Goal: Contribute content: Contribute content

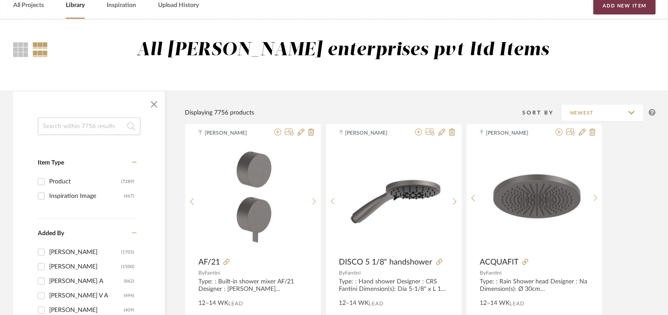
click at [625, 7] on button "Add New Item" at bounding box center [625, 6] width 62 height 18
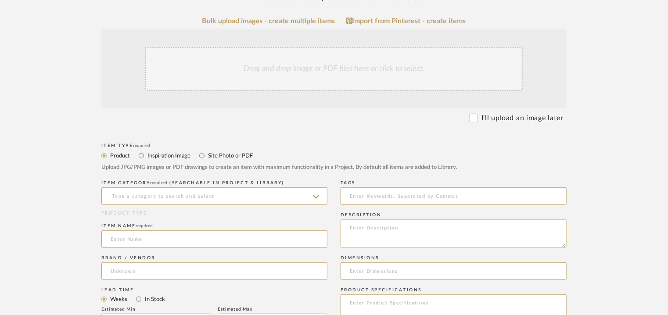
scroll to position [176, 0]
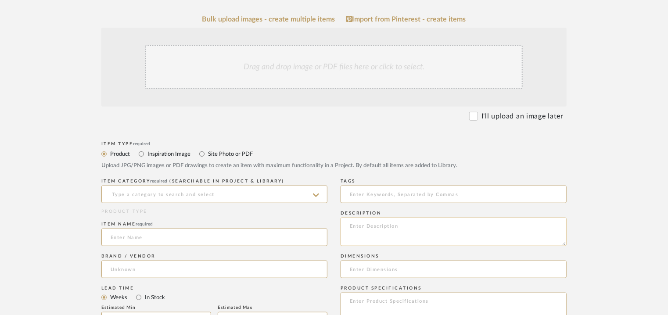
paste textarea "Type: : Built-in shower mixer INZ3 Designer : Na Dimension(s): H124 x W 116cm M…"
type textarea "Type: : Built-in shower mixer INZ3 Designer : Na Dimension(s): H124 x W 116cm M…"
click at [153, 195] on input at bounding box center [214, 195] width 226 height 18
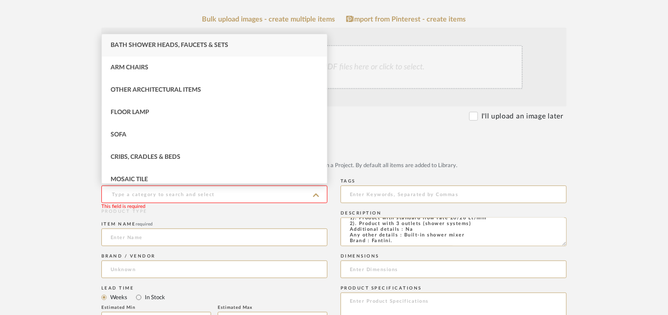
click at [383, 159] on mat-radio-group "Product Inspiration Image Site Photo or PDF" at bounding box center [333, 153] width 465 height 11
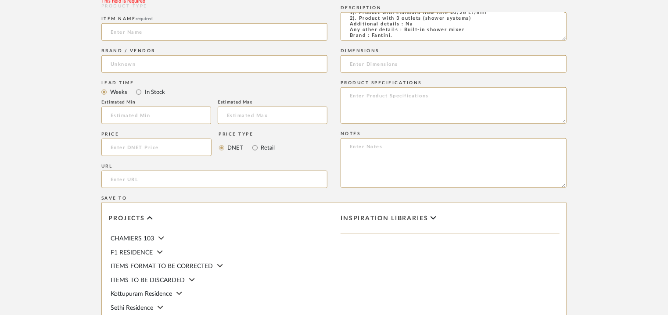
scroll to position [395, 0]
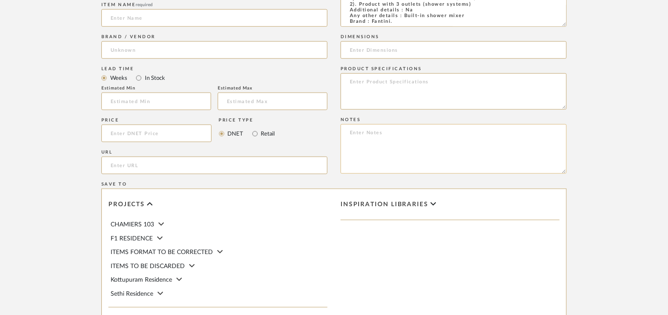
paste textarea "Price: MRP33,840/- and Discounted price : INR.18,612/- Lead time : 12-14weeks C…"
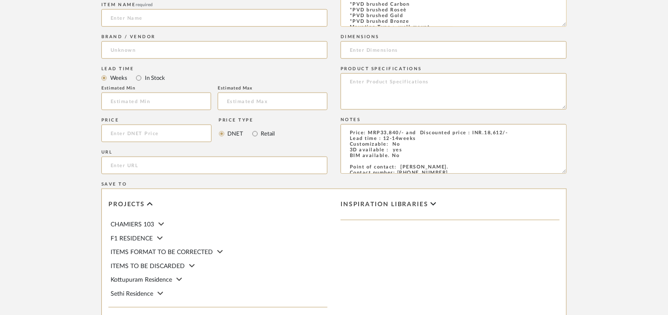
scroll to position [23, 0]
drag, startPoint x: 563, startPoint y: 24, endPoint x: 573, endPoint y: 56, distance: 33.9
click at [572, 55] on form "Bulk upload images - create multiple items Import from Pinterest - create items…" at bounding box center [333, 81] width 559 height 571
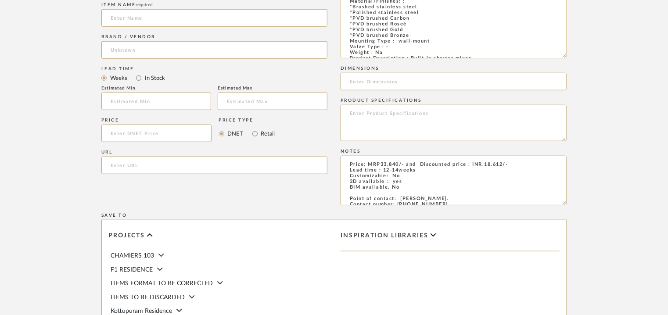
scroll to position [0, 0]
type textarea "Price: MRP33,840/- and Discounted price : INR.18,612/- Lead time : 12-14weeks C…"
drag, startPoint x: 439, startPoint y: 18, endPoint x: 389, endPoint y: 17, distance: 50.1
click at [389, 17] on textarea "Type: : Built-in shower mixer INZ3 Designer : Na Dimension(s): H124 x W 116cm M…" at bounding box center [454, 28] width 226 height 60
paste input "H124 x W 116cm"
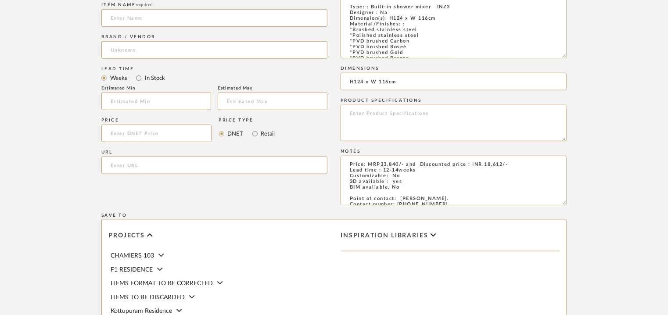
type input "H124 x W 116cm"
paste input "https://www.radomonte.it/en/products/faucets-bathroom-design-stainless-steel/bu…"
type input "https://www.radomonte.it/en/products/faucets-bathroom-design-stainless-steel/bu…"
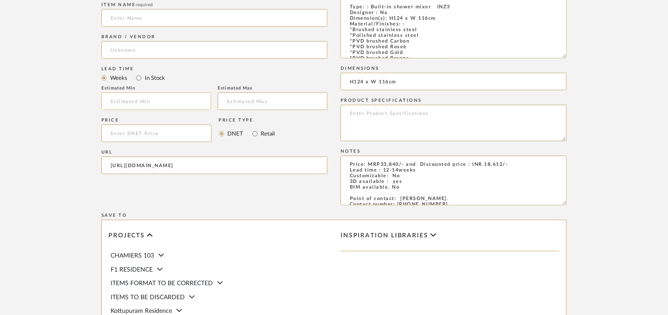
click at [132, 99] on input at bounding box center [156, 102] width 110 height 18
type input "12"
click at [240, 107] on input "text" at bounding box center [273, 102] width 110 height 18
type input "14"
click at [143, 50] on input at bounding box center [214, 50] width 226 height 18
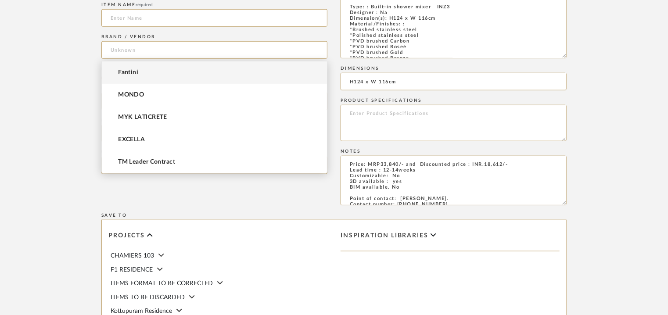
drag, startPoint x: 137, startPoint y: 70, endPoint x: 140, endPoint y: 65, distance: 4.9
click at [137, 70] on span "Fantini" at bounding box center [128, 72] width 20 height 7
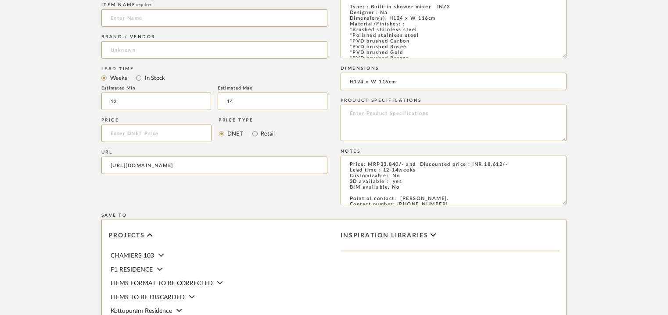
type input "Fantini"
click at [149, 16] on input at bounding box center [214, 18] width 226 height 18
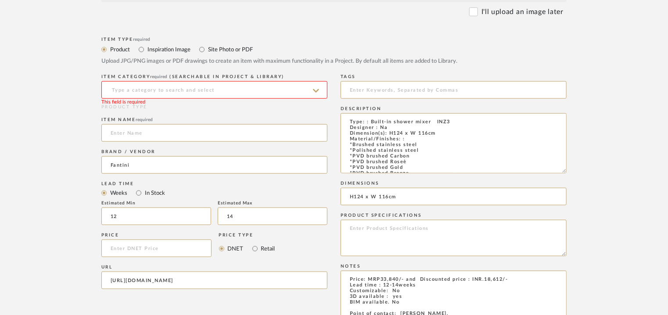
scroll to position [132, 0]
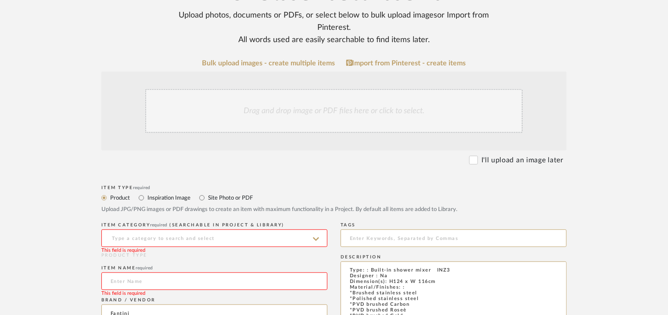
click at [131, 283] on input at bounding box center [214, 282] width 226 height 18
paste input "Shower mixer built-in part"
click at [116, 280] on input "Shower mixer built-in part" at bounding box center [214, 282] width 226 height 18
type input "SHOWER MIXER BUILT-IN PART"
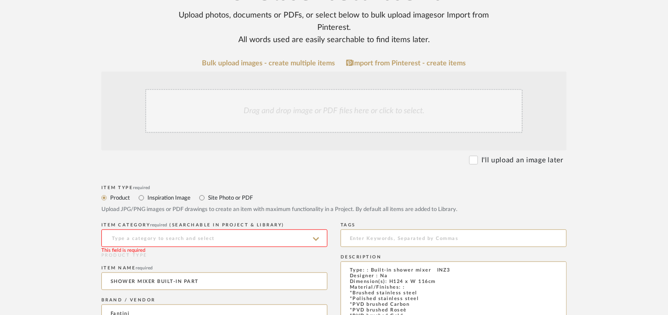
click at [138, 236] on input at bounding box center [214, 239] width 226 height 18
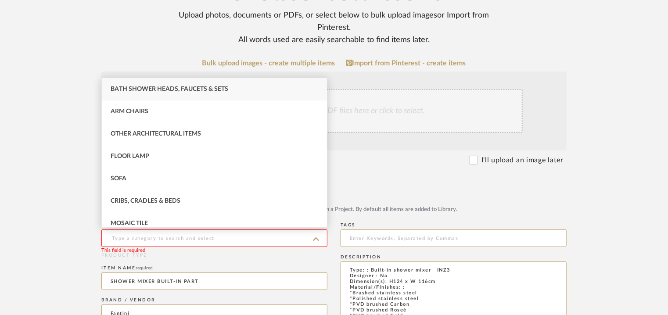
click at [271, 243] on input at bounding box center [214, 239] width 226 height 18
type input "M"
click at [207, 88] on span "Bath Shower Heads, Faucets & Sets" at bounding box center [170, 89] width 118 height 6
type input "Bath Shower Heads, Faucets & Sets"
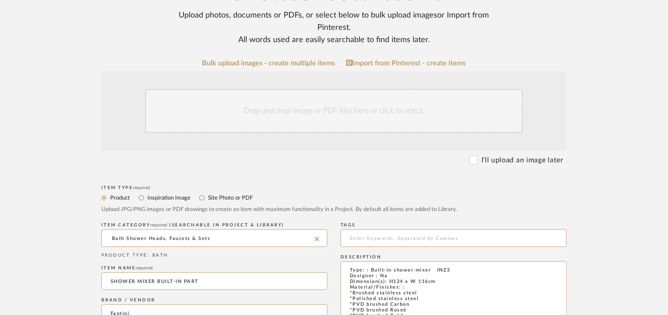
click at [360, 108] on div "Drag and drop image or PDF files here or click to select." at bounding box center [334, 111] width 378 height 44
click at [282, 115] on div "Drag and drop image or PDF files here or click to select." at bounding box center [334, 111] width 378 height 44
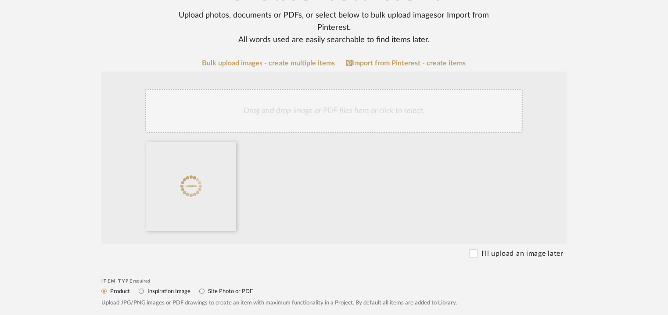
click at [279, 102] on div "Drag and drop image or PDF files here or click to select." at bounding box center [334, 111] width 378 height 44
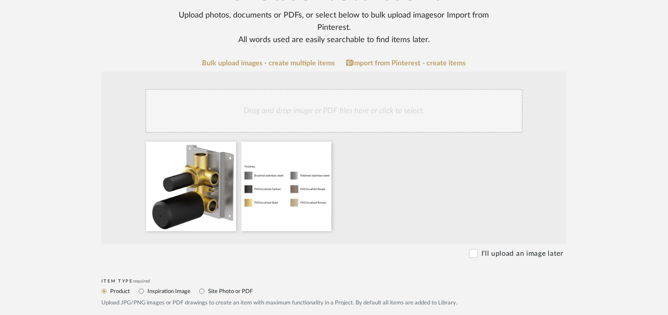
click at [379, 115] on div "Drag and drop image or PDF files here or click to select." at bounding box center [334, 111] width 378 height 44
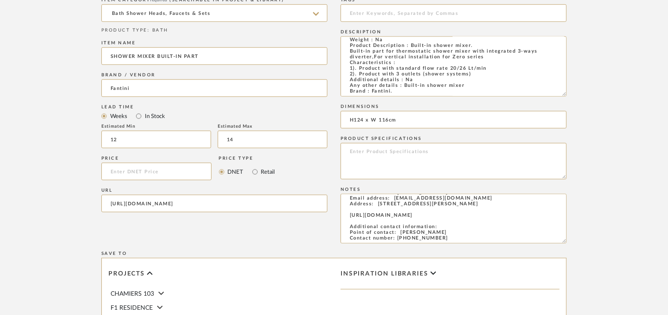
scroll to position [615, 0]
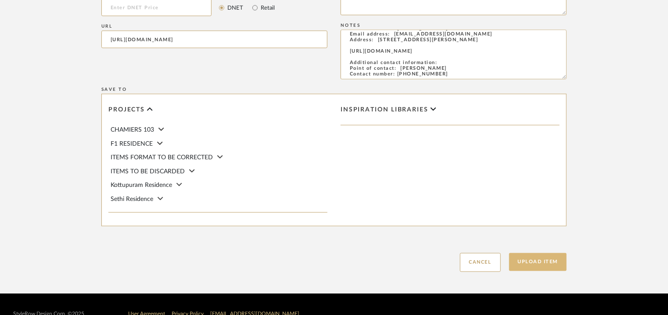
click at [551, 264] on button "Upload Item" at bounding box center [538, 262] width 58 height 18
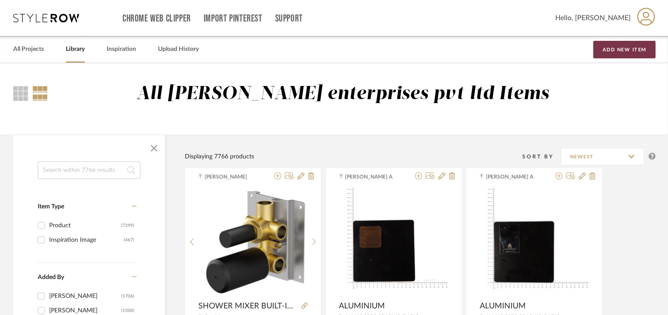
click at [618, 53] on button "Add New Item" at bounding box center [625, 50] width 62 height 18
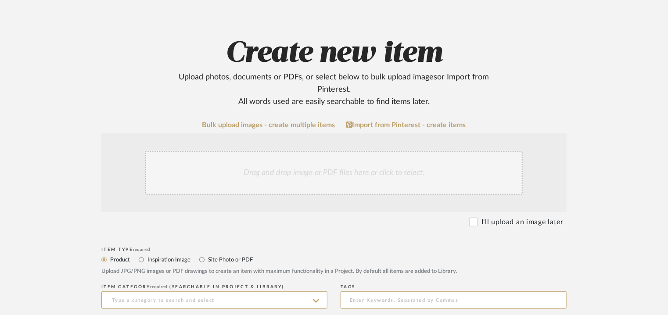
scroll to position [176, 0]
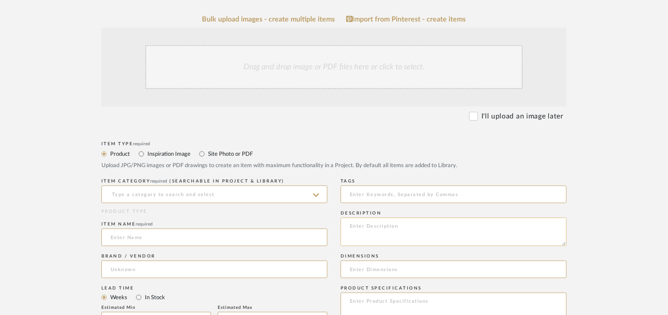
click at [373, 229] on textarea at bounding box center [454, 232] width 226 height 29
paste textarea "Type: : Shower rail - Nostromo Small Designer : C&P Dimension(s): 90cm length, …"
type textarea "Type: : Shower rail - Nostromo Small Designer : C&P Dimension(s): 90cm length, …"
click at [164, 198] on input at bounding box center [214, 195] width 226 height 18
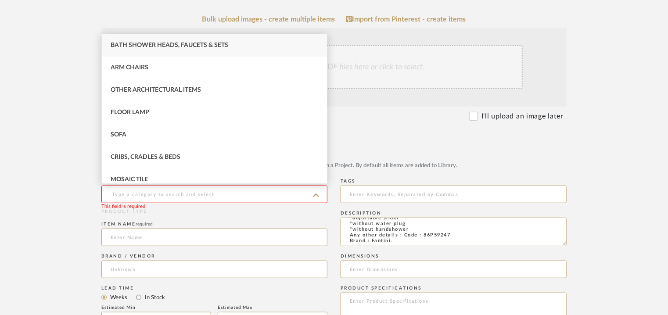
click at [230, 41] on div "Bath Shower Heads, Faucets & Sets" at bounding box center [214, 45] width 225 height 22
type input "Bath Shower Heads, Faucets & Sets"
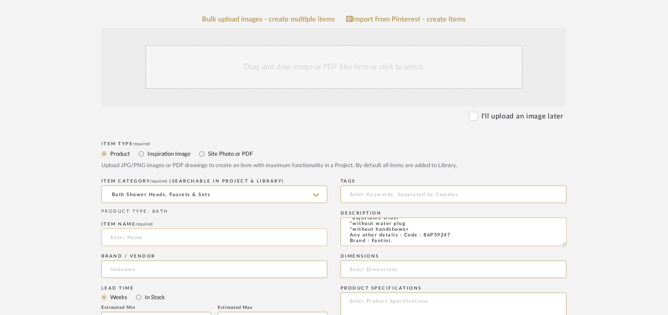
paste input "Nostromo Small"
click at [115, 234] on input "Nostromo Small" at bounding box center [214, 238] width 226 height 18
type input "NOSTROMO SMALL"
click at [136, 268] on input at bounding box center [214, 270] width 226 height 18
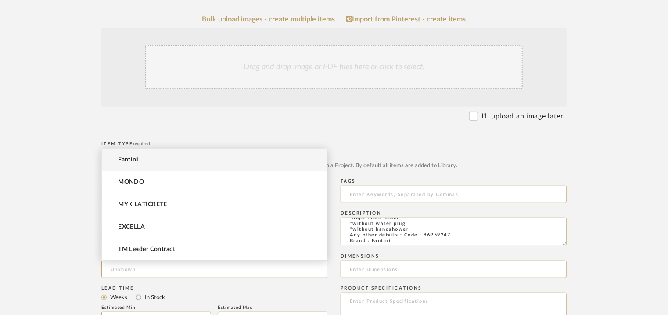
click at [145, 158] on mat-option "Fantini" at bounding box center [214, 160] width 225 height 22
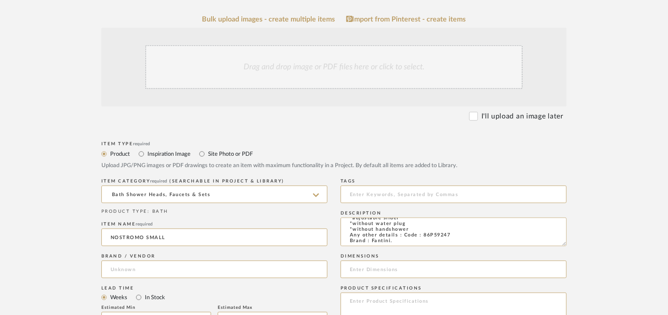
type input "Fantini"
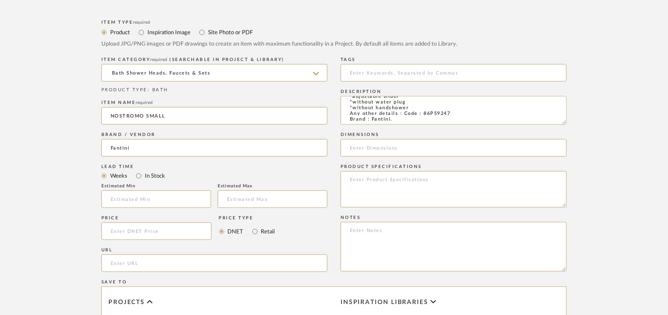
scroll to position [307, 0]
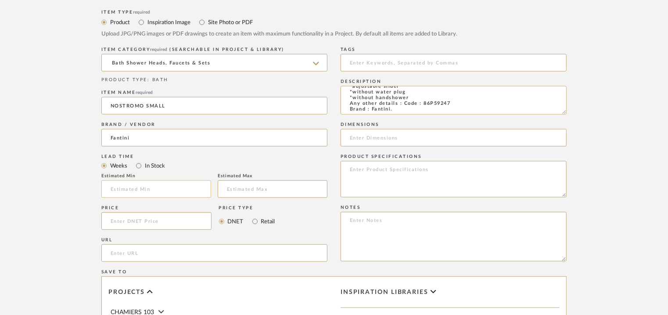
click at [198, 194] on input at bounding box center [156, 189] width 110 height 18
type input "12"
click at [248, 189] on input "text" at bounding box center [273, 189] width 110 height 18
type input "14"
click at [128, 248] on input "url" at bounding box center [214, 254] width 226 height 18
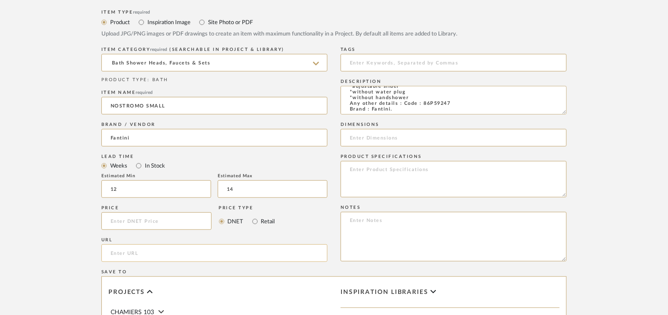
paste input "https://www.fantini.it/en-ww/product/43-428-86p59247"
type input "https://www.fantini.it/en-ww/product/43-428-86p59247"
drag, startPoint x: 451, startPoint y: 106, endPoint x: 389, endPoint y: 107, distance: 61.9
click at [389, 107] on textarea "Type: : Shower rail - Nostromo Small Designer : C&P Dimension(s): 90cm length, …" at bounding box center [454, 100] width 226 height 29
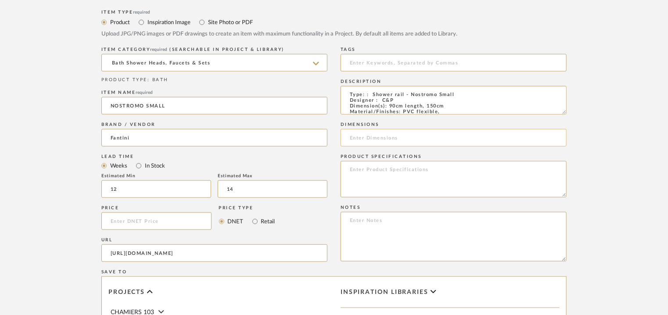
click at [370, 141] on input at bounding box center [454, 138] width 226 height 18
paste input "90cm length, 150cm"
type input "90cm length, 150cm"
click at [347, 223] on textarea at bounding box center [454, 237] width 226 height 50
paste textarea "Price: MRP1,58,760/- and Discounted price : INR.87,318/- Lead time : 12-14weeks…"
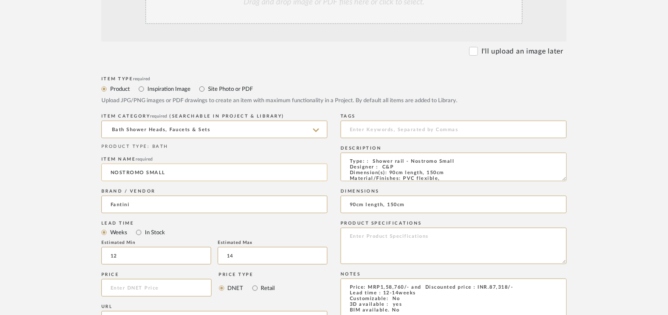
scroll to position [132, 0]
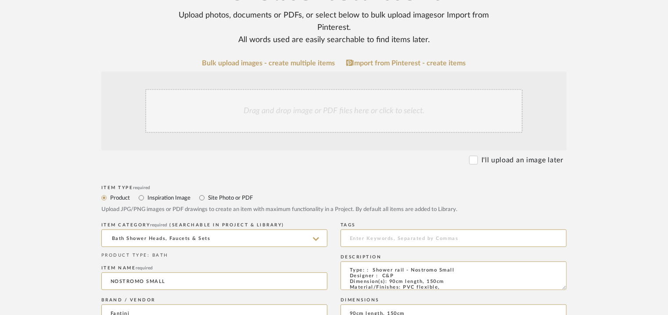
type textarea "Price: MRP1,58,760/- and Discounted price : INR.87,318/- Lead time : 12-14weeks…"
click at [283, 110] on div "Drag and drop image or PDF files here or click to select." at bounding box center [334, 111] width 378 height 44
click at [291, 111] on div "Drag and drop image or PDF files here or click to select." at bounding box center [334, 111] width 378 height 44
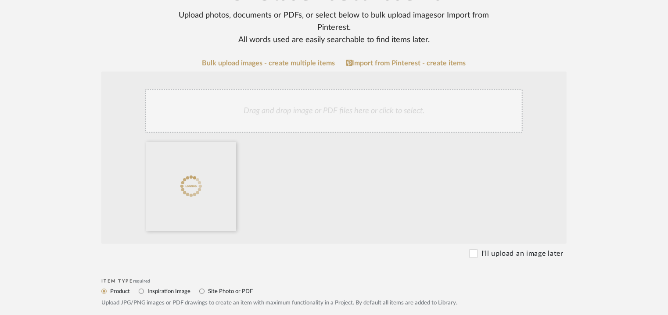
click at [347, 107] on div "Drag and drop image or PDF files here or click to select." at bounding box center [334, 111] width 378 height 44
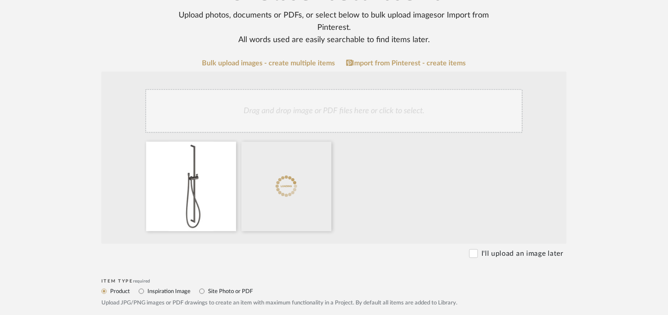
click at [410, 102] on div "Drag and drop image or PDF files here or click to select." at bounding box center [334, 111] width 378 height 44
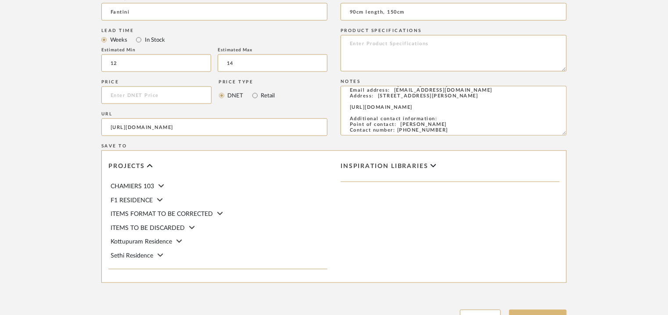
scroll to position [602, 0]
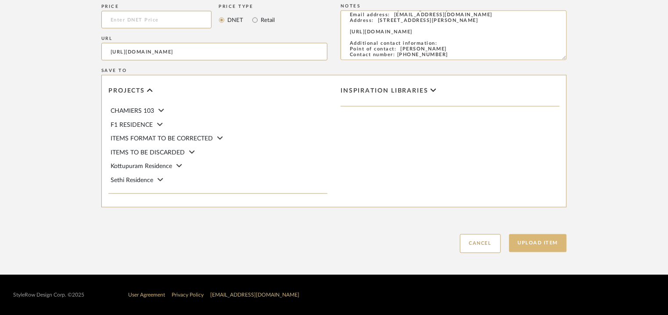
click at [552, 238] on button "Upload Item" at bounding box center [538, 243] width 58 height 18
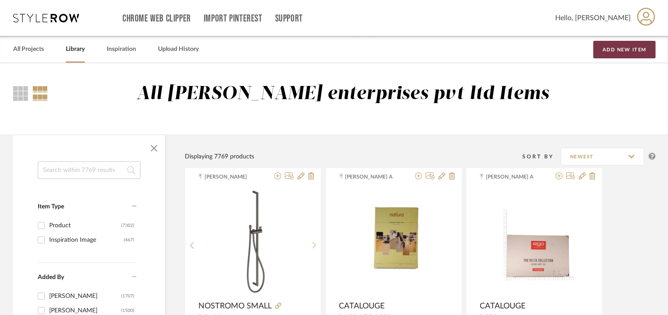
click at [613, 50] on button "Add New Item" at bounding box center [625, 50] width 62 height 18
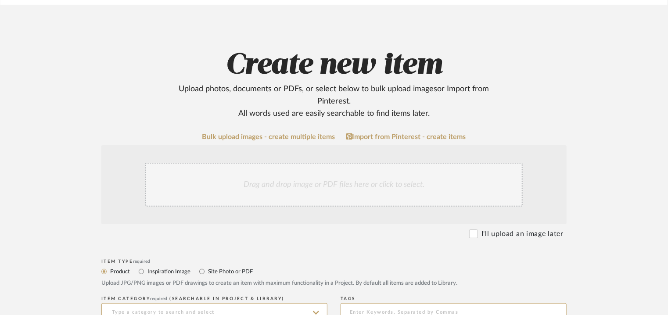
scroll to position [176, 0]
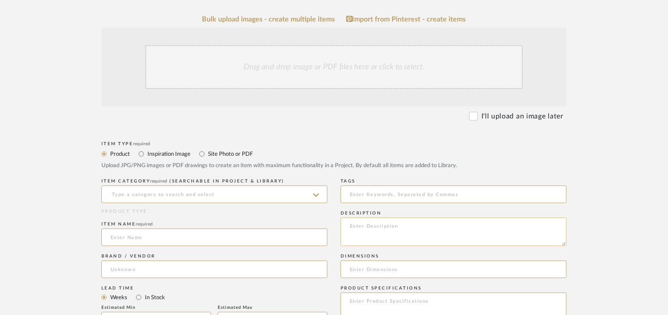
paste textarea "Type: : Water plug - Nostromo Designer : C&P Dimension(s): Material/Finishes: b…"
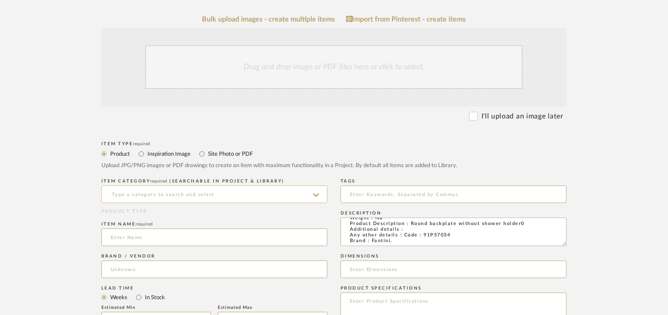
type textarea "Type: : Water plug - Nostromo Designer : C&P Dimension(s): Material/Finishes: b…"
click at [193, 195] on input at bounding box center [214, 195] width 226 height 18
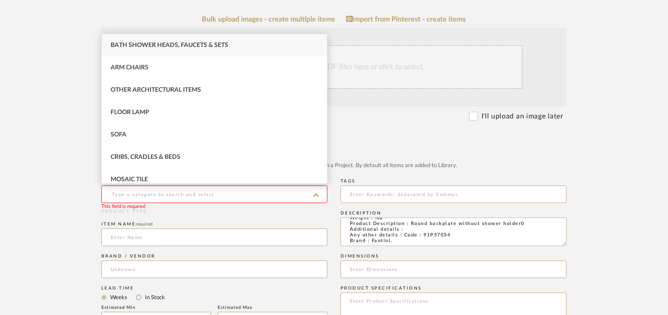
click at [223, 46] on span "Bath Shower Heads, Faucets & Sets" at bounding box center [170, 45] width 118 height 6
type input "Bath Shower Heads, Faucets & Sets"
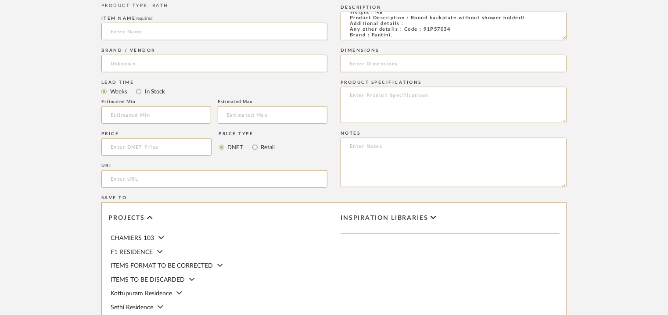
scroll to position [483, 0]
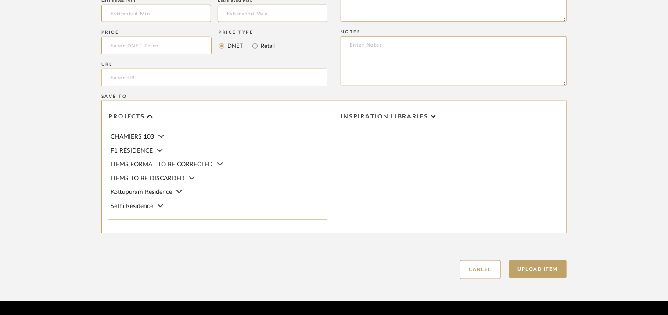
click at [130, 79] on input "url" at bounding box center [214, 78] width 226 height 18
paste input "https://www.fantini.it/en-it/product/31-2578-91p57034"
type input "https://www.fantini.it/en-it/product/31-2578-91p57034"
click at [144, 11] on input at bounding box center [156, 14] width 110 height 18
type input "12"
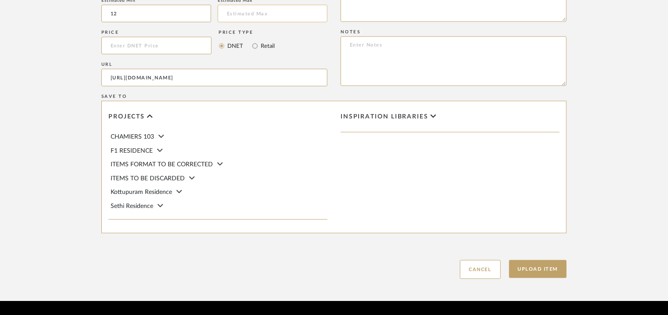
click at [239, 13] on input "text" at bounding box center [273, 14] width 110 height 18
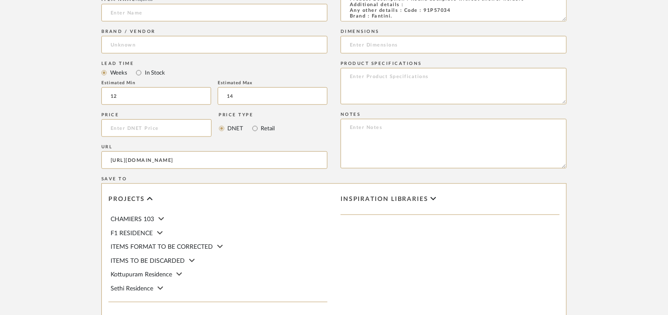
scroll to position [395, 0]
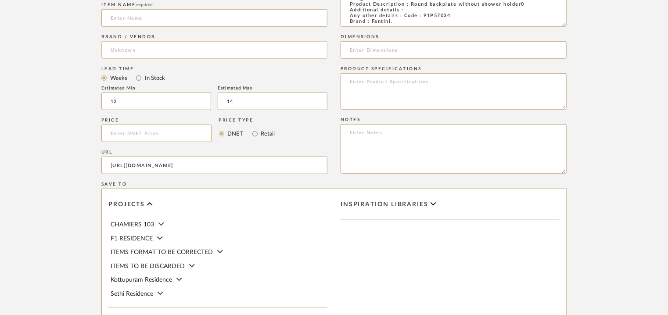
type input "14"
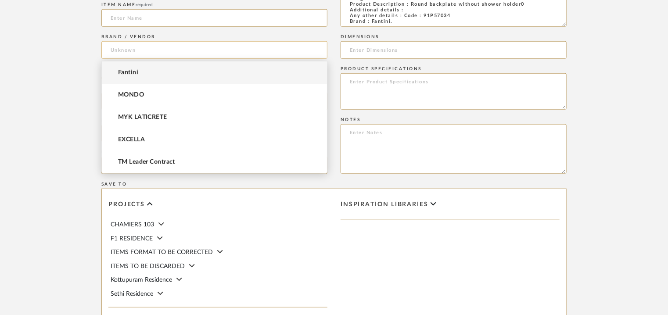
click at [126, 51] on input at bounding box center [214, 50] width 226 height 18
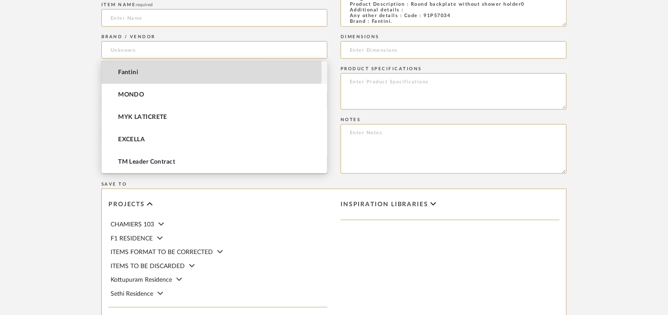
click at [128, 73] on span "Fantini" at bounding box center [128, 72] width 20 height 7
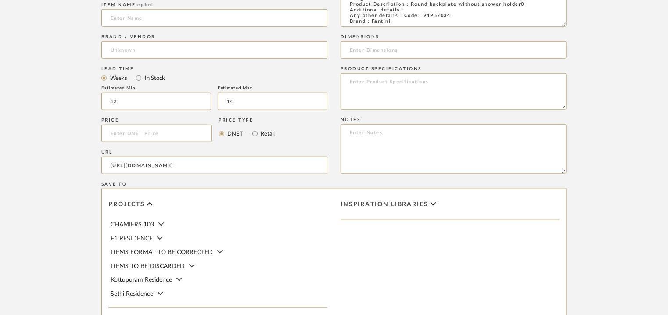
type input "Fantini"
paste input "Nostromo"
drag, startPoint x: 116, startPoint y: 15, endPoint x: 144, endPoint y: 17, distance: 28.2
click at [144, 17] on input "Nostromo" at bounding box center [214, 18] width 226 height 18
type input "NOSTROMO"
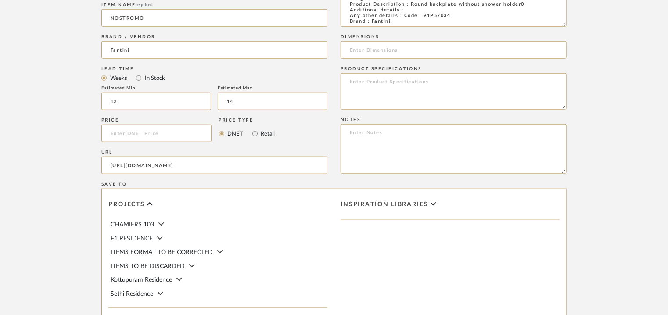
drag, startPoint x: 259, startPoint y: 164, endPoint x: 10, endPoint y: 162, distance: 248.5
click at [4, 162] on upload-items "Create new item Upload photos, documents or PDFs, or select below to bulk uploa…" at bounding box center [334, 28] width 668 height 721
paste input "url"
type input "https://www.fantini.it/en-it/product/31-2578-91p57034"
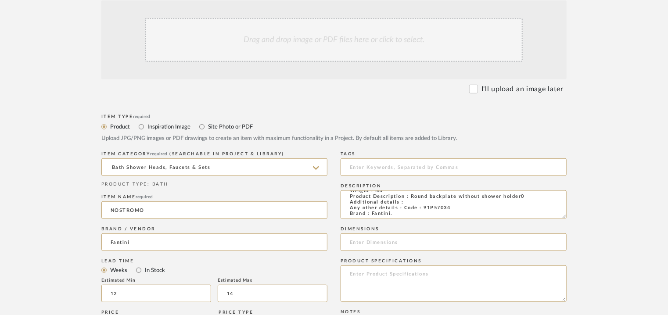
scroll to position [176, 0]
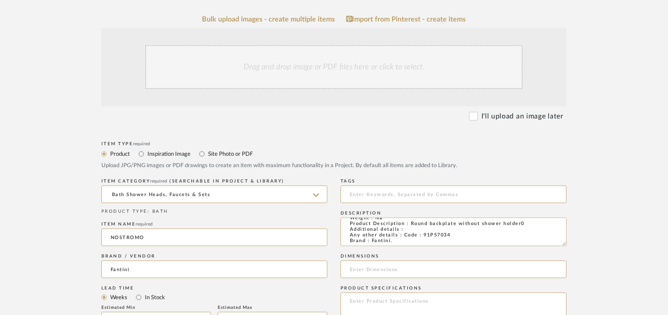
click at [296, 61] on div "Drag and drop image or PDF files here or click to select." at bounding box center [334, 67] width 378 height 44
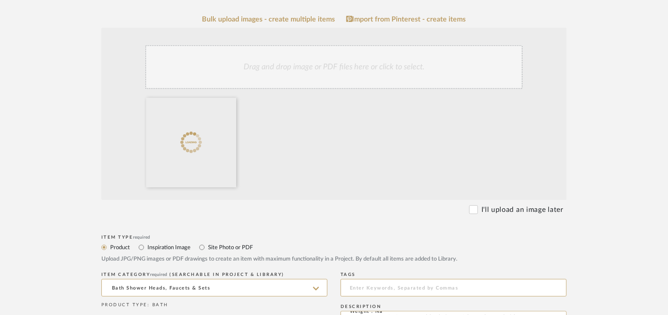
click at [348, 76] on div "Drag and drop image or PDF files here or click to select." at bounding box center [334, 67] width 378 height 44
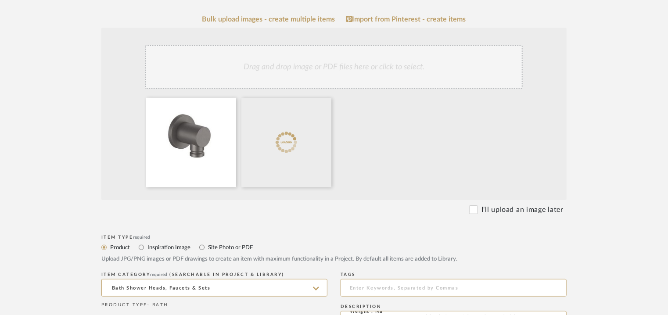
click at [383, 74] on div "Drag and drop image or PDF files here or click to select." at bounding box center [334, 67] width 378 height 44
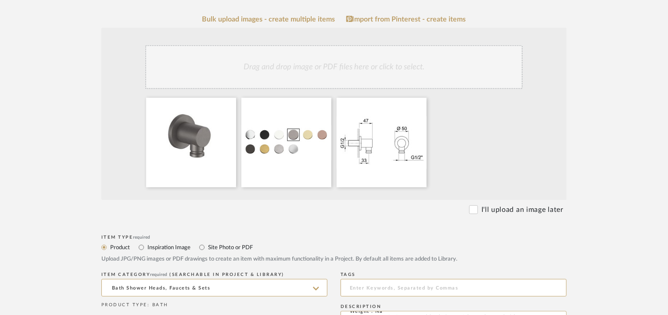
click at [463, 67] on div "Drag and drop image or PDF files here or click to select." at bounding box center [334, 67] width 378 height 44
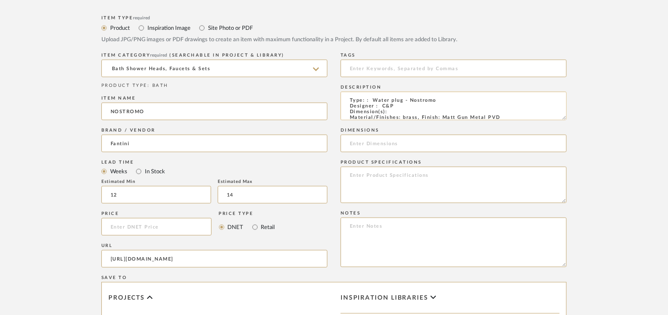
scroll to position [0, 0]
drag, startPoint x: 420, startPoint y: 103, endPoint x: 551, endPoint y: 108, distance: 131.4
click at [428, 104] on textarea "Type: : Water plug - Nostromo Designer : C&P Dimension(s): Material/Finishes: b…" at bounding box center [454, 106] width 226 height 29
drag, startPoint x: 562, startPoint y: 117, endPoint x: 577, endPoint y: 176, distance: 60.7
click at [577, 173] on form "Bulk upload images - create multiple items Import from Pinterest - create items…" at bounding box center [333, 128] width 559 height 665
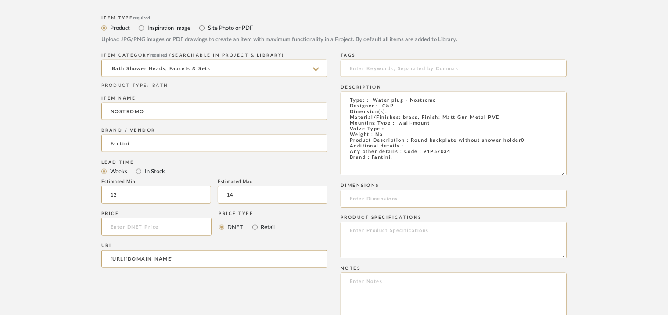
drag, startPoint x: 393, startPoint y: 153, endPoint x: 337, endPoint y: 90, distance: 84.6
click at [337, 90] on div "Item Type required Product Inspiration Image Site Photo or PDF Upload JPG/PNG i…" at bounding box center [333, 264] width 465 height 502
paste textarea "Dia 50 x D 47cm Material/Finishes: brass, Finish: Matt Gun Metal PVD Mounting T…"
type textarea "Type: : Water plug - Nostromo Designer : C&P Dimension(s): Dia 50 x D 47cm Mate…"
click at [373, 202] on input at bounding box center [454, 199] width 226 height 18
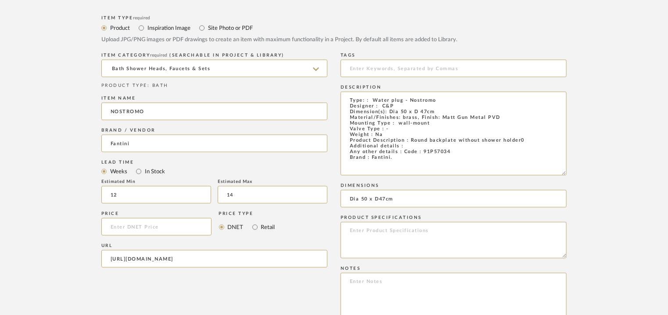
type input "Dia 50 x D47cm"
paste textarea "Price: MRP20,880/- and Discounted price : INR.11,484/- Lead time : 12-14weeks C…"
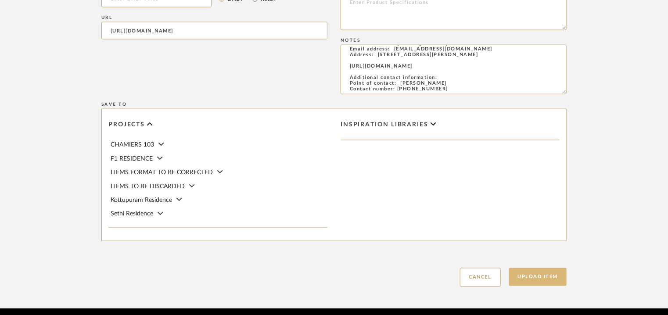
scroll to position [658, 0]
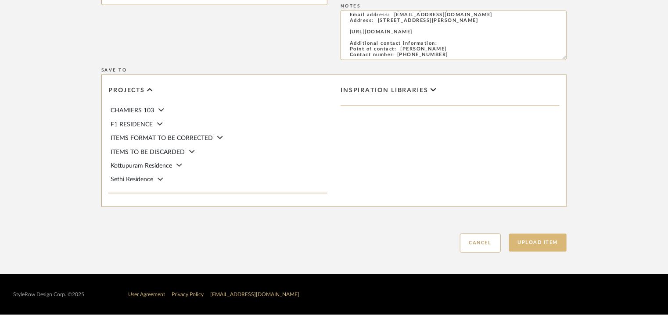
type textarea "Price: MRP20,880/- and Discounted price : INR.11,484/- Lead time : 12-14weeks C…"
click at [543, 241] on button "Upload Item" at bounding box center [538, 243] width 58 height 18
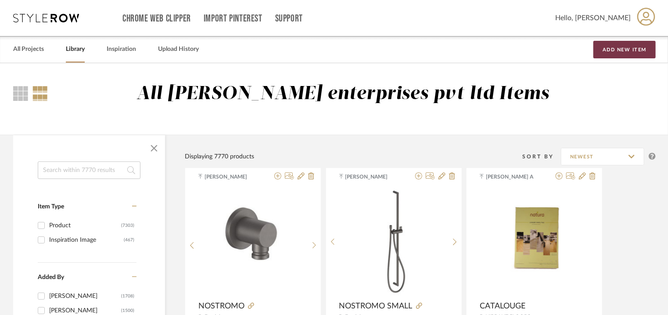
click at [636, 54] on button "Add New Item" at bounding box center [625, 50] width 62 height 18
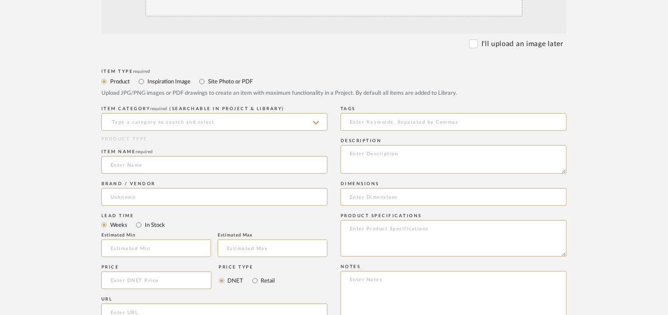
scroll to position [263, 0]
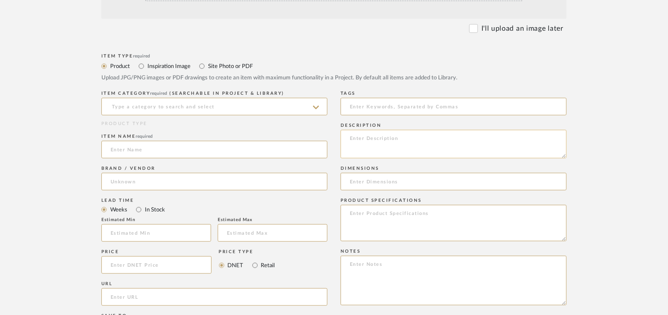
paste textarea "Type: : Robe hook Designer : Vincent Van Duysen Dimension(s): Dia 2.25" Materia…"
type textarea "Type: : Robe hook Designer : Vincent Van Duysen Dimension(s): Dia 2.25" Materia…"
drag, startPoint x: 188, startPoint y: 94, endPoint x: 177, endPoint y: 108, distance: 18.2
click at [187, 95] on span "(Searchable in Project & Library)" at bounding box center [227, 93] width 115 height 4
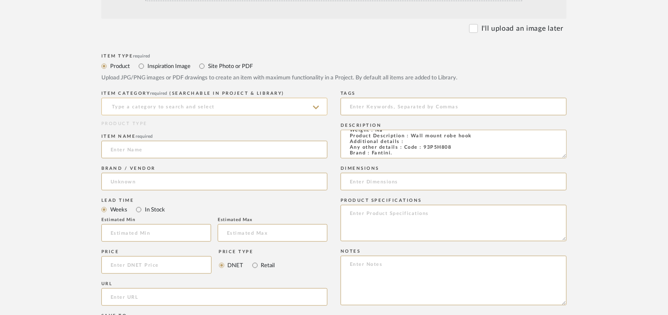
click at [177, 109] on input at bounding box center [214, 107] width 226 height 18
drag, startPoint x: 165, startPoint y: 105, endPoint x: 101, endPoint y: 104, distance: 64.1
click at [101, 104] on form "Bulk upload images - create multiple items Import from Pinterest - create items…" at bounding box center [333, 213] width 559 height 571
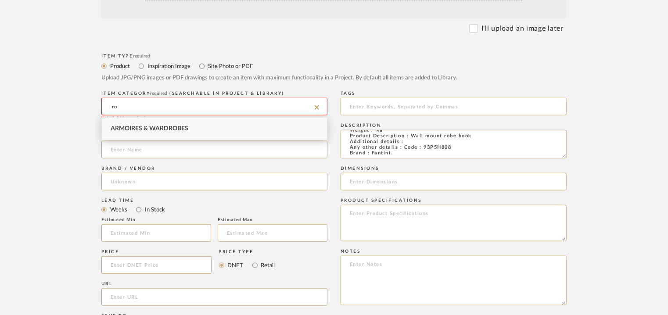
type input "r"
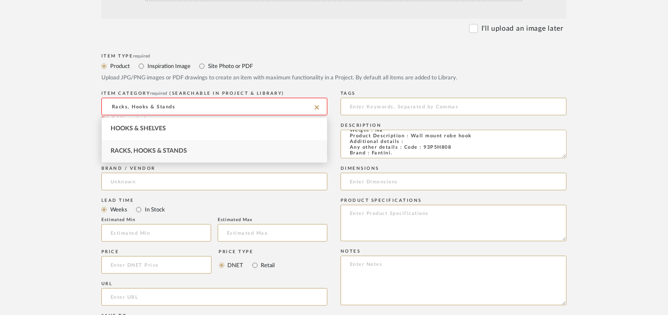
type input "Racks, Hooks & Stands"
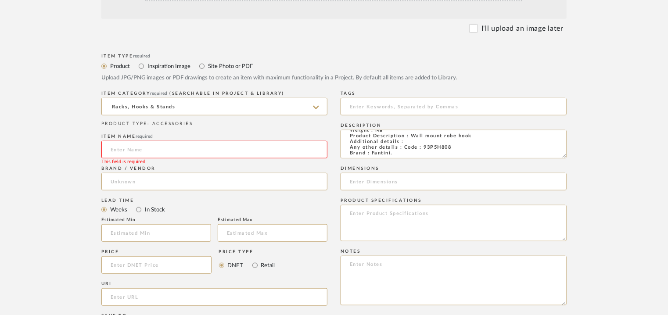
paste input "Icona"
type input "ICONA ROBE HOOK"
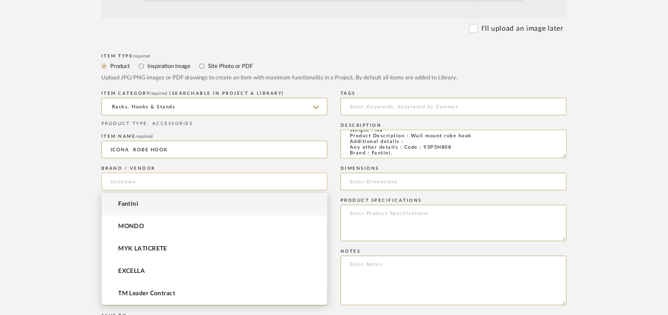
click at [147, 179] on input at bounding box center [214, 182] width 226 height 18
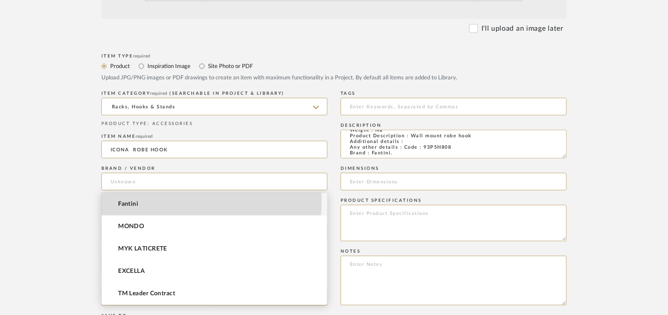
click at [151, 201] on mat-option "Fantini" at bounding box center [214, 204] width 225 height 22
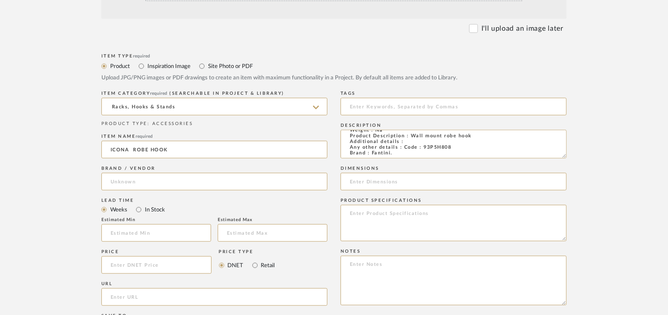
type input "Fantini"
paste textarea "Price: MRP51,300/- and Discounted price : INR.28,215/- Lead time : 12-14weeks C…"
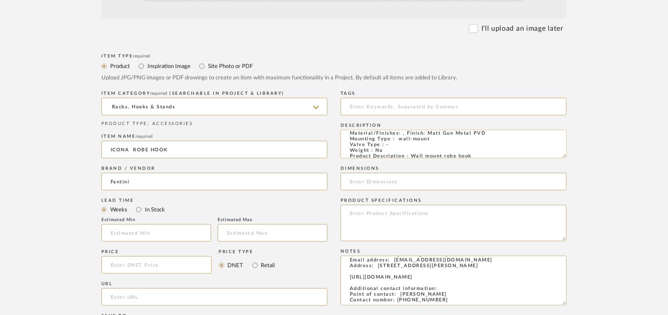
scroll to position [0, 0]
type textarea "Price: MRP51,300/- and Discounted price : INR.28,215/- Lead time : 12-14weeks C…"
click at [382, 179] on input at bounding box center [454, 182] width 226 height 18
type input "d"
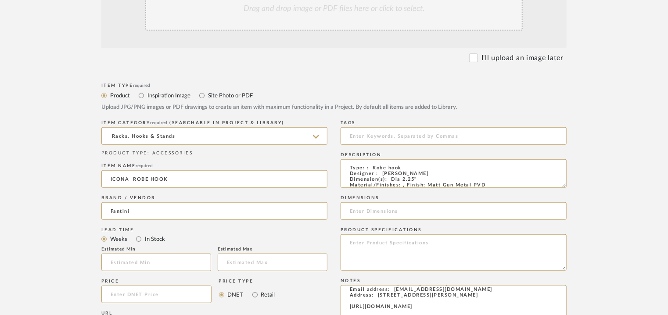
scroll to position [220, 0]
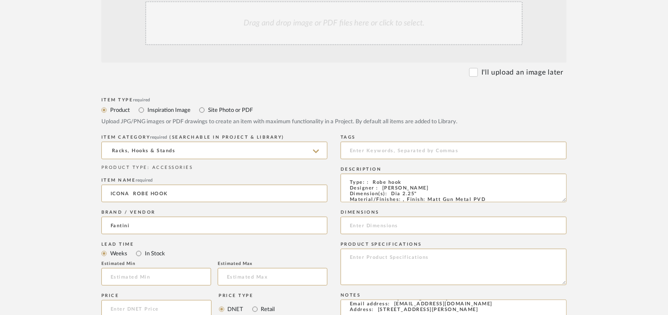
click at [327, 32] on div "Drag and drop image or PDF files here or click to select." at bounding box center [334, 23] width 378 height 44
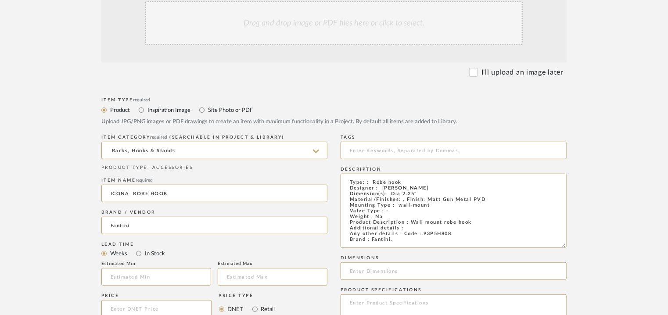
drag, startPoint x: 562, startPoint y: 200, endPoint x: 591, endPoint y: 275, distance: 80.9
click at [590, 275] on form "Bulk upload images - create multiple items Import from Pinterest - create items…" at bounding box center [333, 279] width 559 height 616
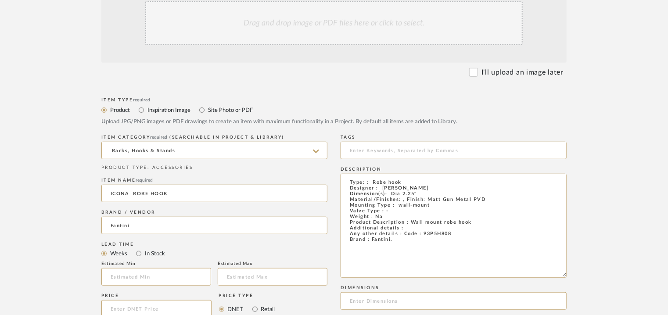
drag, startPoint x: 436, startPoint y: 261, endPoint x: 337, endPoint y: 169, distance: 134.8
paste textarea "L 2.25" x W 3/4" Material/Finishes: , Finish: Matt Gun Metal PVD Mounting Type …"
drag, startPoint x: 446, startPoint y: 193, endPoint x: 392, endPoint y: 194, distance: 54.4
click at [392, 194] on textarea "Type: : Robe hook Designer : [PERSON_NAME] Dimension(s): L 2.25" x W 3/4" Mater…" at bounding box center [454, 226] width 226 height 104
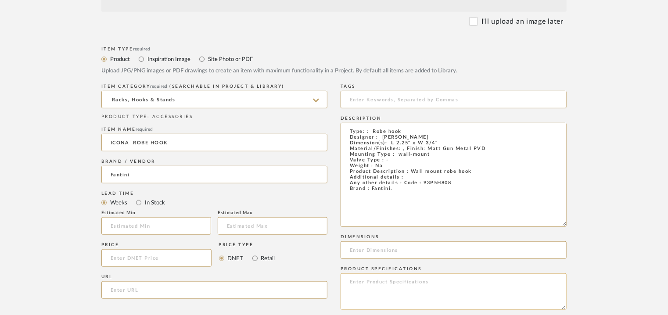
scroll to position [307, 0]
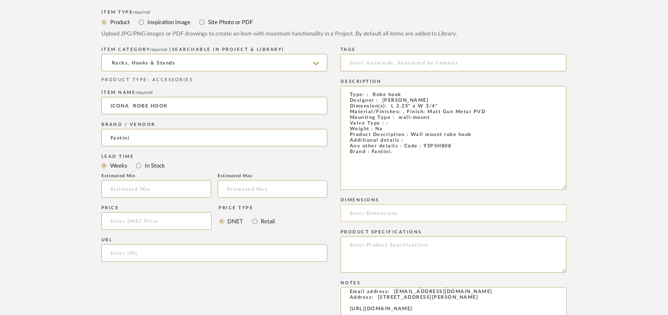
type textarea "Type: : Robe hook Designer : [PERSON_NAME] Dimension(s): L 2.25" x W 3/4" Mater…"
click at [364, 217] on input at bounding box center [454, 214] width 226 height 18
paste input "L 2.25" x W 3/4""
type input "L 2.25" x W 3/4""
click at [121, 252] on input "url" at bounding box center [214, 254] width 226 height 18
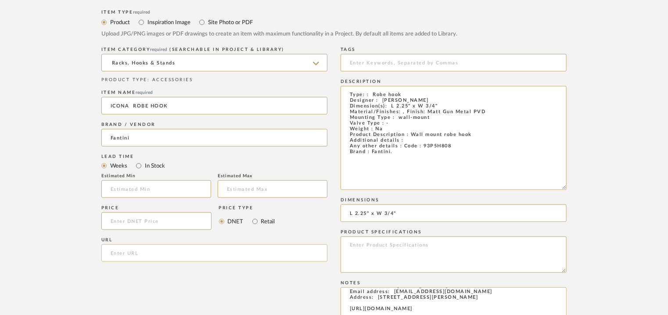
paste input "https://www.fantini.it/en-us/product/128-4860-93p5h808"
type input "https://www.fantini.it/en-us/product/128-4860-93p5h808"
click at [174, 193] on input "text" at bounding box center [156, 189] width 110 height 18
type input "12"
click at [262, 186] on input "text" at bounding box center [273, 189] width 110 height 18
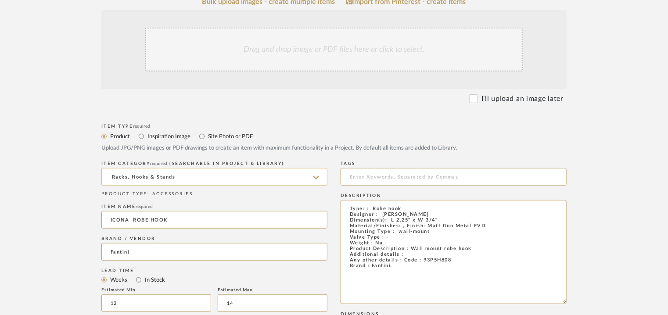
scroll to position [176, 0]
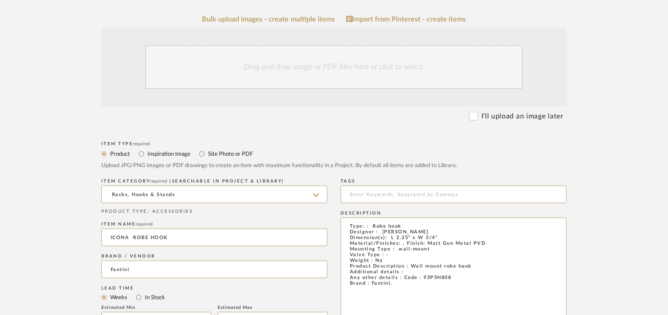
type input "14"
click at [277, 68] on div "Drag and drop image or PDF files here or click to select." at bounding box center [334, 67] width 378 height 44
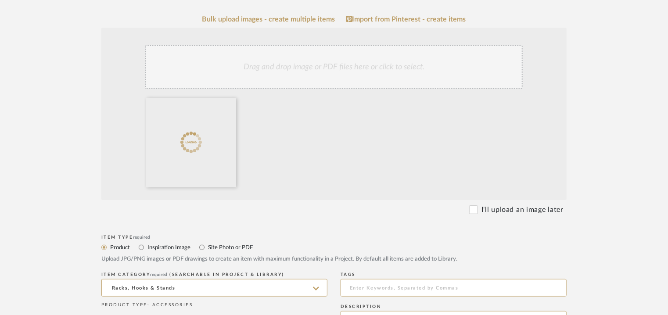
click at [370, 70] on div "Drag and drop image or PDF files here or click to select." at bounding box center [334, 67] width 378 height 44
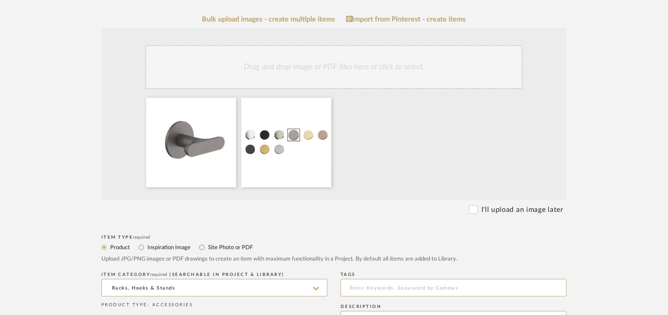
click at [400, 71] on div "Drag and drop image or PDF files here or click to select." at bounding box center [334, 67] width 378 height 44
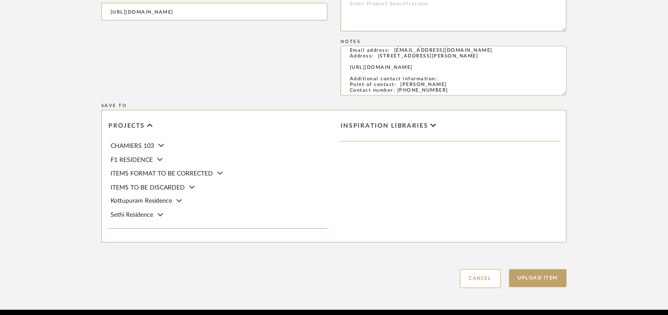
scroll to position [678, 0]
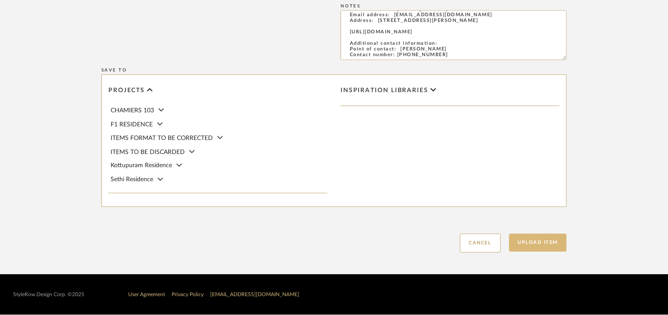
click at [551, 240] on button "Upload Item" at bounding box center [538, 243] width 58 height 18
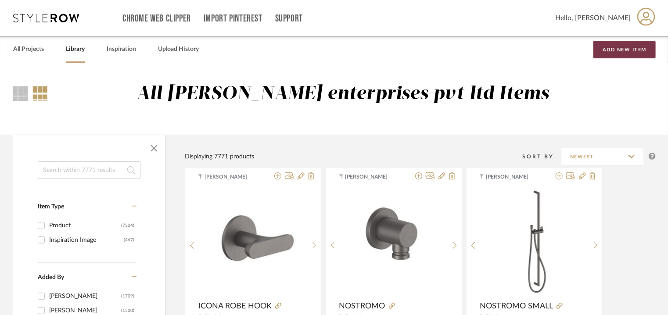
click at [622, 48] on button "Add New Item" at bounding box center [625, 50] width 62 height 18
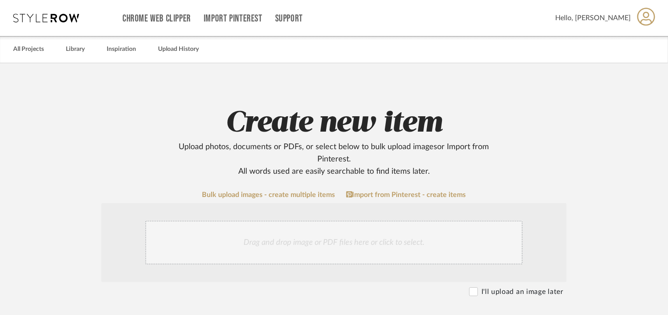
scroll to position [132, 0]
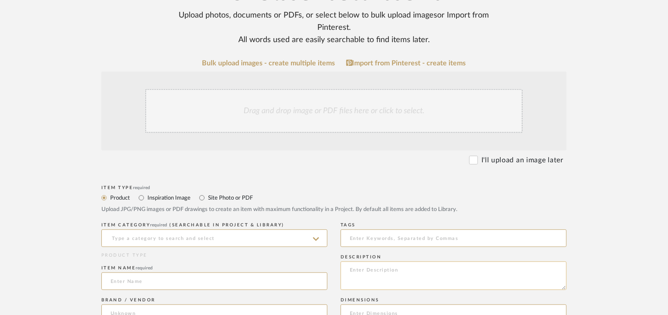
paste textarea "Price: MRP20,030/- and Discounted price : INR.12,018/- Lead time : 2-3weeks Cus…"
type textarea "Price: MRP20,030/- and Discounted price : INR.12,018/- Lead time : 2-3weeks Cus…"
click at [231, 243] on input at bounding box center [214, 239] width 226 height 18
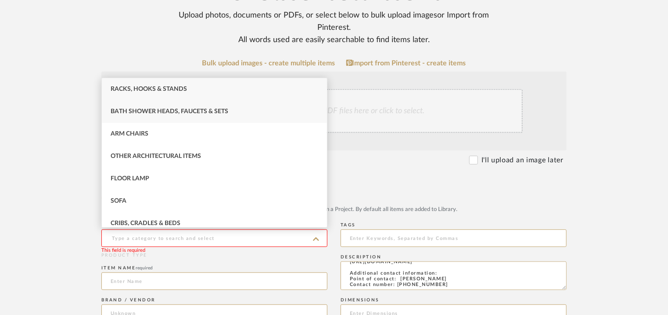
click at [162, 108] on div "Bath Shower Heads, Faucets & Sets" at bounding box center [214, 112] width 225 height 22
type input "Bath Shower Heads, Faucets & Sets"
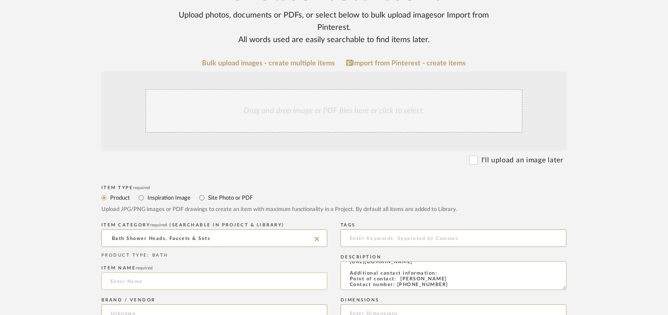
click at [151, 277] on input at bounding box center [214, 282] width 226 height 18
paste input "Advantix Shower channel grate"
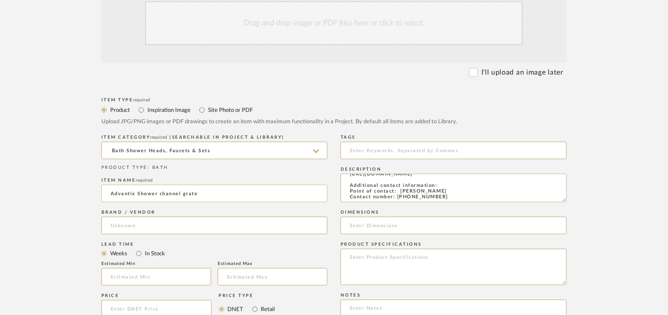
click at [115, 194] on input "Advantix Shower channel grate" at bounding box center [214, 194] width 226 height 18
type input "ADVANTIX SHOWER CHANNEL GRATE"
click at [129, 223] on input at bounding box center [214, 226] width 226 height 18
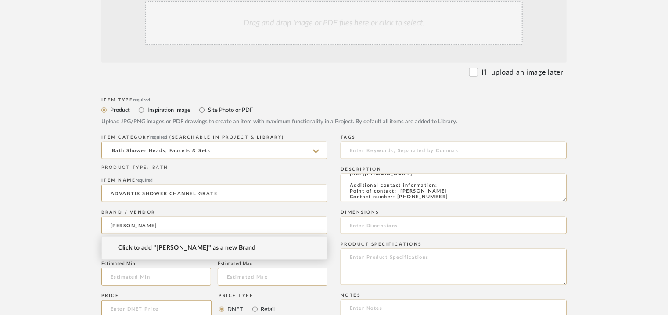
type input "VEIGA"
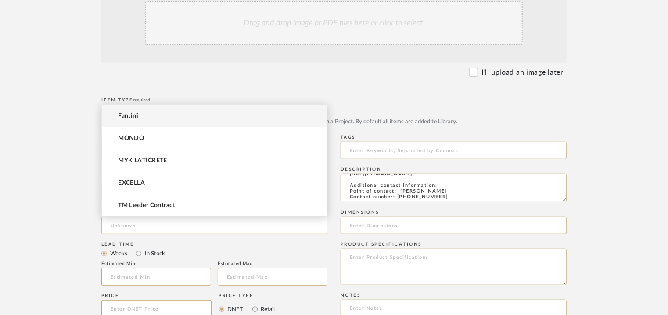
drag, startPoint x: 142, startPoint y: 227, endPoint x: 171, endPoint y: 232, distance: 28.9
click at [146, 227] on input at bounding box center [214, 226] width 226 height 18
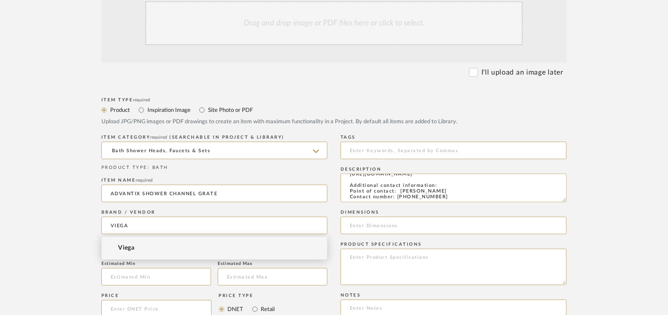
click at [126, 250] on span "Viega" at bounding box center [126, 248] width 16 height 7
type input "Viega"
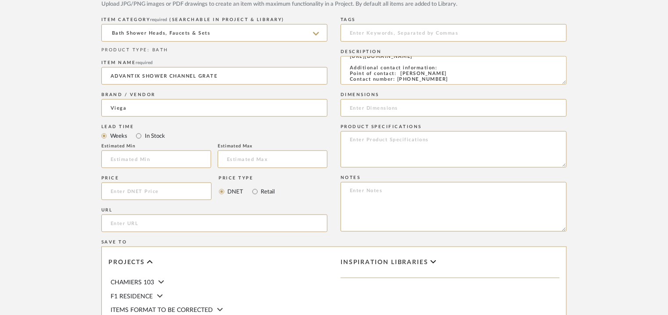
scroll to position [439, 0]
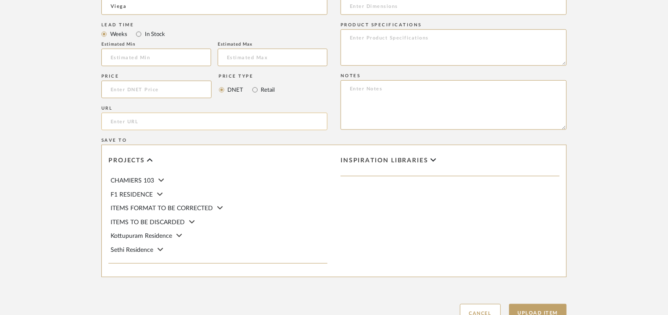
click at [154, 124] on input "url" at bounding box center [214, 122] width 226 height 18
paste input "https://www.viega.in/en/products/Catalogue/Drainage-technology/Advantix-shower-…"
type input "https://www.viega.in/en/products/Catalogue/Drainage-technology/Advantix-shower-…"
click at [155, 64] on input "text" at bounding box center [156, 58] width 110 height 18
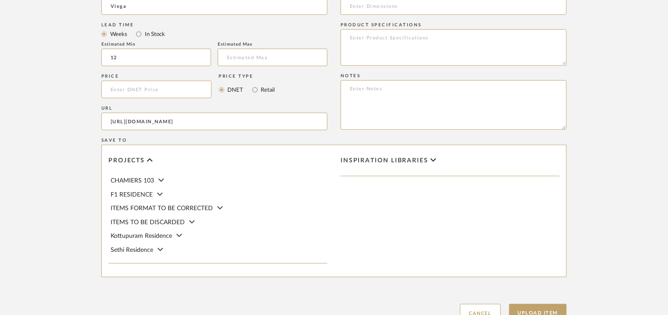
scroll to position [395, 0]
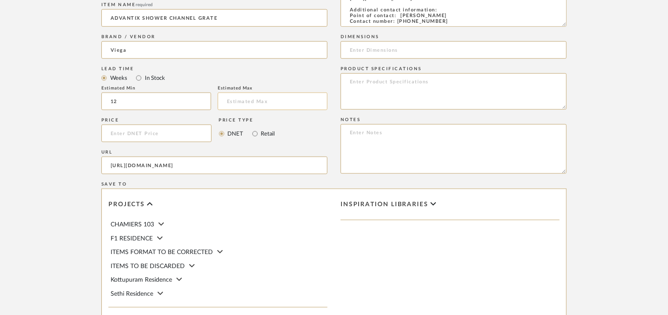
click at [307, 97] on input at bounding box center [273, 102] width 110 height 18
type input "2"
click at [233, 102] on input at bounding box center [273, 102] width 110 height 18
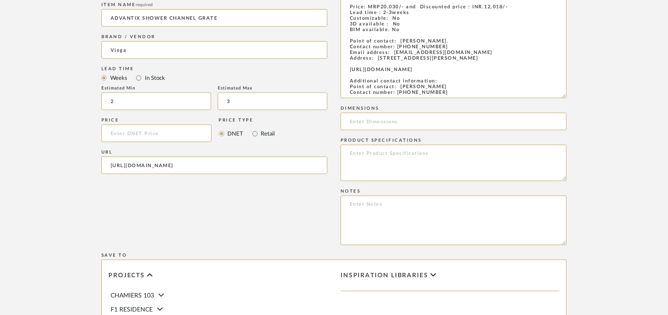
drag, startPoint x: 562, startPoint y: 24, endPoint x: 588, endPoint y: 103, distance: 82.7
click at [588, 103] on form "Bulk upload images - create multiple items Import from Pinterest - create items…" at bounding box center [333, 117] width 559 height 642
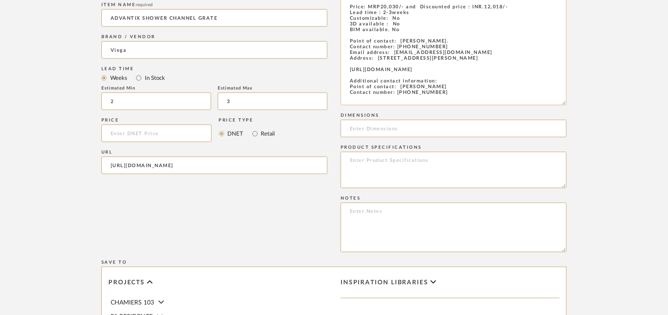
scroll to position [2, 0]
type input "3"
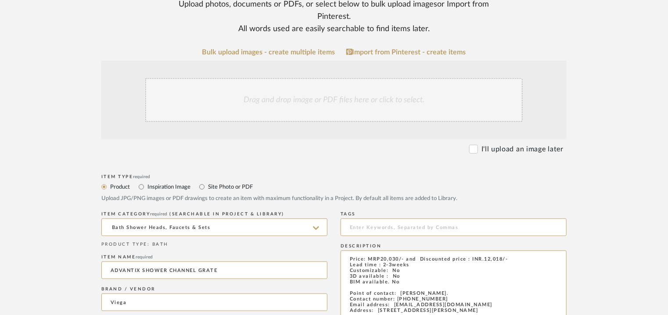
scroll to position [0, 0]
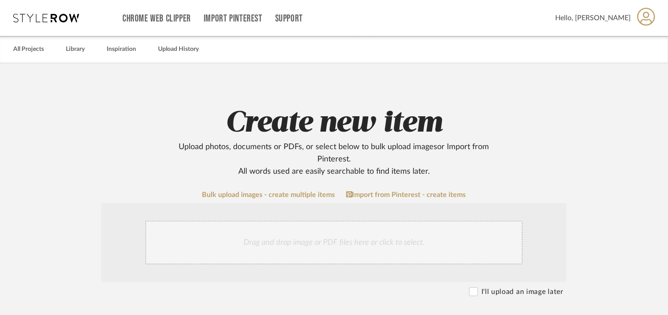
drag, startPoint x: 448, startPoint y: 102, endPoint x: 365, endPoint y: 154, distance: 97.2
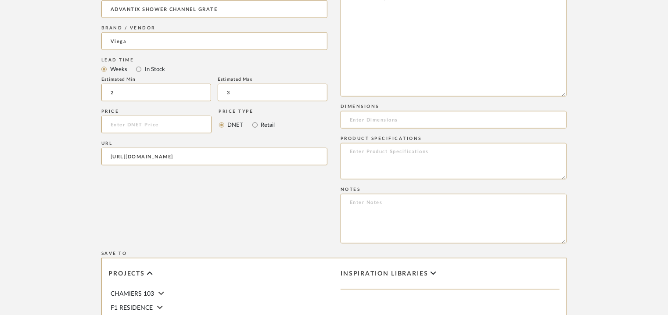
scroll to position [527, 0]
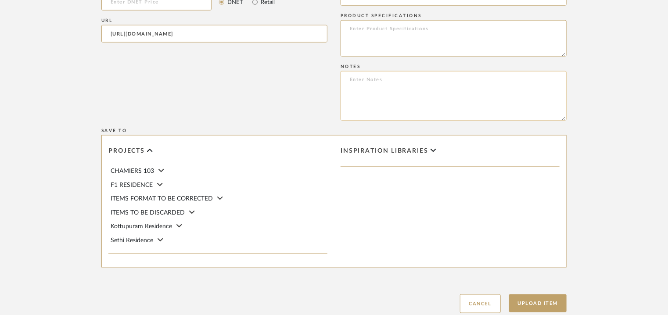
paste textarea "Price: MRP20,030/- and Discounted price : INR.12,018/- Lead time : 2-3weeks Cus…"
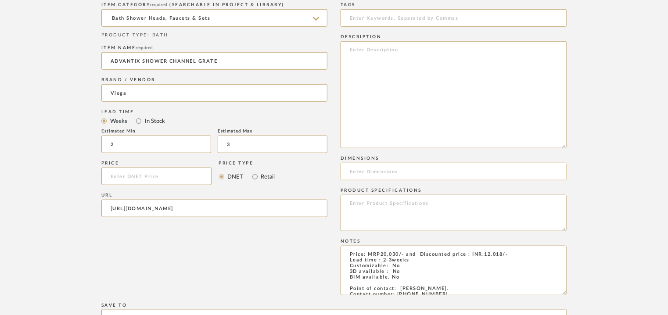
scroll to position [351, 0]
type textarea "Price: MRP20,030/- and Discounted price : INR.12,018/- Lead time : 2-3weeks Cus…"
click at [469, 58] on textarea at bounding box center [454, 95] width 226 height 107
paste textarea "Type: : Shower set - Shower channel grate Designer : Na Dimension(s): W 750/ 80…"
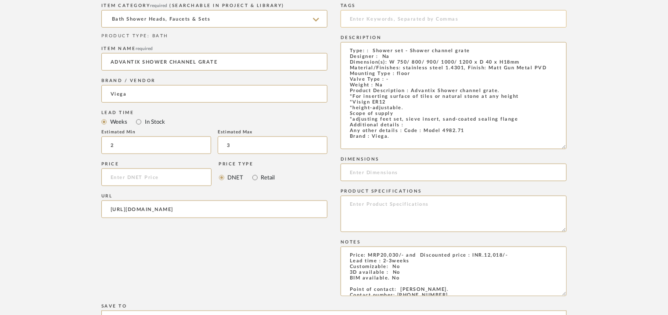
type textarea "Type: : Shower set - Shower channel grate Designer : Na Dimension(s): W 750/ 80…"
click at [383, 17] on input at bounding box center [454, 19] width 226 height 18
drag, startPoint x: 417, startPoint y: 19, endPoint x: 175, endPoint y: 19, distance: 242.3
click at [176, 19] on div "Item Type required Product Inspiration Image Site Photo or PDF Upload JPG/PNG i…" at bounding box center [333, 227] width 465 height 526
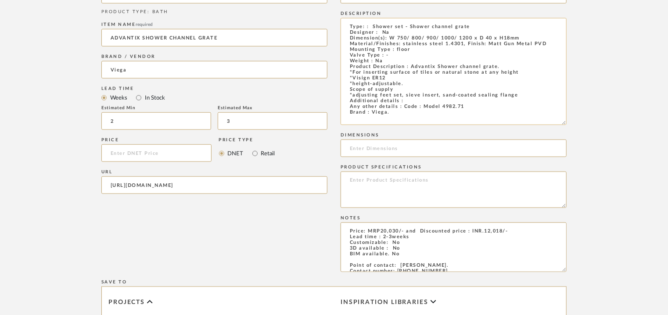
scroll to position [395, 0]
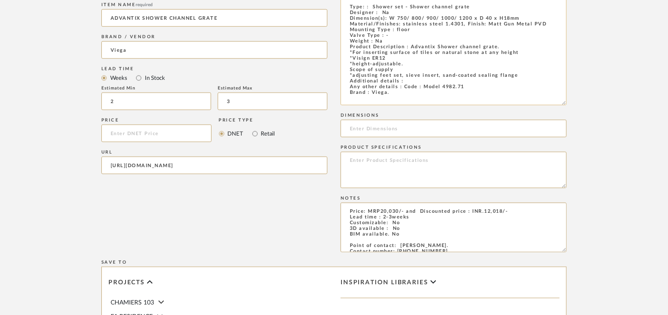
type input "shower grate,"
drag, startPoint x: 518, startPoint y: 17, endPoint x: 390, endPoint y: 20, distance: 128.2
click at [390, 20] on textarea "Type: : Shower set - Shower channel grate Designer : Na Dimension(s): W 750/ 80…" at bounding box center [454, 51] width 226 height 107
click at [361, 130] on input at bounding box center [454, 129] width 226 height 18
paste input "W 750/ 800/ 900/ 1000/ 1200 x D 40 x H18mm"
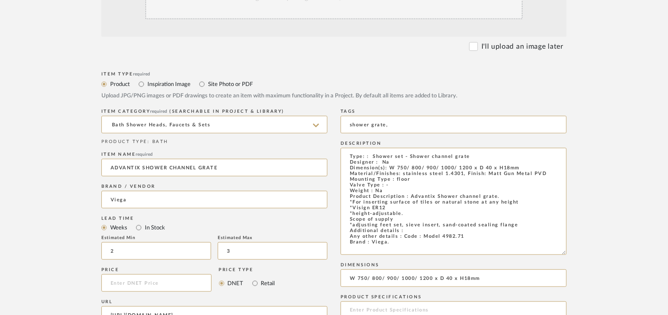
scroll to position [88, 0]
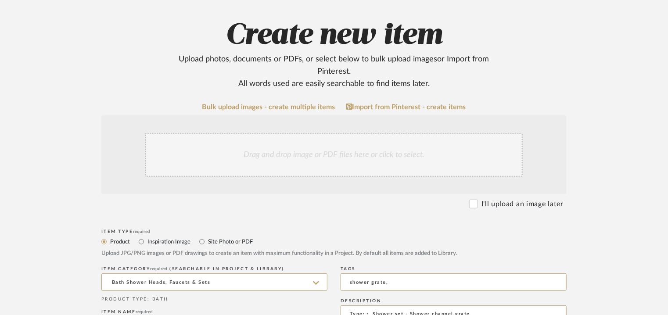
type input "W 750/ 800/ 900/ 1000/ 1200 x D 40 x H18mm"
click at [337, 153] on div "Drag and drop image or PDF files here or click to select." at bounding box center [334, 155] width 378 height 44
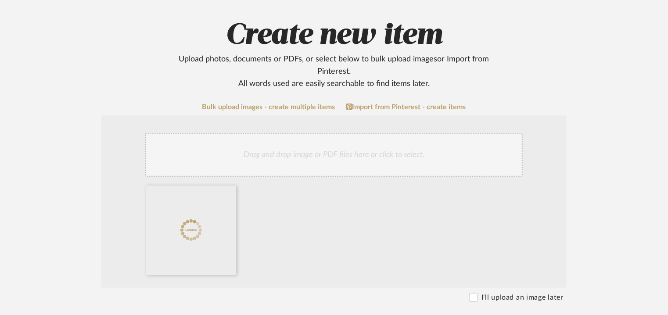
click at [320, 158] on div "Drag and drop image or PDF files here or click to select." at bounding box center [334, 155] width 378 height 44
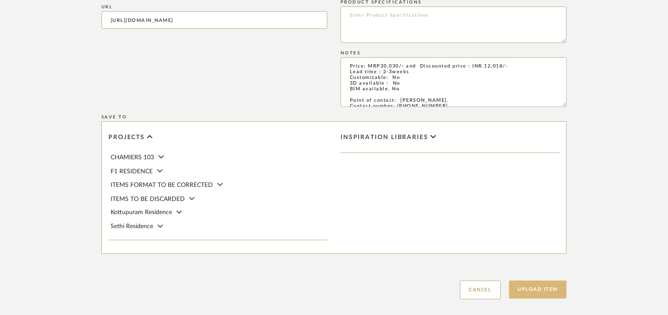
scroll to position [681, 0]
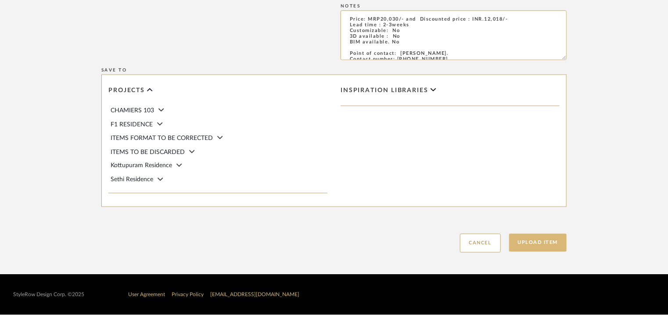
click at [533, 238] on button "Upload Item" at bounding box center [538, 243] width 58 height 18
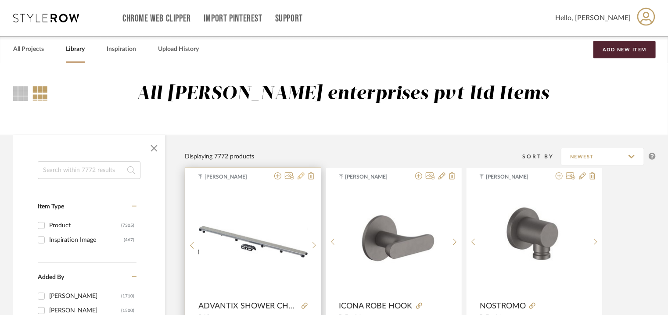
click at [299, 178] on icon at bounding box center [301, 176] width 7 height 7
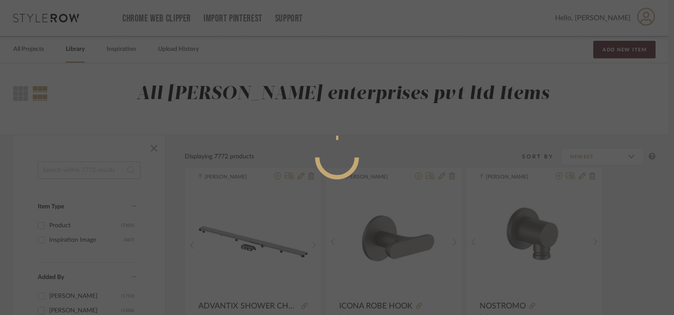
radio input "true"
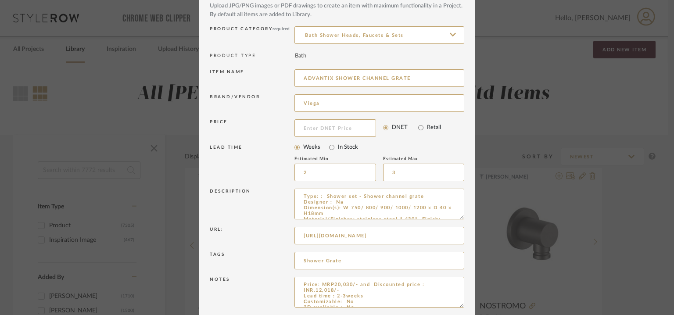
scroll to position [84, 0]
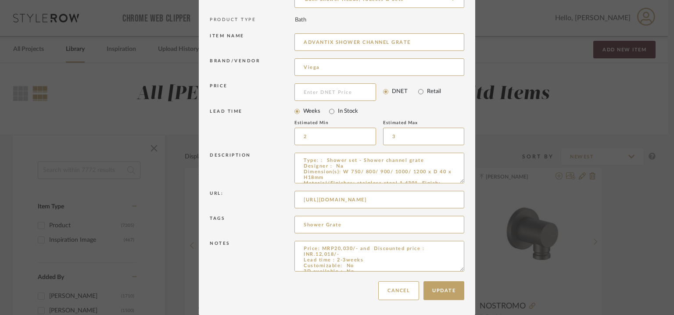
drag, startPoint x: 458, startPoint y: 181, endPoint x: 467, endPoint y: 239, distance: 59.1
click at [467, 238] on dialog-content "Edit Item × Item Type required Product Inspiration Image Site Photo or PDF Uplo…" at bounding box center [337, 116] width 277 height 400
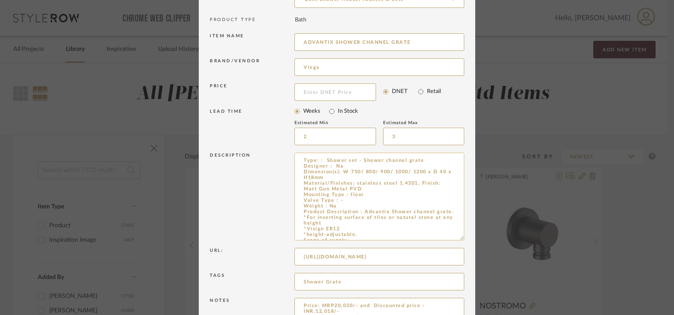
drag, startPoint x: 419, startPoint y: 183, endPoint x: 429, endPoint y: 188, distance: 11.6
click at [429, 188] on textarea "Type: : Shower set - Shower channel grate Designer : Na Dimension(s): W 750/ 80…" at bounding box center [380, 197] width 170 height 88
drag, startPoint x: 425, startPoint y: 191, endPoint x: 423, endPoint y: 185, distance: 6.1
click at [425, 191] on textarea "Type: : Shower set - Shower channel grate Designer : Na Dimension(s): W 750/ 80…" at bounding box center [380, 197] width 170 height 88
click at [421, 181] on textarea "Type: : Shower set - Shower channel grate Designer : Na Dimension(s): W 750/ 80…" at bounding box center [380, 197] width 170 height 88
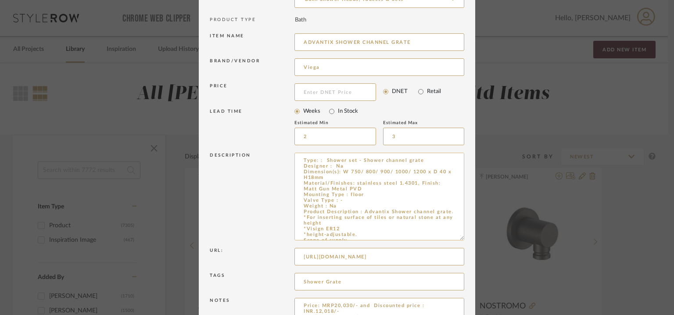
click at [420, 181] on textarea "Type: : Shower set - Shower channel grate Designer : Na Dimension(s): W 750/ 80…" at bounding box center [380, 197] width 170 height 88
click at [419, 186] on textarea "Type: : Shower set - Shower channel grate Designer : Na Dimension(s): W 750/ 80…" at bounding box center [380, 197] width 170 height 88
drag, startPoint x: 417, startPoint y: 181, endPoint x: 445, endPoint y: 188, distance: 28.5
click at [445, 188] on textarea "Type: : Shower set - Shower channel grate Designer : Na Dimension(s): W 750/ 80…" at bounding box center [380, 197] width 170 height 88
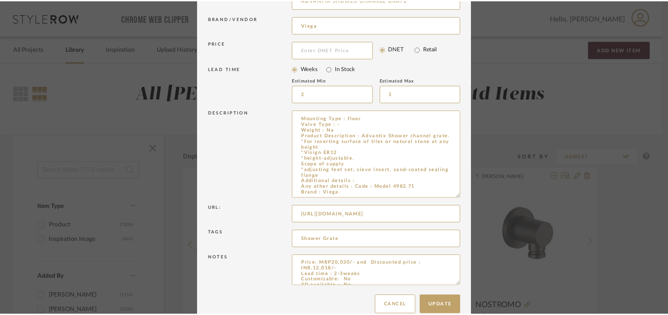
scroll to position [142, 0]
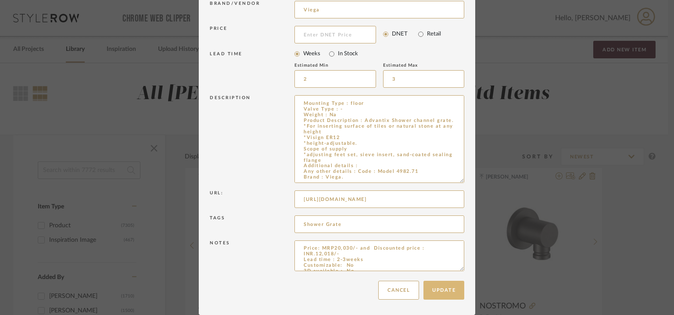
type textarea "Type: : Shower set - Shower channel grate Designer : Na Dimension(s): W 750/ 80…"
click at [450, 291] on button "Update" at bounding box center [444, 290] width 41 height 19
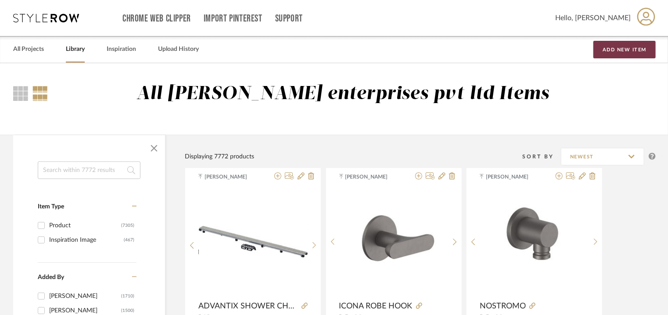
drag, startPoint x: 634, startPoint y: 44, endPoint x: 631, endPoint y: 52, distance: 9.1
click at [634, 44] on button "Add New Item" at bounding box center [625, 50] width 62 height 18
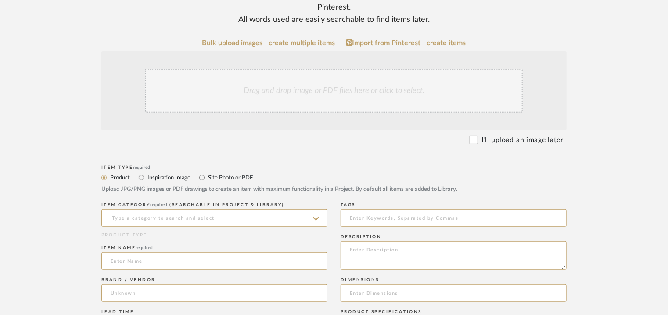
scroll to position [263, 0]
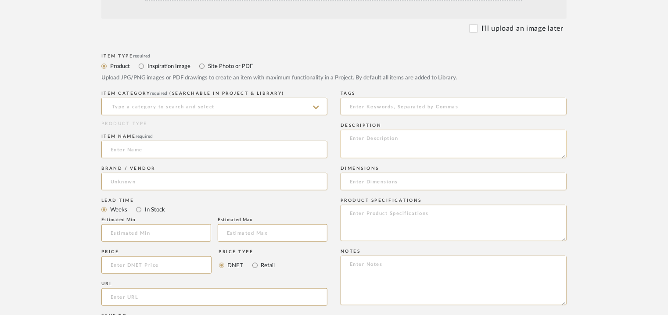
paste textarea "Price: MRP27,910/- and Discounted price : INR.16,746/- Lead time : 2-3weeks Cus…"
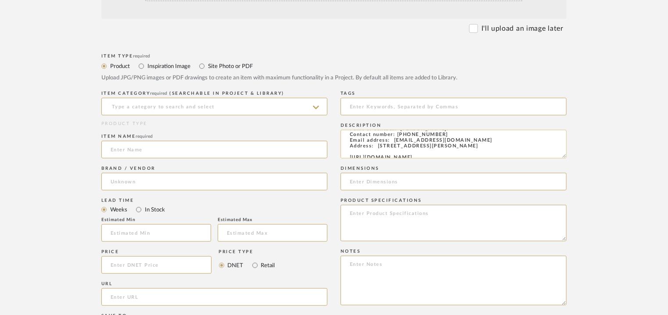
scroll to position [0, 0]
type textarea "Price: MRP27,910/- and Discounted price : INR.16,746/- Lead time : 2-3weeks Cus…"
paste textarea "Price: MRP27,910/- and Discounted price : INR.16,746/- Lead time : 2-3weeks Cus…"
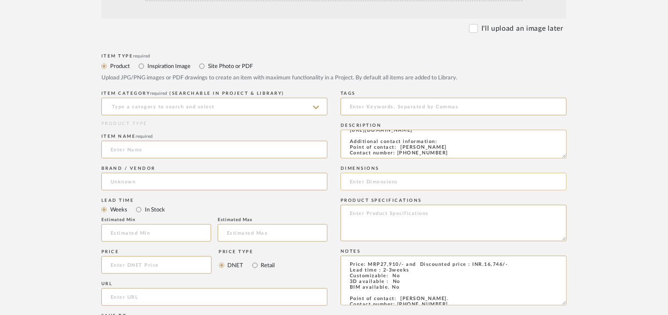
scroll to position [63, 0]
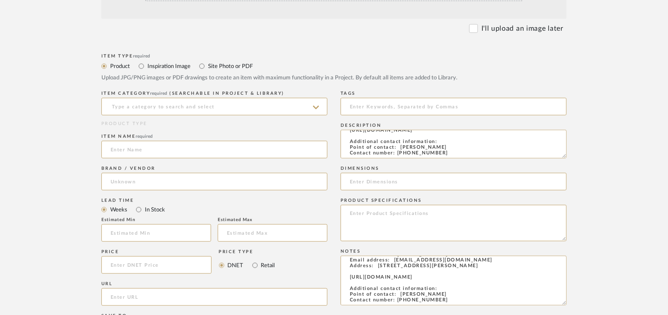
type textarea "Price: MRP27,910/- and Discounted price : INR.16,746/- Lead time : 2-3weeks Cus…"
drag, startPoint x: 564, startPoint y: 155, endPoint x: 577, endPoint y: 257, distance: 103.6
click at [577, 254] on form "Bulk upload images - create multiple items Import from Pinterest - create items…" at bounding box center [333, 213] width 559 height 571
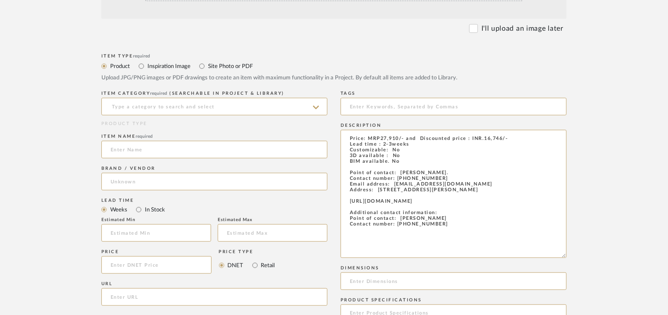
scroll to position [0, 0]
drag, startPoint x: 462, startPoint y: 245, endPoint x: 298, endPoint y: 126, distance: 202.2
paste textarea "Type: : Shower set - Shower channel base unit Designer : Na Dimension(s): L 670…"
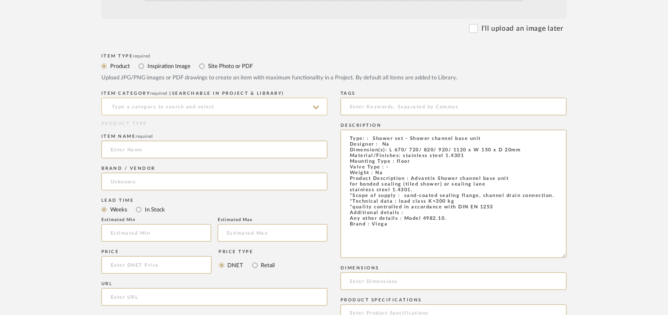
type textarea "Type: : Shower set - Shower channel base unit Designer : Na Dimension(s): L 670…"
click at [230, 106] on input at bounding box center [214, 107] width 226 height 18
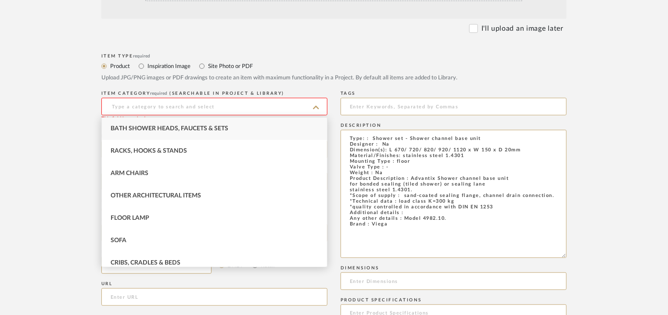
click at [198, 124] on div "Bath Shower Heads, Faucets & Sets" at bounding box center [214, 129] width 225 height 22
type input "Bath Shower Heads, Faucets & Sets"
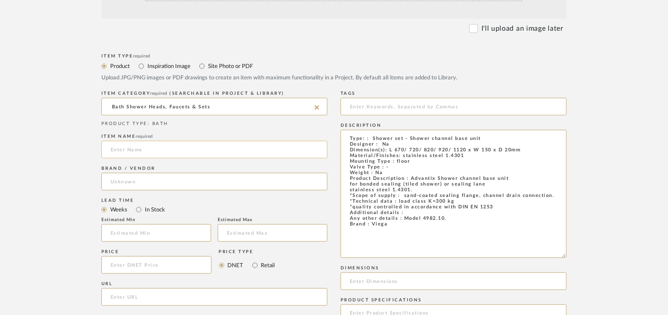
click at [128, 148] on input at bounding box center [214, 150] width 226 height 18
paste input "Advantix Shower channel base unit"
type input "Advantix Shower channel base unit"
click at [150, 297] on input "url" at bounding box center [214, 297] width 226 height 18
paste input "https://www.viega.in/en/products/Catalogue/Drainage-technology/Advantix-shower-…"
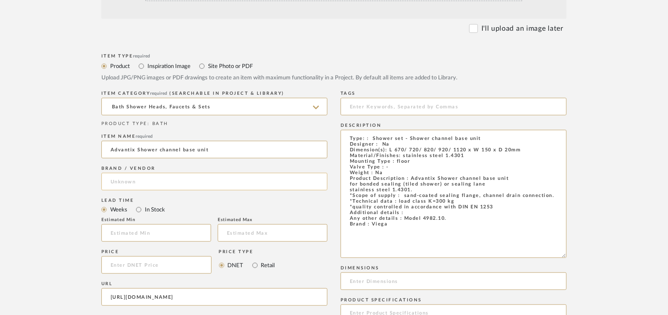
scroll to position [0, 286]
type input "https://www.viega.in/en/products/Catalogue/Drainage-technology/Advantix-shower-…"
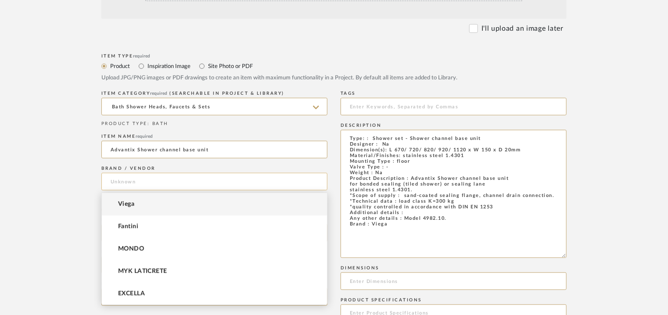
click at [116, 185] on input at bounding box center [214, 182] width 226 height 18
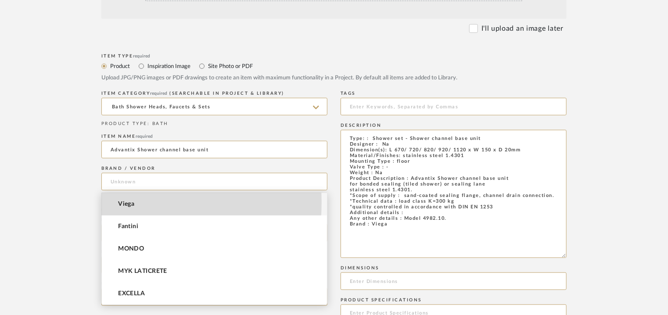
click at [122, 202] on span "Viega" at bounding box center [126, 204] width 16 height 7
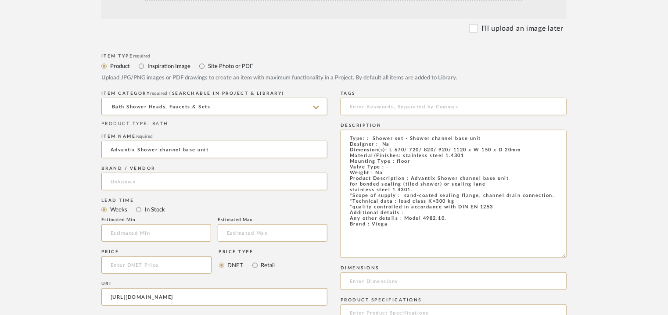
type input "Viega"
drag, startPoint x: 114, startPoint y: 150, endPoint x: 130, endPoint y: 157, distance: 17.5
click at [116, 151] on input "Advantix Shower channel base unit" at bounding box center [214, 150] width 226 height 18
type input "ADVANTIX SHOWER CHANNEL BASE UNIT"
drag, startPoint x: 392, startPoint y: 108, endPoint x: 418, endPoint y: 111, distance: 25.3
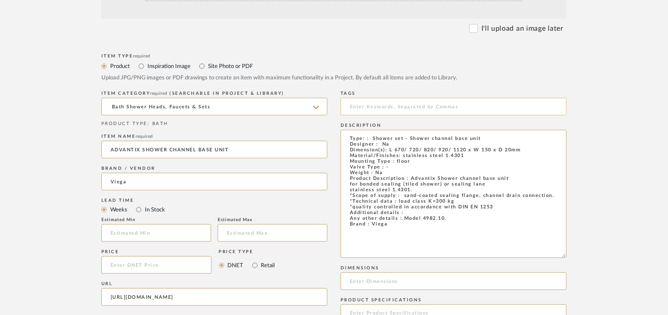
click at [412, 109] on input at bounding box center [454, 107] width 226 height 18
type input "shower channel base unit,"
drag, startPoint x: 388, startPoint y: 150, endPoint x: 497, endPoint y: 153, distance: 108.9
click at [526, 150] on textarea "Type: : Shower set - Shower channel base unit Designer : Na Dimension(s): L 670…" at bounding box center [454, 194] width 226 height 128
click at [394, 284] on input at bounding box center [454, 282] width 226 height 18
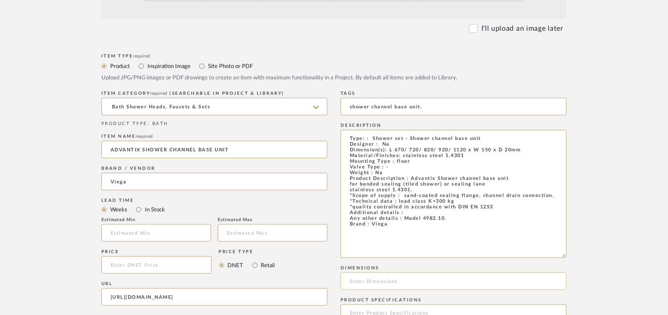
paste input "L 670/ 720/ 820/ 920/ 1120 x W 150 x D 20mm"
type input "L 670/ 720/ 820/ 920/ 1120 x W 150 x D 20mm"
drag, startPoint x: 194, startPoint y: 233, endPoint x: 206, endPoint y: 238, distance: 12.4
click at [202, 236] on input "text" at bounding box center [156, 233] width 110 height 18
type input "2"
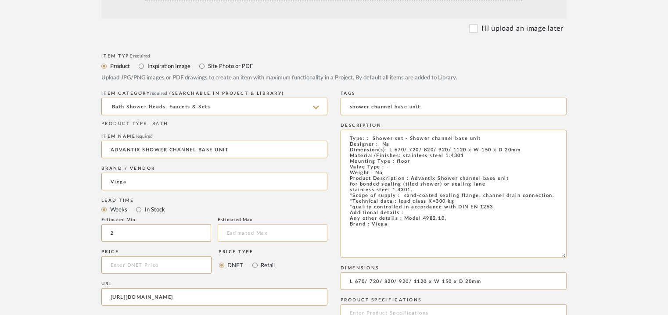
drag, startPoint x: 267, startPoint y: 235, endPoint x: 277, endPoint y: 240, distance: 11.4
click at [268, 235] on input "text" at bounding box center [273, 233] width 110 height 18
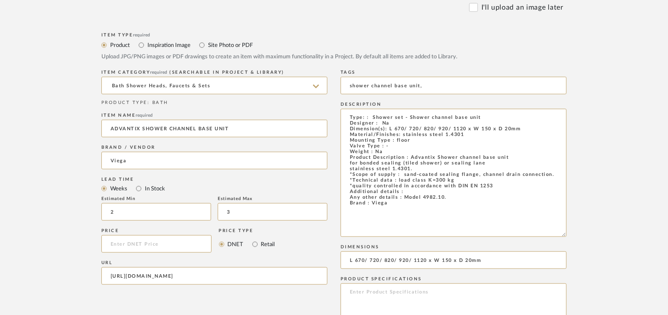
scroll to position [176, 0]
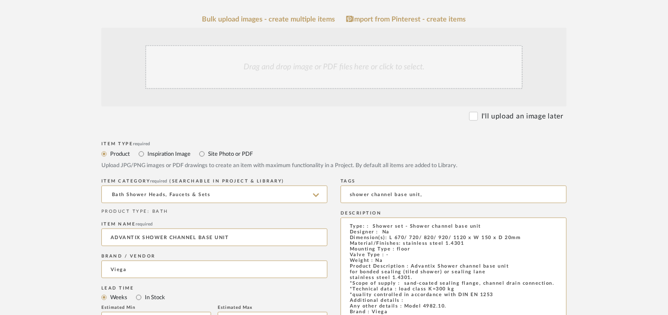
type input "3"
click at [332, 58] on div "Drag and drop image or PDF files here or click to select." at bounding box center [334, 67] width 378 height 44
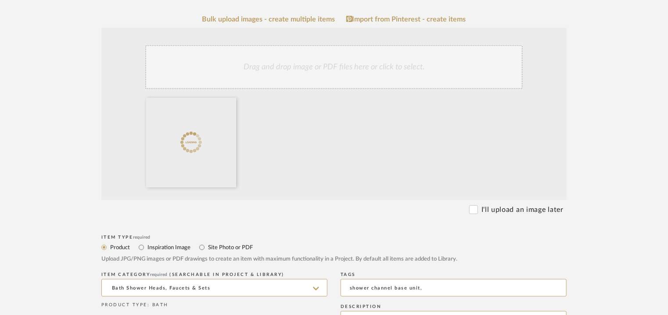
click at [349, 83] on div "Drag and drop image or PDF files here or click to select." at bounding box center [334, 67] width 378 height 44
click at [354, 72] on div "Drag and drop image or PDF files here or click to select." at bounding box center [334, 67] width 378 height 44
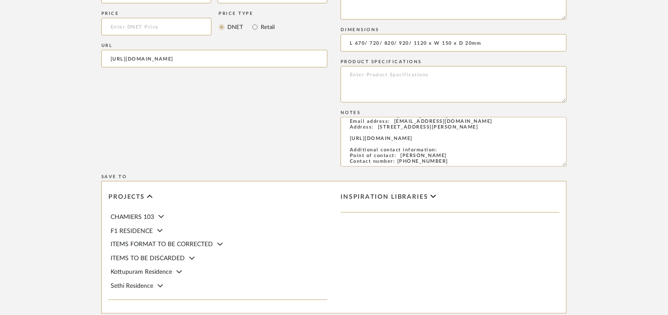
scroll to position [702, 0]
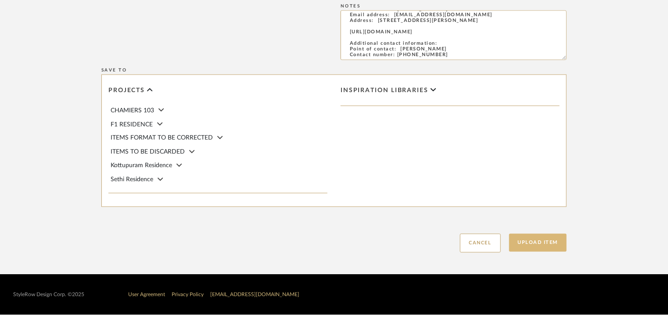
click at [551, 244] on button "Upload Item" at bounding box center [538, 243] width 58 height 18
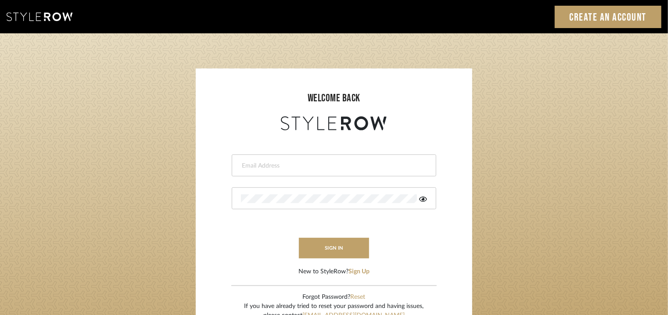
click at [297, 166] on input "email" at bounding box center [333, 166] width 184 height 9
type input "tehseen@mancini-design.com"
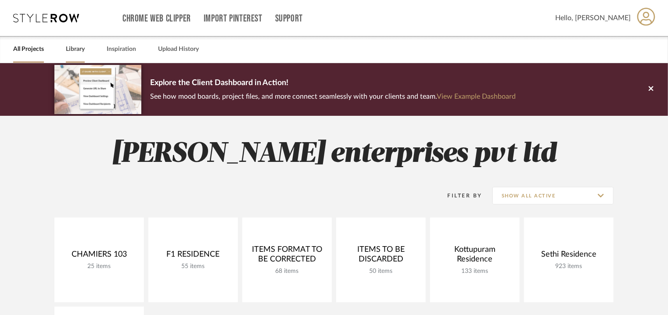
click at [76, 50] on link "Library" at bounding box center [75, 49] width 19 height 12
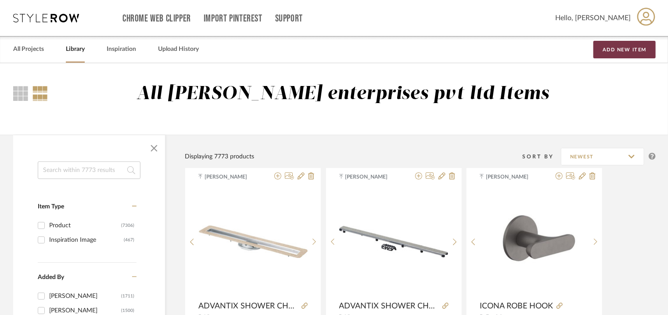
click at [630, 43] on button "Add New Item" at bounding box center [625, 50] width 62 height 18
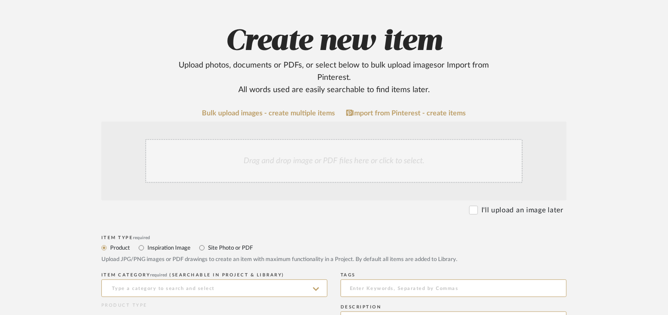
scroll to position [176, 0]
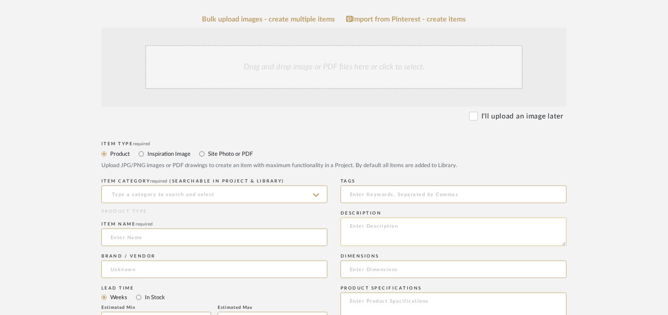
paste textarea "Type: : Shower set - Advantix Shower channel odour trap. Designer : Na Dimensio…"
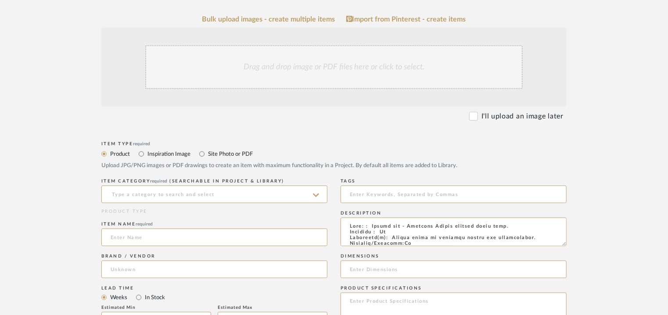
scroll to position [150, 0]
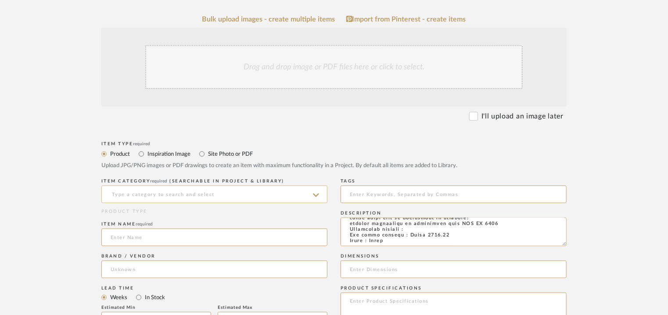
type textarea "Type: : Shower set - Advantix Shower channel odour trap. Designer : Na Dimensio…"
click at [151, 199] on input at bounding box center [214, 195] width 226 height 18
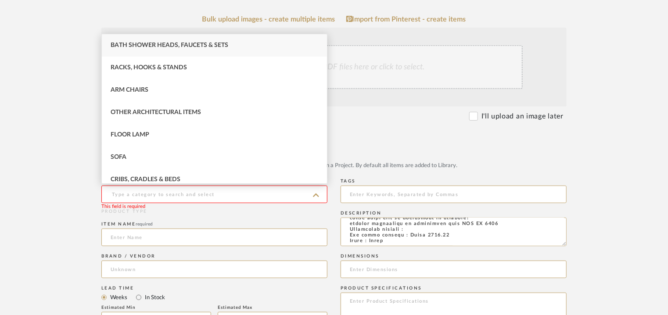
click at [205, 42] on span "Bath Shower Heads, Faucets & Sets" at bounding box center [170, 45] width 118 height 6
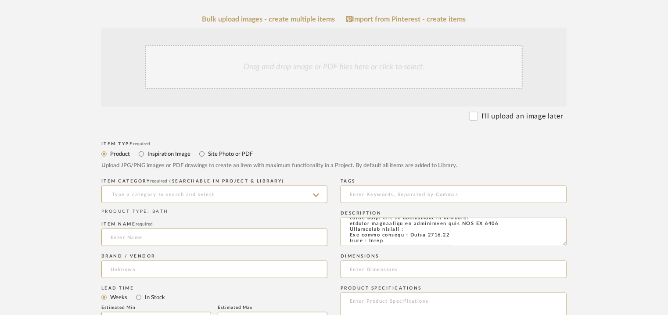
type input "Bath Shower Heads, Faucets & Sets"
click at [187, 238] on input at bounding box center [214, 238] width 226 height 18
paste input "Advantix Shower channel odour trap"
type input "Advantix Shower channel odour trap"
click at [115, 270] on input at bounding box center [214, 270] width 226 height 18
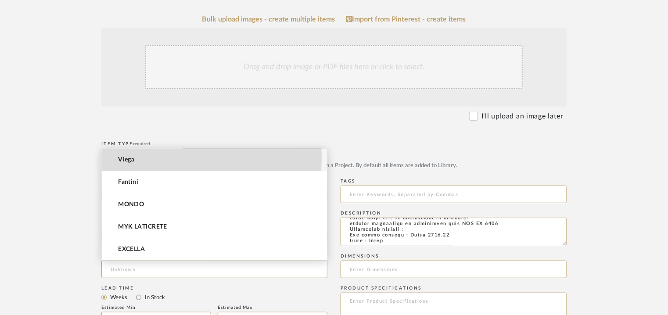
drag, startPoint x: 140, startPoint y: 157, endPoint x: 148, endPoint y: 142, distance: 17.3
click at [140, 157] on mat-option "Viega" at bounding box center [214, 160] width 225 height 22
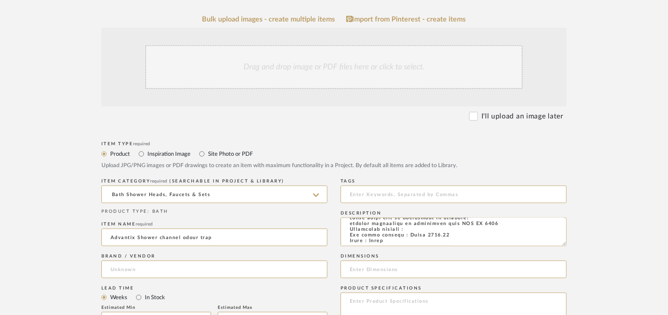
type input "Viega"
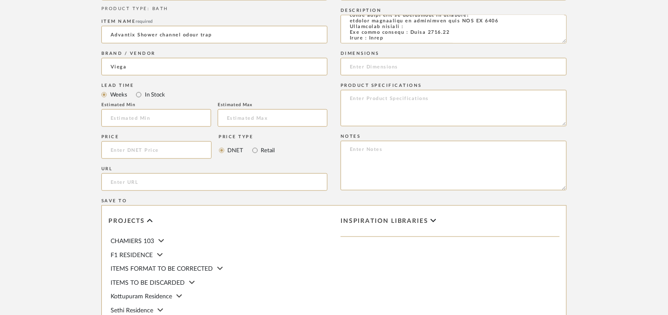
scroll to position [483, 0]
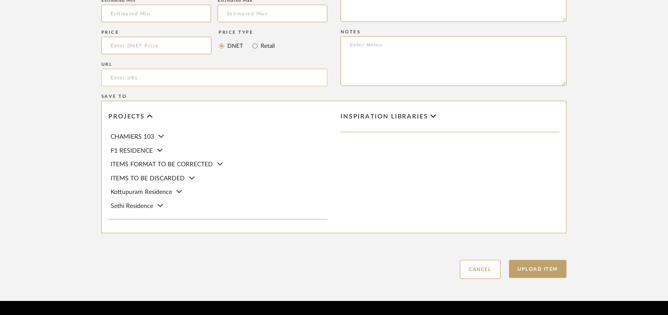
paste input "https://www.viega.in/en/products/Catalogue/Drainage-technology/Advantix-shower-…"
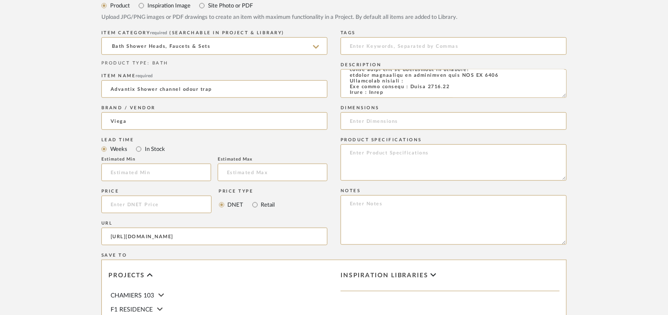
scroll to position [307, 0]
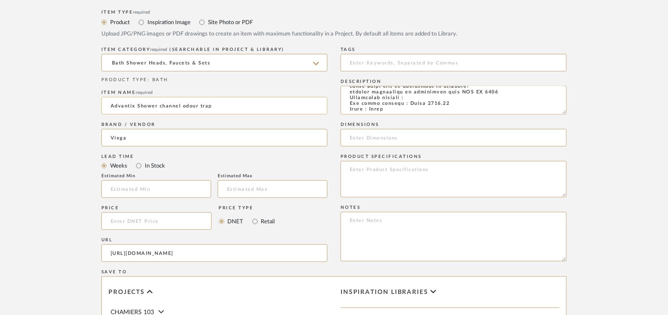
type input "[URL][DOMAIN_NAME]"
click at [122, 105] on input "Advantix Shower channel odour trap" at bounding box center [214, 106] width 226 height 18
click at [123, 105] on input "Advantix Shower channel odour trap" at bounding box center [214, 106] width 226 height 18
type input "ADVANTIX SHOWR CHANNEL ODOUR TRAP"
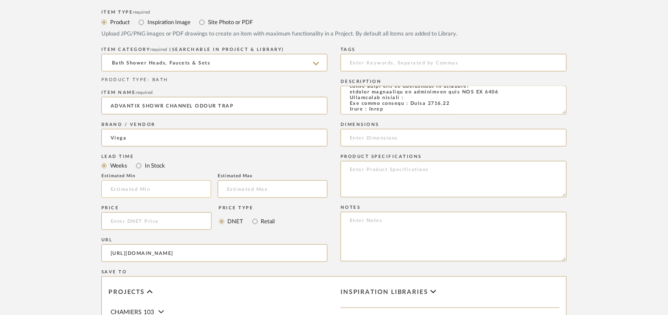
click at [165, 188] on input "text" at bounding box center [156, 189] width 110 height 18
click at [137, 187] on input at bounding box center [156, 189] width 110 height 18
type input "2"
click at [255, 191] on input "text" at bounding box center [273, 189] width 110 height 18
type input "3"
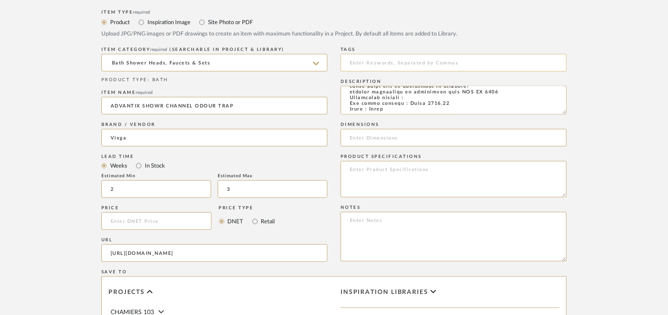
click at [403, 59] on input at bounding box center [454, 63] width 226 height 18
drag, startPoint x: 396, startPoint y: 61, endPoint x: 334, endPoint y: 71, distance: 63.1
click at [339, 74] on div "Item Type required Product Inspiration Image Site Photo or PDF Upload JPG/PNG i…" at bounding box center [333, 230] width 465 height 447
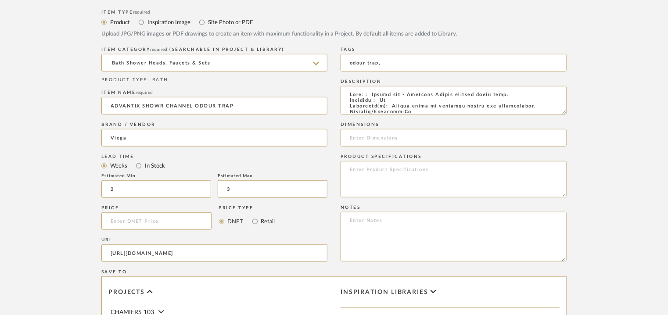
type input "odour trap,"
click at [457, 237] on textarea at bounding box center [454, 237] width 226 height 50
paste textarea "Price: MRP3,180/- and Discounted price : INR.1,908/- Lead time : 2-3weeks Custo…"
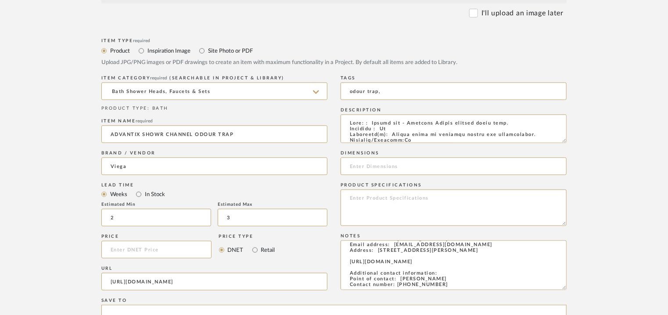
scroll to position [220, 0]
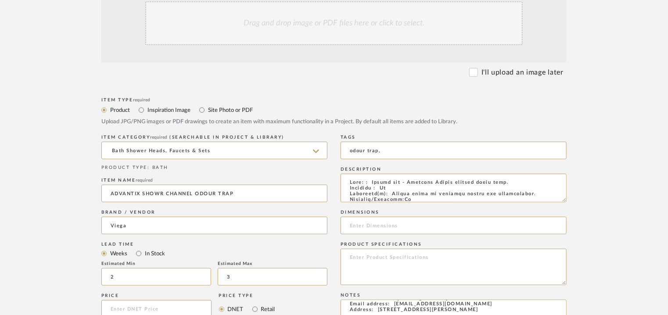
type textarea "Price: MRP3,180/- and Discounted price : INR.1,908/- Lead time : 2-3weeks Custo…"
click at [378, 28] on div "Drag and drop image or PDF files here or click to select." at bounding box center [334, 23] width 378 height 44
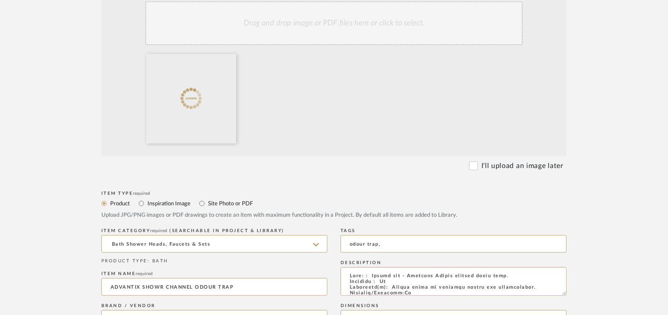
click at [403, 35] on div "Drag and drop image or PDF files here or click to select." at bounding box center [334, 23] width 378 height 44
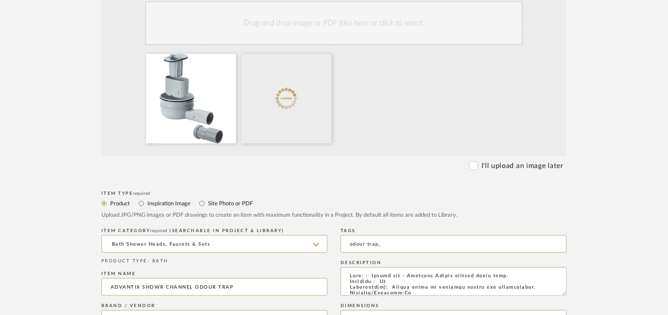
click at [373, 37] on div "Drag and drop image or PDF files here or click to select." at bounding box center [334, 23] width 378 height 44
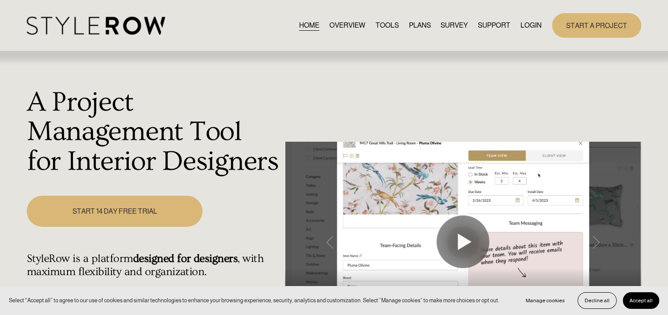
click at [532, 26] on link "LOGIN" at bounding box center [530, 25] width 21 height 12
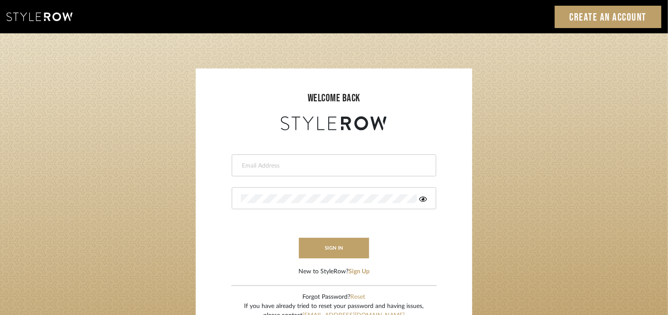
click at [335, 157] on div at bounding box center [334, 166] width 205 height 22
click at [339, 163] on input "email" at bounding box center [333, 166] width 184 height 9
type input "[EMAIL_ADDRESS][PERSON_NAME][DOMAIN_NAME]"
click at [428, 197] on div at bounding box center [334, 198] width 205 height 22
click at [426, 198] on icon at bounding box center [423, 199] width 8 height 7
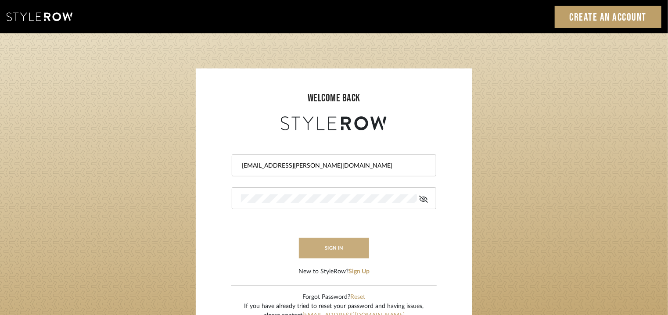
click at [333, 242] on button "sign in" at bounding box center [334, 248] width 70 height 21
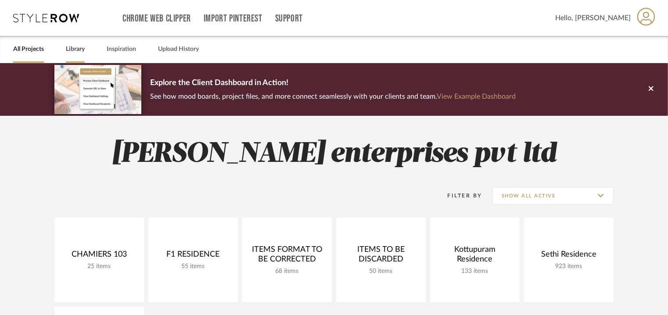
click at [76, 47] on link "Library" at bounding box center [75, 49] width 19 height 12
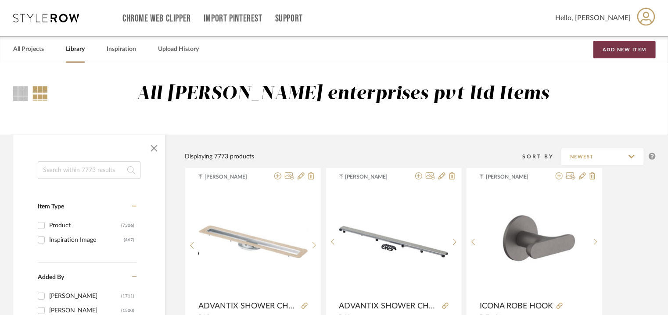
click at [628, 46] on button "Add New Item" at bounding box center [625, 50] width 62 height 18
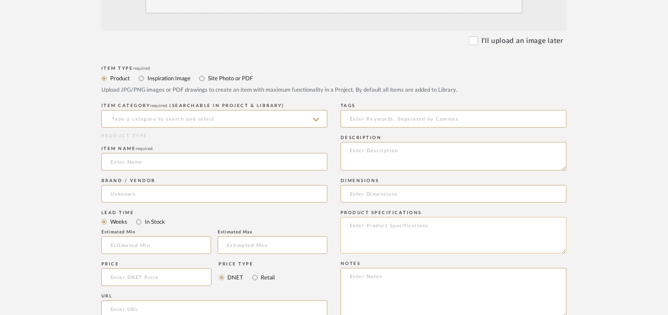
scroll to position [263, 0]
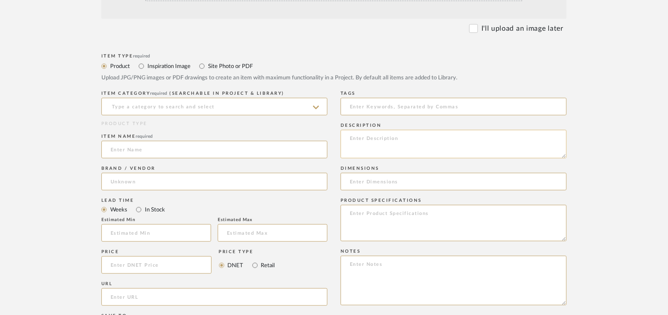
click at [371, 145] on textarea at bounding box center [454, 144] width 226 height 29
paste textarea "Lore: : Ipsumd sit - Ametcons Adipis elitsed doeiu temp. Incididu : Ut Laboreet…"
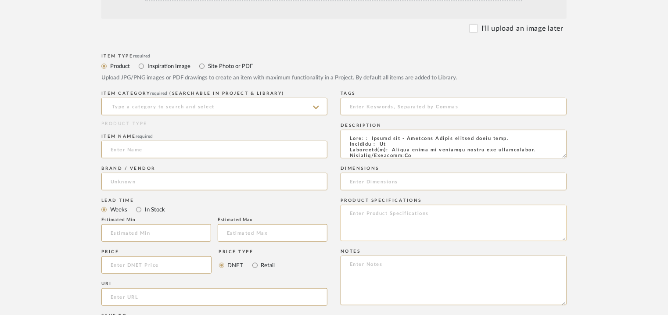
scroll to position [150, 0]
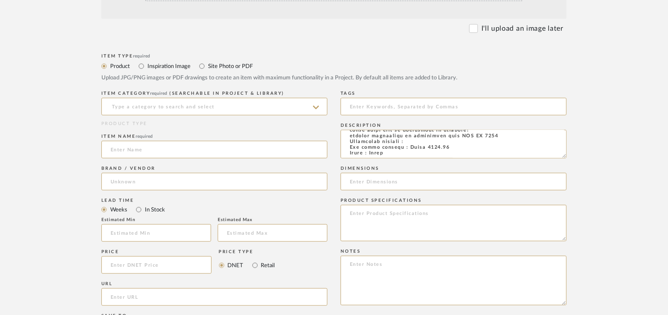
type textarea "Lore: : Ipsumd sit - Ametcons Adipis elitsed doeiu temp. Incididu : Ut Laboreet…"
click at [388, 267] on textarea at bounding box center [454, 281] width 226 height 50
paste textarea "Price: MRP3,180/- and Discounted price : INR.1,908/- Lead time : 2-3weeks Custo…"
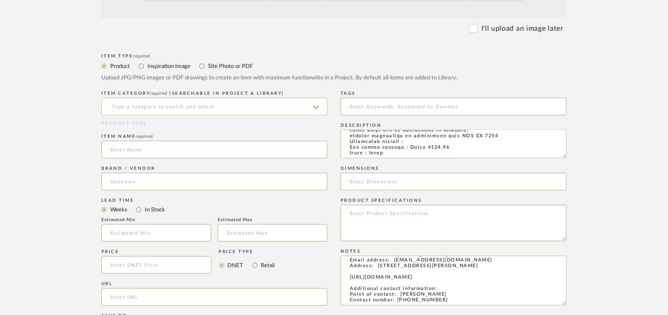
type textarea "Price: MRP3,180/- and Discounted price : INR.1,908/- Lead time : 2-3weeks Custo…"
click at [282, 104] on input at bounding box center [214, 107] width 226 height 18
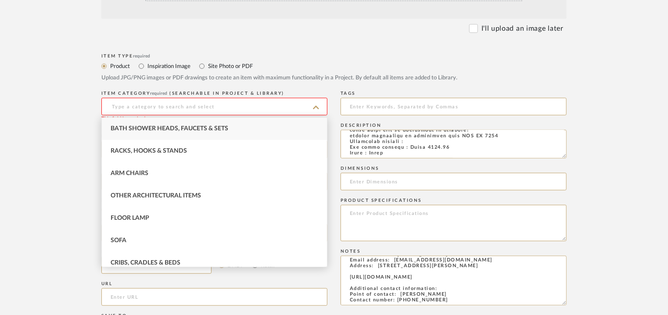
click at [276, 122] on div "Bath Shower Heads, Faucets & Sets" at bounding box center [214, 129] width 225 height 22
type input "Bath Shower Heads, Faucets & Sets"
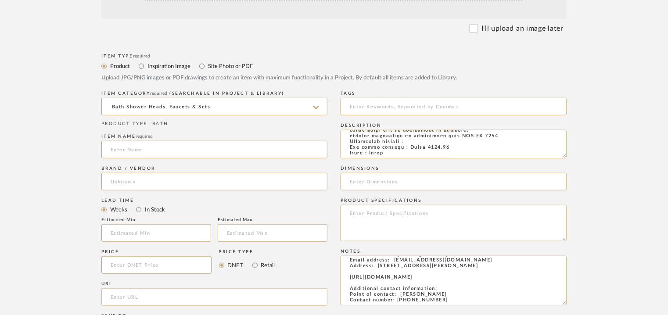
paste input "[URL][DOMAIN_NAME]"
type input "[URL][DOMAIN_NAME]"
click at [157, 151] on input at bounding box center [214, 150] width 226 height 18
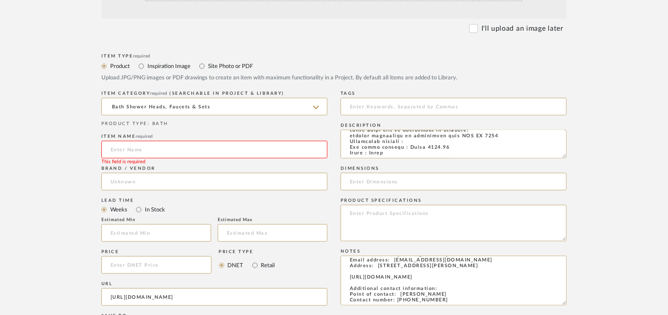
click at [174, 148] on input at bounding box center [214, 150] width 226 height 18
drag, startPoint x: 174, startPoint y: 148, endPoint x: 153, endPoint y: 151, distance: 21.8
click at [153, 151] on input at bounding box center [214, 150] width 226 height 18
paste input "Advantix Shower channel odour trap"
click at [117, 146] on input "Advantix Shower channel odour trap" at bounding box center [214, 150] width 226 height 18
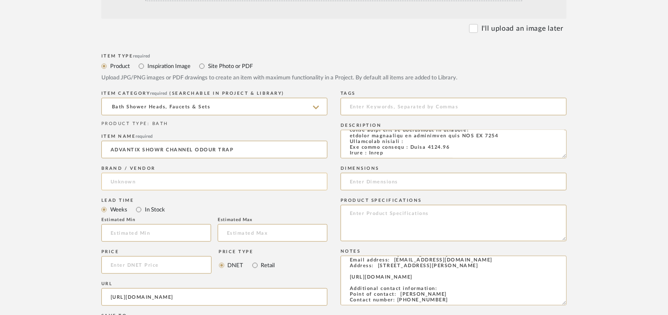
type input "ADVANTIX SHOWR CHANNEL ODOUR TRAP"
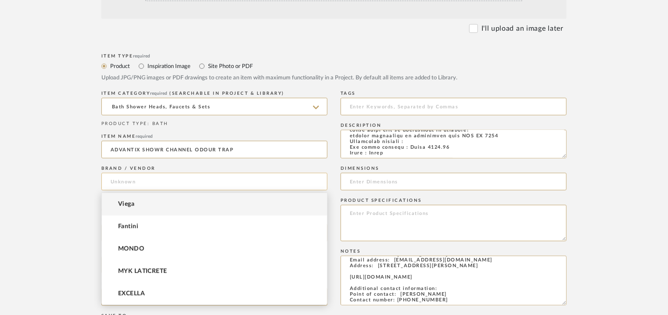
drag, startPoint x: 142, startPoint y: 181, endPoint x: 151, endPoint y: 184, distance: 9.5
click at [142, 182] on input at bounding box center [214, 182] width 226 height 18
click at [144, 203] on mat-option "Viega" at bounding box center [214, 204] width 225 height 22
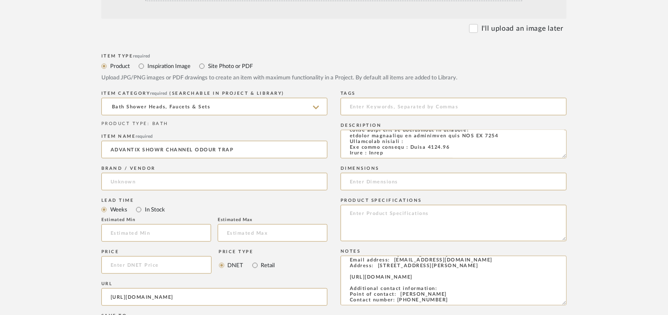
type input "Viega"
click at [176, 234] on input at bounding box center [156, 233] width 110 height 18
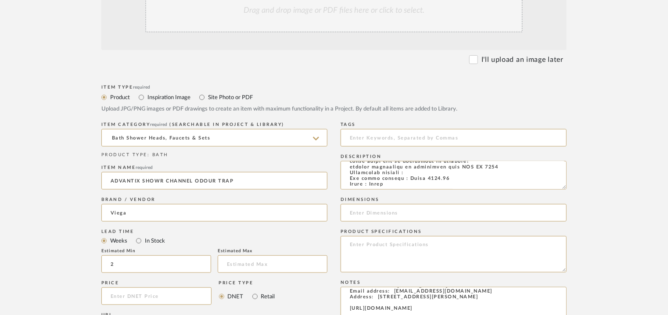
scroll to position [220, 0]
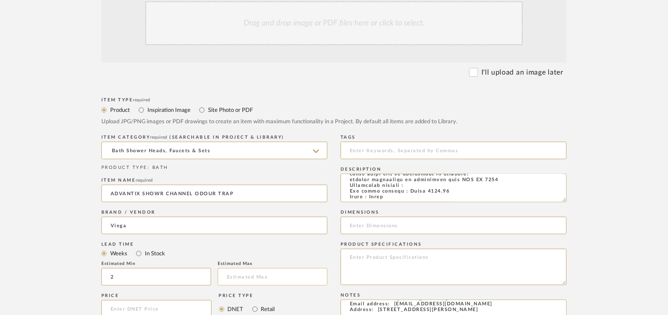
type input "2"
click at [253, 279] on input "text" at bounding box center [273, 277] width 110 height 18
type input "3"
click at [338, 12] on div "Drag and drop image or PDF files here or click to select." at bounding box center [334, 23] width 378 height 44
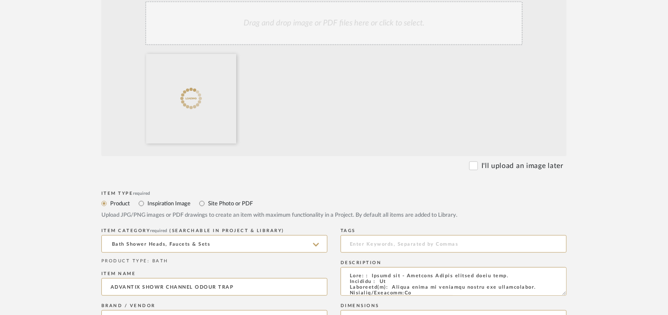
click at [315, 18] on div "Drag and drop image or PDF files here or click to select." at bounding box center [334, 23] width 378 height 44
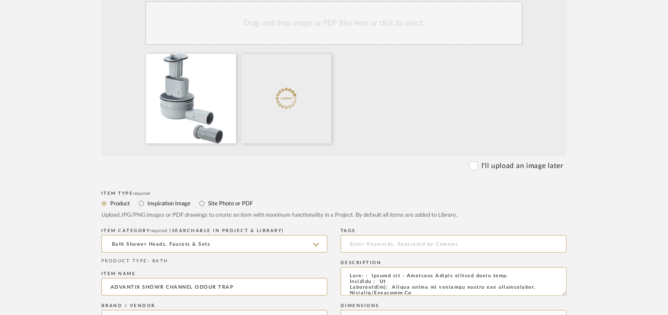
click at [360, 20] on div "Drag and drop image or PDF files here or click to select." at bounding box center [334, 23] width 378 height 44
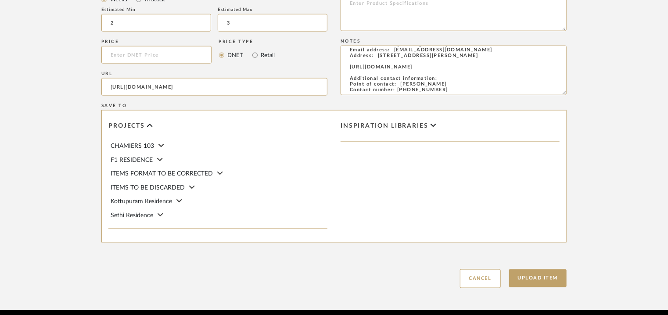
scroll to position [571, 0]
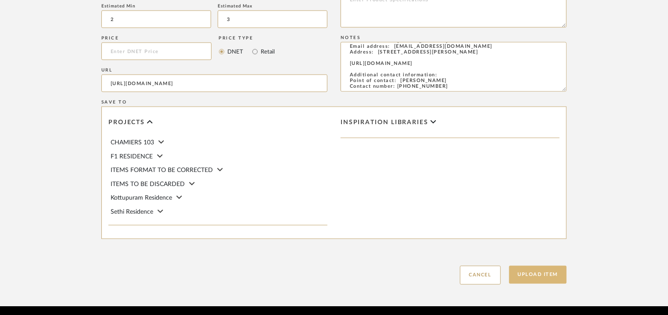
click at [525, 274] on button "Upload Item" at bounding box center [538, 275] width 58 height 18
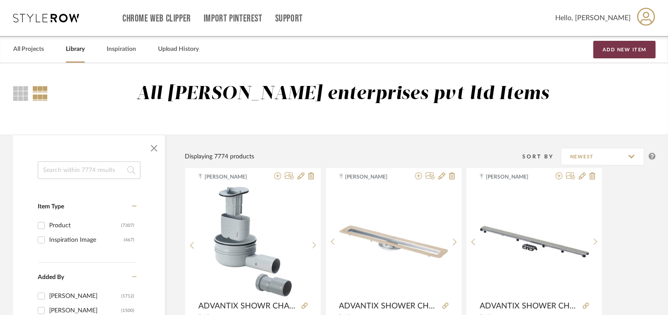
click at [621, 52] on button "Add New Item" at bounding box center [625, 50] width 62 height 18
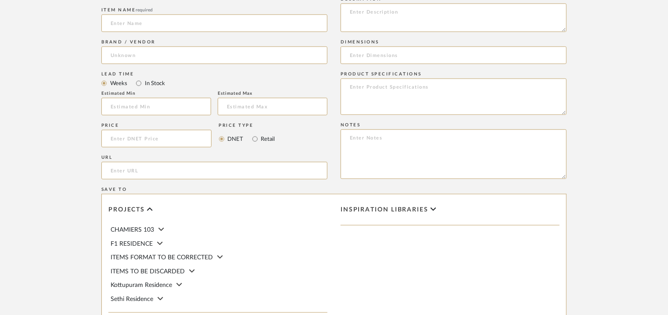
scroll to position [483, 0]
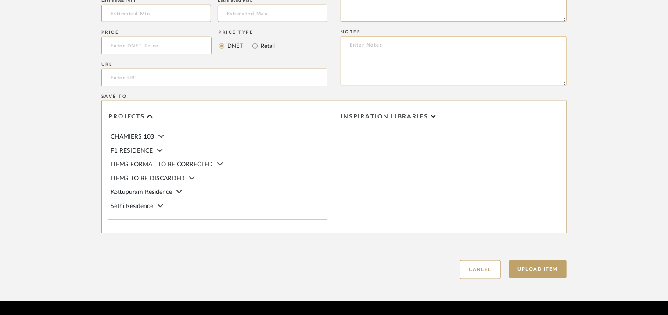
paste textarea "Price: MRP1,36,937/- and Discounted price : INR.75,315/- Lead time : 2-3weeks C…"
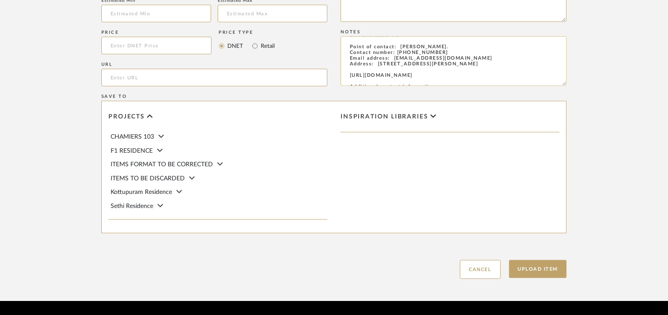
scroll to position [0, 0]
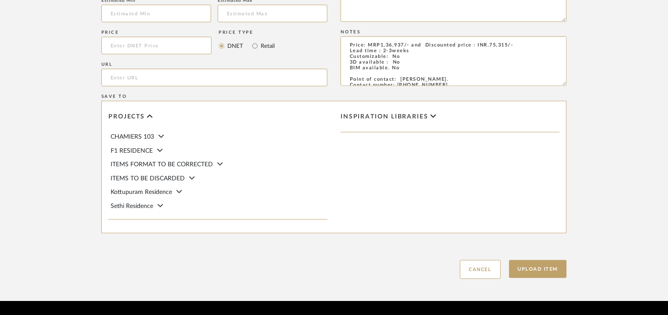
type textarea "Price: MRP1,36,937/- and Discounted price : INR.75,315/- Lead time : 2-3weeks C…"
click at [137, 79] on input "url" at bounding box center [214, 78] width 226 height 18
paste input "[URL][DOMAIN_NAME]"
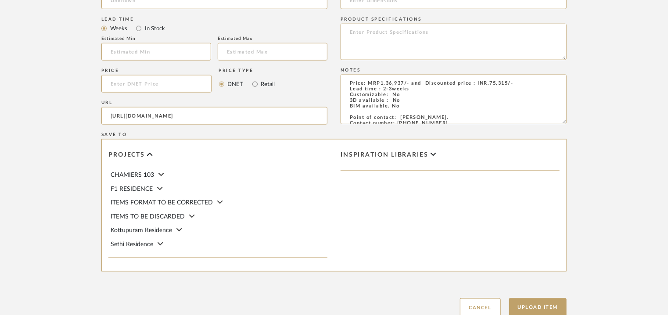
scroll to position [351, 0]
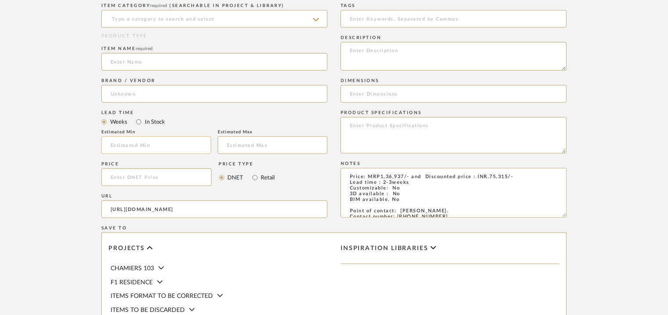
type input "[URL][DOMAIN_NAME]"
click at [165, 140] on input "text" at bounding box center [156, 146] width 110 height 18
click at [138, 143] on input at bounding box center [156, 146] width 110 height 18
type input "2"
click at [241, 144] on input "text" at bounding box center [273, 146] width 110 height 18
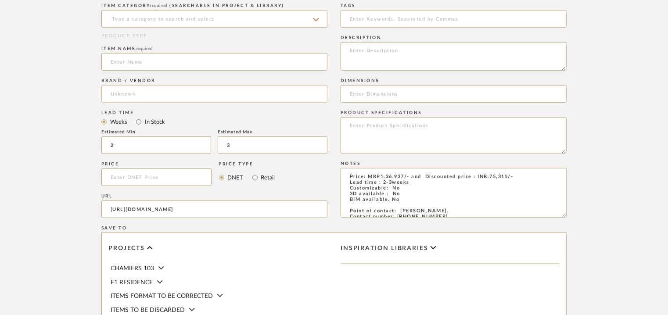
type input "3"
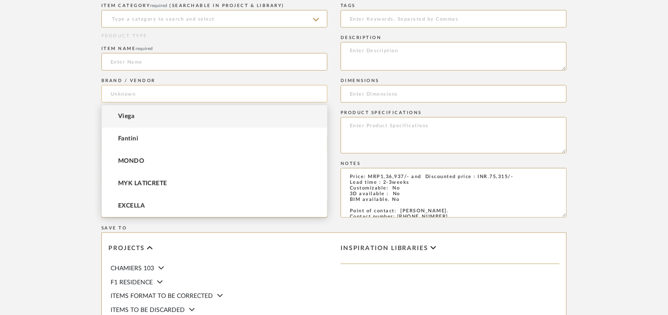
click at [128, 92] on input at bounding box center [214, 94] width 226 height 18
click at [126, 137] on span "Fantini" at bounding box center [128, 138] width 20 height 7
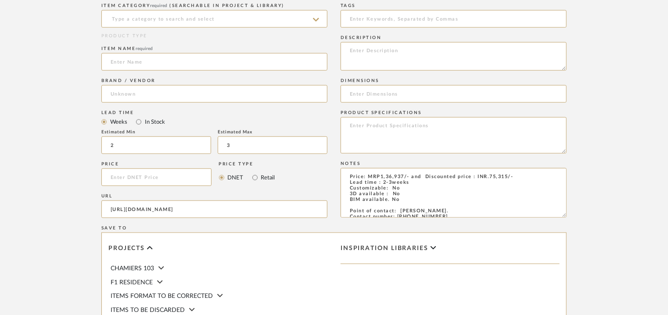
type input "Fantini"
click at [469, 58] on textarea at bounding box center [454, 56] width 226 height 29
paste textarea "Type: : Shower set - Double-function hydrobrush Designer : CRS Fantini Dimensio…"
type textarea "Type: : Shower set - Double-function hydrobrush Designer : CRS Fantini Dimensio…"
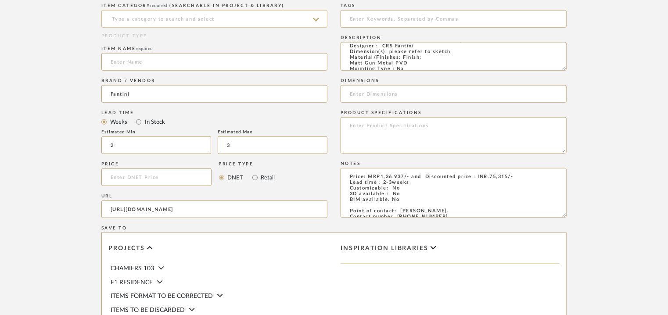
click at [156, 13] on input at bounding box center [214, 19] width 226 height 18
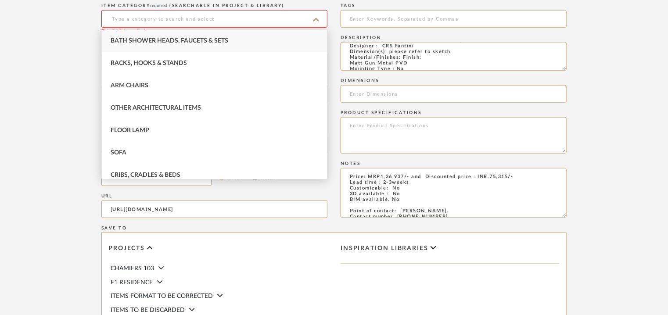
click at [160, 39] on span "Bath Shower Heads, Faucets & Sets" at bounding box center [170, 41] width 118 height 6
type input "Bath Shower Heads, Faucets & Sets"
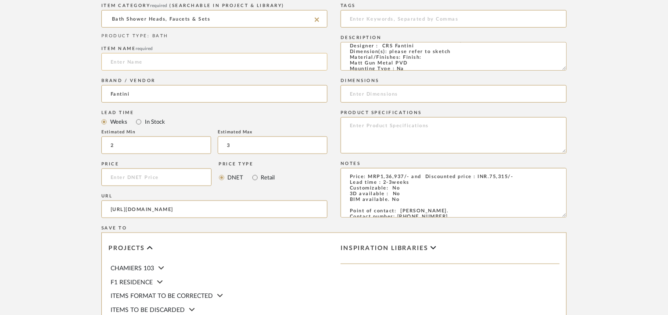
click at [120, 61] on input at bounding box center [214, 62] width 226 height 18
paste input "Double-function hydrobrush"
click at [118, 58] on input "Double-function hydrobrush" at bounding box center [214, 62] width 226 height 18
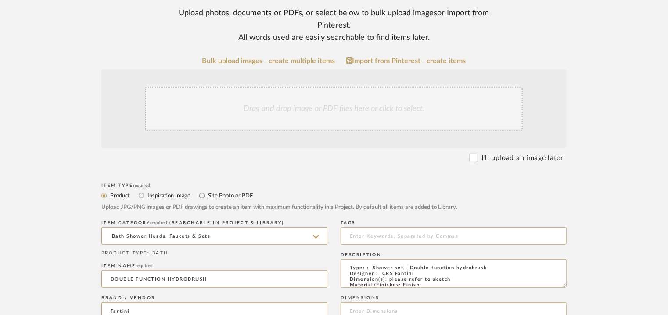
scroll to position [132, 0]
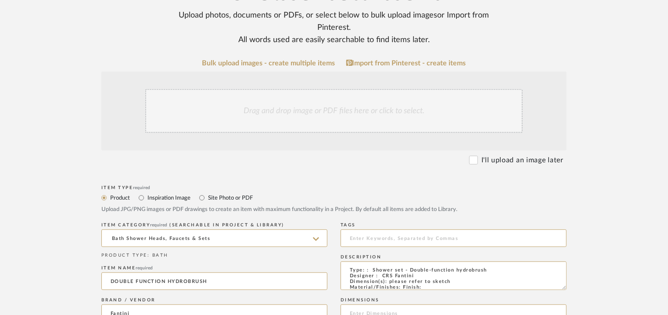
type input "DOUBLE FUNCTION HYDROBRUSH"
click at [313, 112] on div "Drag and drop image or PDF files here or click to select." at bounding box center [334, 111] width 378 height 44
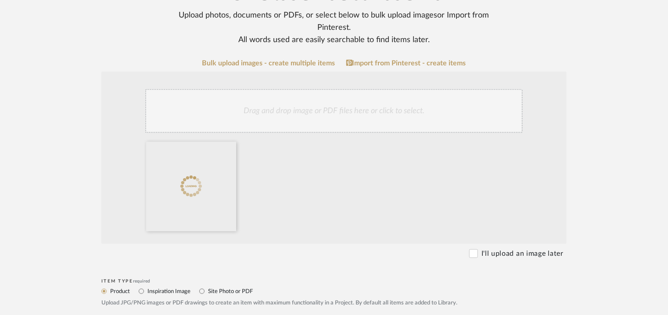
click at [370, 104] on div "Drag and drop image or PDF files here or click to select." at bounding box center [334, 111] width 378 height 44
click at [419, 104] on div "Drag and drop image or PDF files here or click to select." at bounding box center [334, 111] width 378 height 44
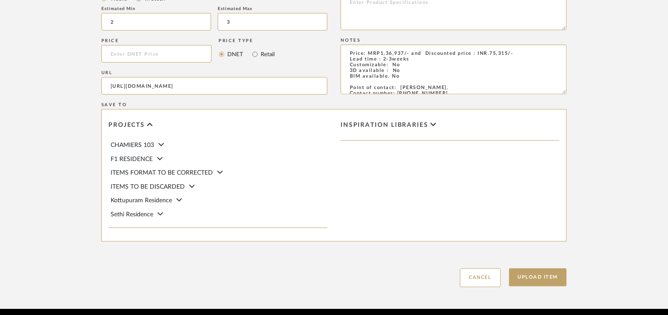
scroll to position [602, 0]
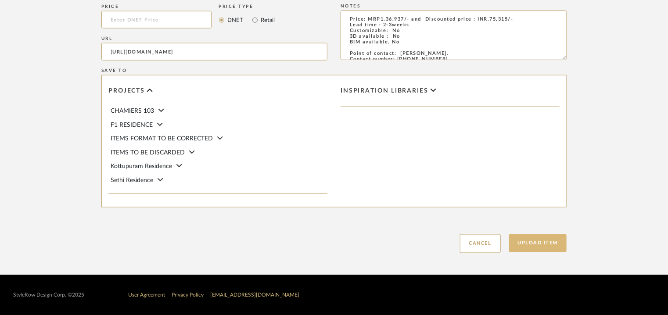
click at [531, 240] on button "Upload Item" at bounding box center [538, 243] width 58 height 18
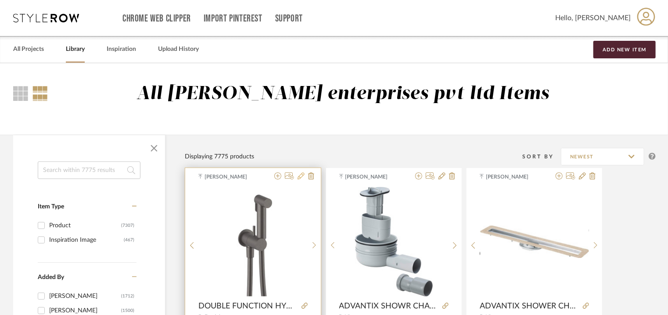
click at [303, 176] on icon at bounding box center [301, 176] width 7 height 7
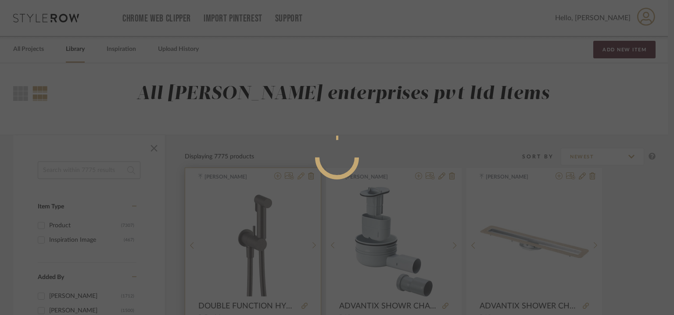
radio input "true"
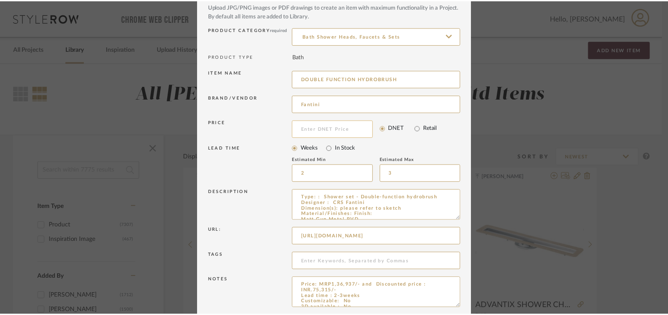
scroll to position [84, 0]
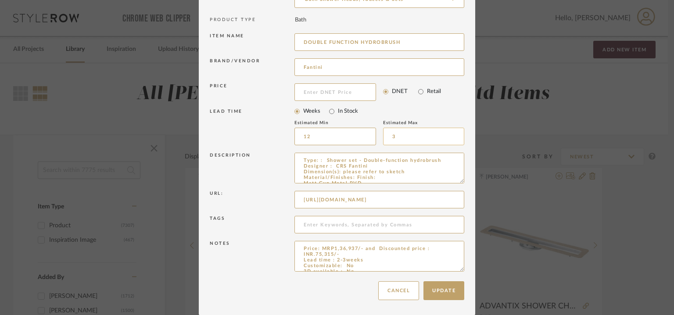
type input "12"
click at [401, 140] on input at bounding box center [424, 137] width 82 height 18
type input "14"
click at [334, 259] on textarea "Price: MRP1,36,937/- and Discounted price : INR.75,315/- Lead time : 2-3weeks C…" at bounding box center [380, 256] width 170 height 31
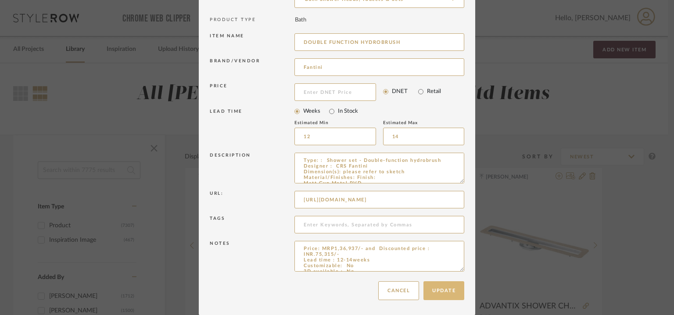
type textarea "Price: MRP1,36,937/- and Discounted price : INR.75,315/- Lead time : 12-14weeks…"
click at [455, 285] on button "Update" at bounding box center [444, 290] width 41 height 19
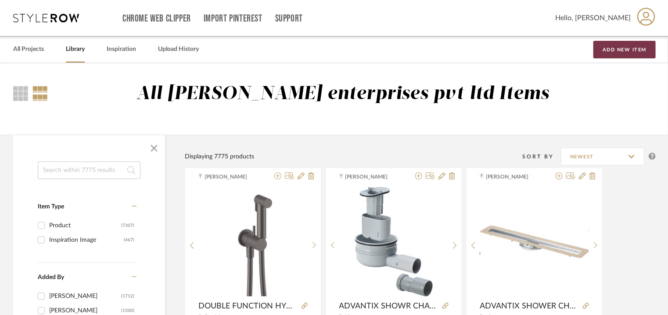
click at [641, 50] on button "Add New Item" at bounding box center [625, 50] width 62 height 18
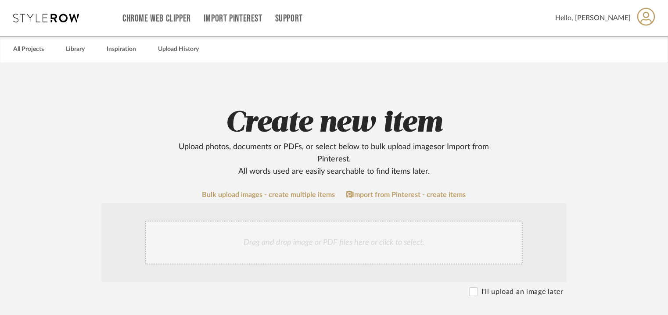
scroll to position [220, 0]
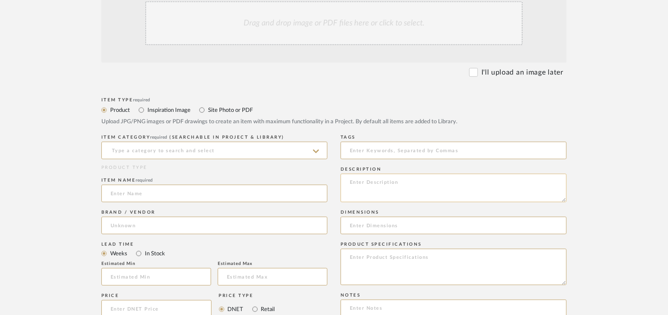
paste textarea "Type: : Toilet paper holder Designer : C&P Dimension(s): D 3"-1/2 x W 6" 1/8 x …"
click at [385, 180] on textarea "Type: : Toilet paper holder Designer : C&P Dimension(s): D 3"-1/2 x W 6" 1/8 x …" at bounding box center [454, 188] width 226 height 29
type textarea "Type: : Toilet paper holder Designer : C&P Dimension(s): D 3"-1/2 x W 6" 1/8 x …"
click at [221, 155] on input at bounding box center [214, 151] width 226 height 18
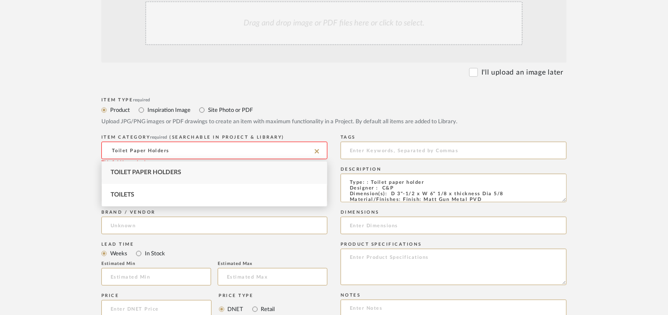
type input "Toilet Paper Holders"
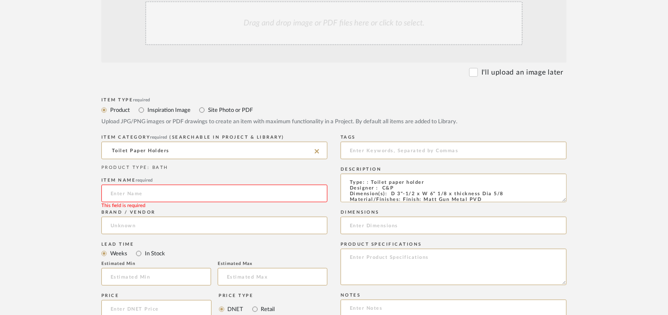
click at [133, 191] on input at bounding box center [214, 194] width 226 height 18
type input "YOUNG"
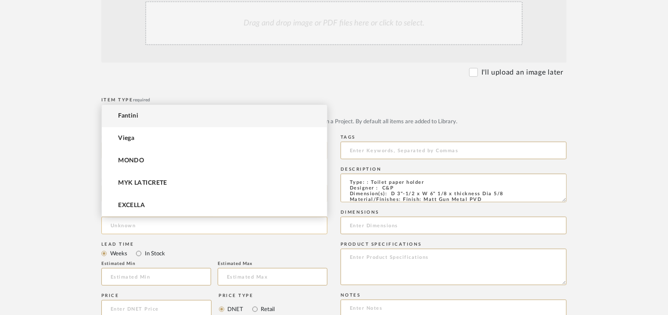
click at [135, 223] on input at bounding box center [214, 226] width 226 height 18
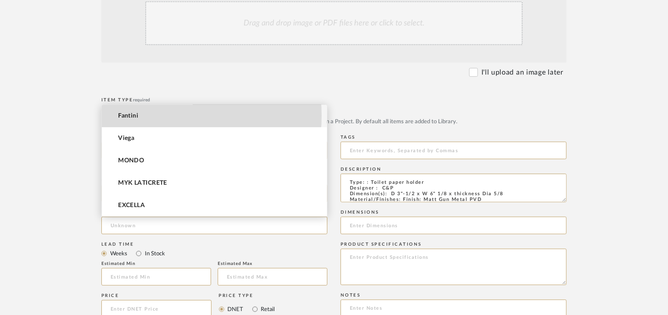
click at [145, 115] on mat-option "Fantini" at bounding box center [214, 116] width 225 height 22
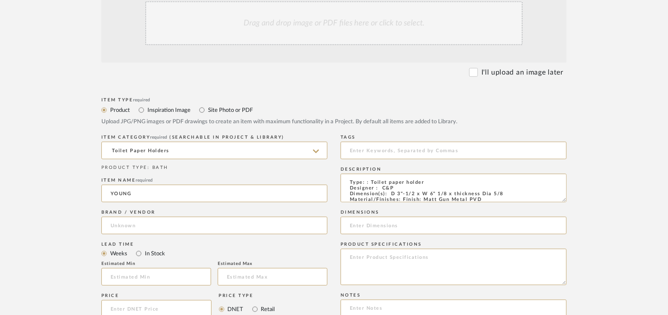
type input "Fantini"
click at [133, 278] on input at bounding box center [156, 277] width 110 height 18
type input "12"
click at [258, 281] on input at bounding box center [273, 277] width 110 height 18
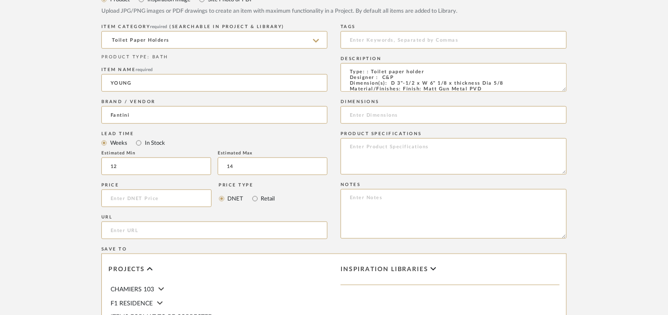
scroll to position [351, 0]
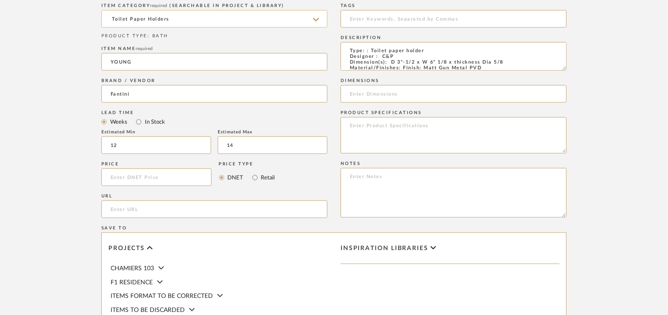
type input "14"
paste input "[URL][DOMAIN_NAME]"
type input "[URL][DOMAIN_NAME]"
drag, startPoint x: 390, startPoint y: 61, endPoint x: 503, endPoint y: 62, distance: 112.4
click at [506, 62] on textarea "Type: : Toilet paper holder Designer : C&P Dimension(s): D 3"-1/2 x W 6" 1/8 x …" at bounding box center [454, 56] width 226 height 29
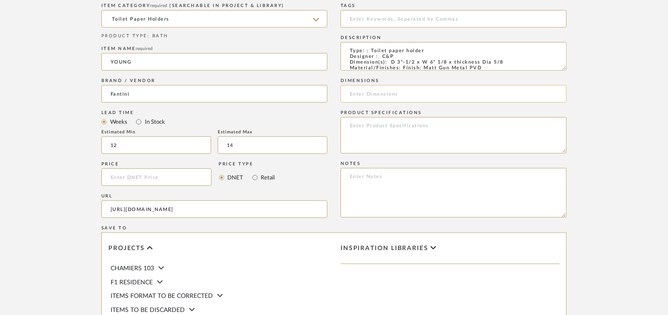
click at [359, 94] on input at bounding box center [454, 94] width 226 height 18
paste input "D 3"-1/2 x W 6" 1/8 x thickness Dia 5/8"
type input "D 3"-1/2 x W 6" 1/8 x thickness Dia 5/8"
click at [362, 173] on textarea at bounding box center [454, 193] width 226 height 50
paste textarea "Price: MRP1,36,937/- and Discounted price : INR.75,315/- Lead time : 2-3weeks C…"
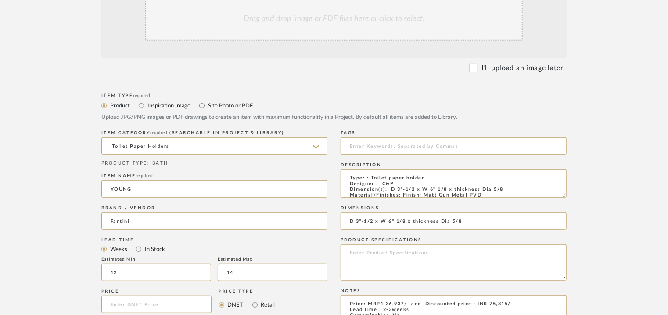
scroll to position [220, 0]
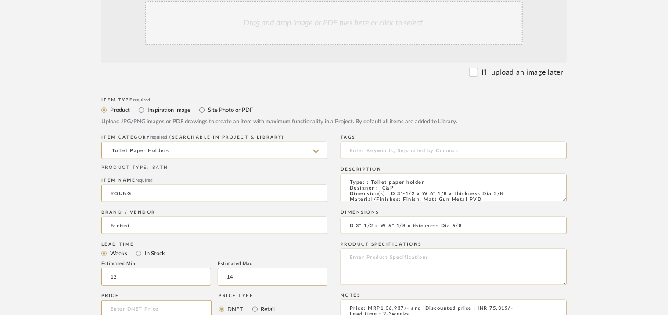
type textarea "Price: MRP1,36,937/- and Discounted price : INR.75,315/- Lead time : 2-3weeks C…"
click at [313, 32] on div "Drag and drop image or PDF files here or click to select." at bounding box center [334, 23] width 378 height 44
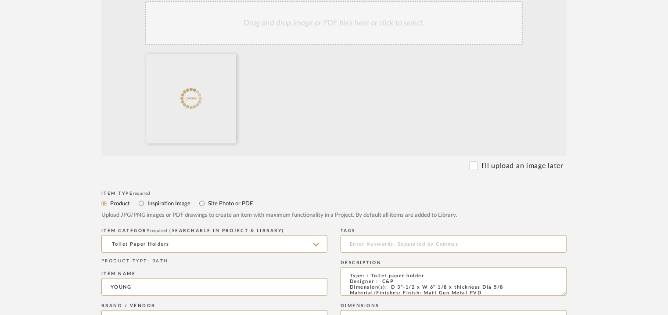
click at [345, 27] on div "Drag and drop image or PDF files here or click to select." at bounding box center [334, 23] width 378 height 44
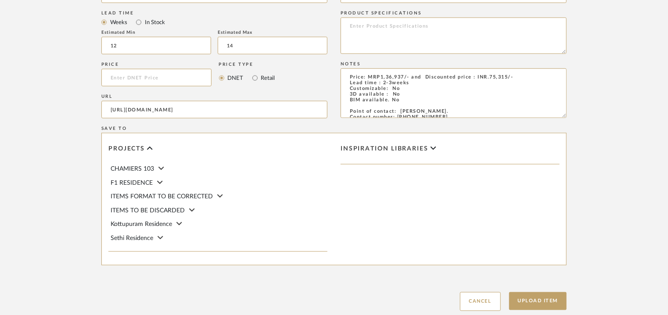
scroll to position [571, 0]
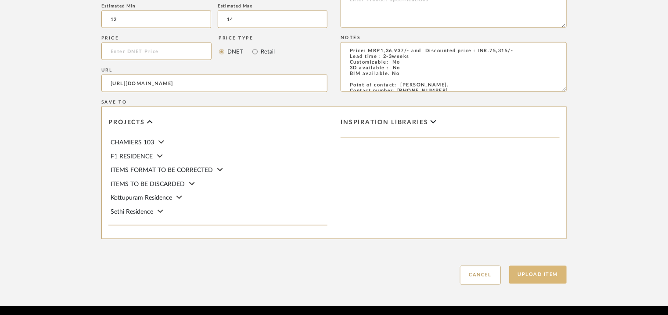
drag, startPoint x: 553, startPoint y: 278, endPoint x: 549, endPoint y: 279, distance: 4.5
click at [552, 279] on button "Upload Item" at bounding box center [538, 275] width 58 height 18
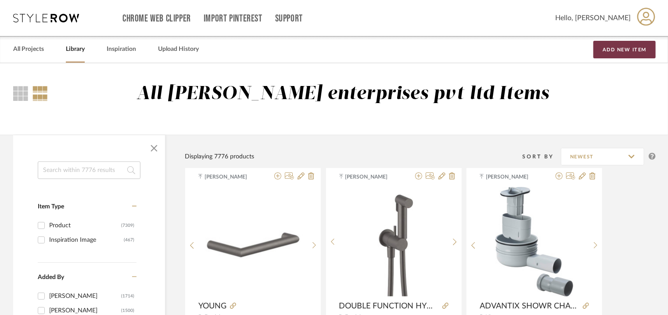
drag, startPoint x: 637, startPoint y: 49, endPoint x: 610, endPoint y: 55, distance: 27.9
click at [637, 49] on button "Add New Item" at bounding box center [625, 50] width 62 height 18
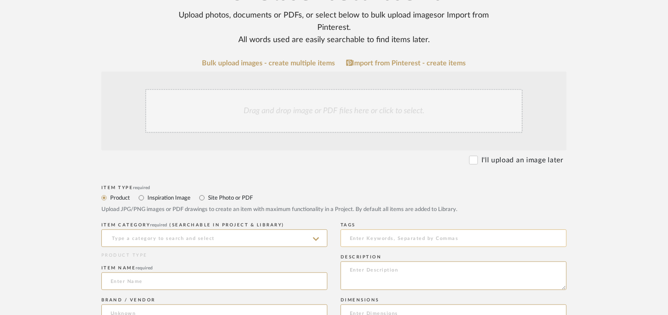
scroll to position [220, 0]
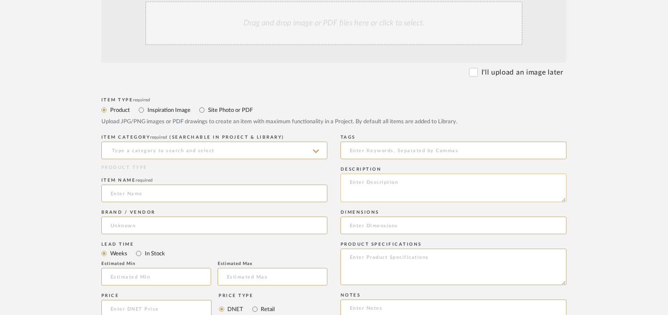
paste textarea "Type: : Robe hook Designer : C &P Dimension(s): D 2" x H 1 3/4" x dia 5/8" Mate…"
type textarea "Type: : Robe hook Designer : C &P Dimension(s): D 2" x H 1 3/4" x dia 5/8" Mate…"
click at [187, 153] on input at bounding box center [214, 151] width 226 height 18
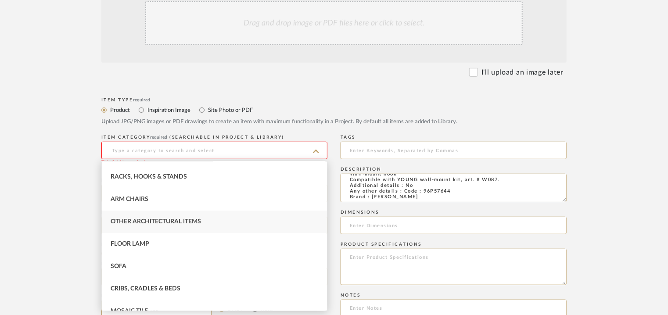
scroll to position [0, 0]
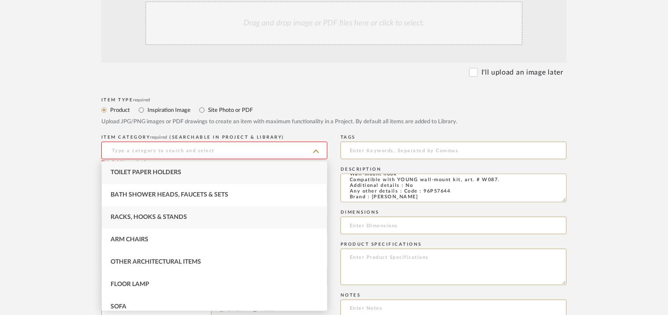
click at [185, 211] on div "Racks, Hooks & Stands" at bounding box center [214, 217] width 225 height 22
type input "Racks, Hooks & Stands"
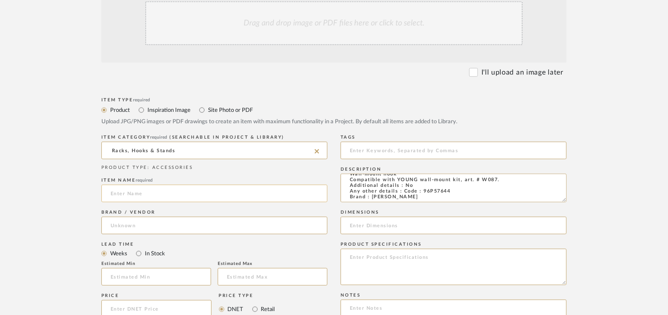
click at [124, 194] on input at bounding box center [214, 194] width 226 height 18
paste input "Young"
click at [112, 191] on input "Young" at bounding box center [214, 194] width 226 height 18
drag, startPoint x: 112, startPoint y: 191, endPoint x: 118, endPoint y: 192, distance: 5.3
click at [115, 192] on input "Young" at bounding box center [214, 194] width 226 height 18
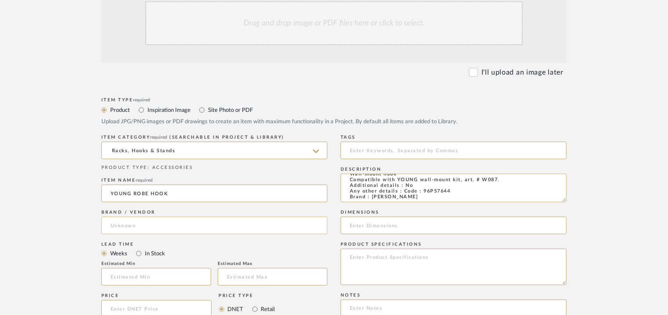
type input "YOUNG ROBE HOOK"
click at [118, 225] on input at bounding box center [214, 226] width 226 height 18
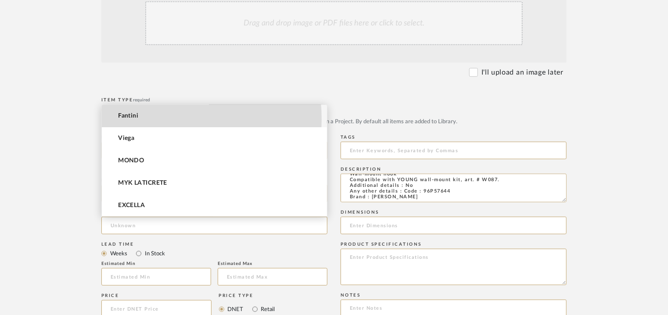
click at [154, 119] on mat-option "Fantini" at bounding box center [214, 116] width 225 height 22
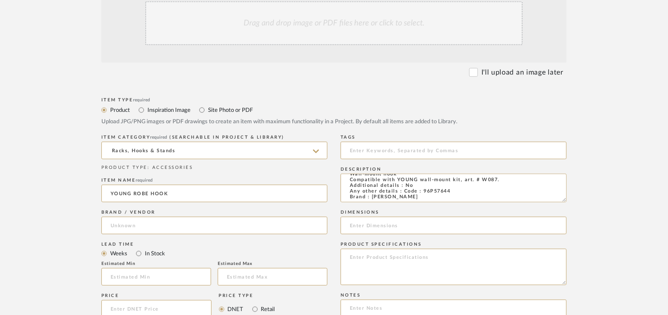
type input "Fantini"
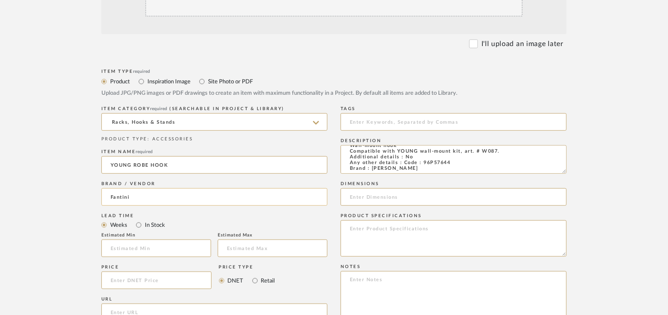
scroll to position [263, 0]
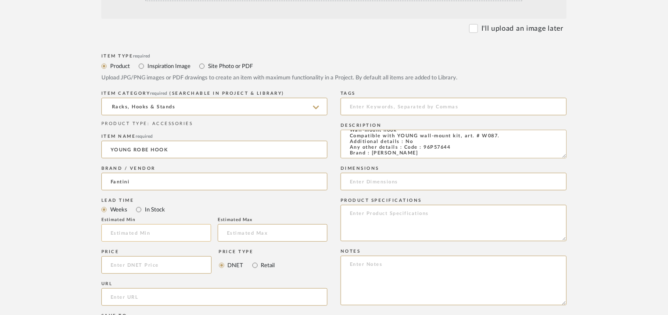
click at [176, 232] on input "text" at bounding box center [156, 233] width 110 height 18
type input "12"
click at [303, 232] on input at bounding box center [273, 233] width 110 height 18
type input "14"
click at [121, 293] on input "url" at bounding box center [214, 297] width 226 height 18
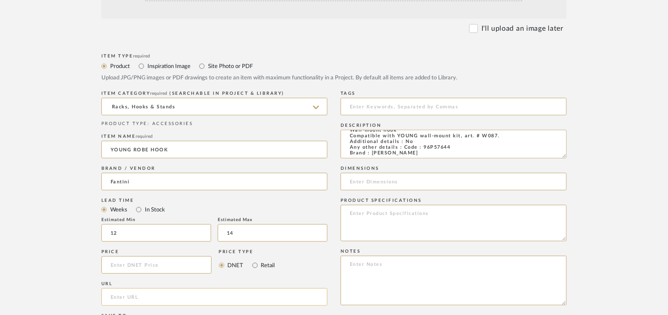
paste input "[URL][DOMAIN_NAME]"
type input "[URL][DOMAIN_NAME]"
drag, startPoint x: 469, startPoint y: 149, endPoint x: 392, endPoint y: 150, distance: 76.4
click at [392, 150] on textarea "Type: : Robe hook Designer : C &P Dimension(s): D 2" x H 1 3/4" x dia 5/8" Mate…" at bounding box center [454, 144] width 226 height 29
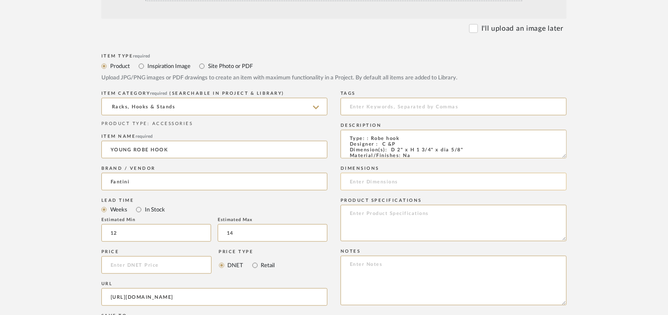
click at [362, 178] on input at bounding box center [454, 182] width 226 height 18
paste input "D 2" x H 1 3/4" x dia 5/8""
type input "D 2" x H 1 3/4" x dia 5/8""
paste textarea "Price: MRP27,900/- and Discounted price : INR.15,345/- Lead time : 2-3weeks Cus…"
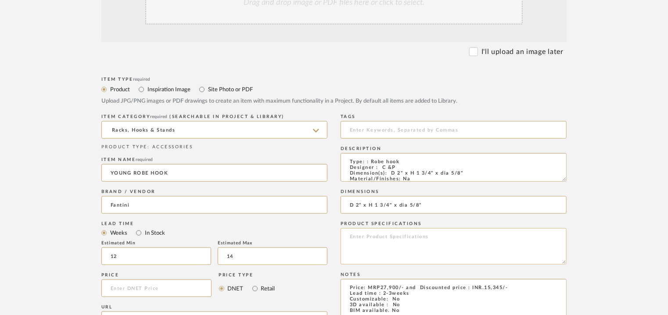
scroll to position [220, 0]
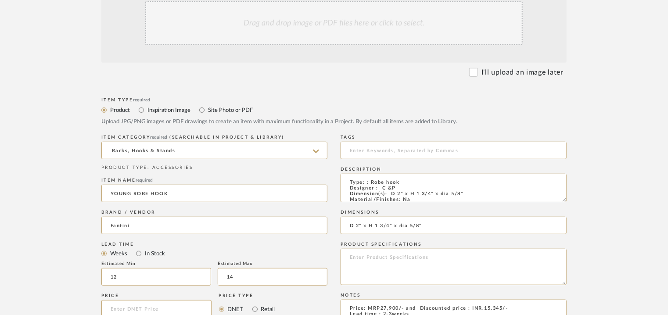
type textarea "Price: MRP27,900/- and Discounted price : INR.15,345/- Lead time : 2-3weeks Cus…"
click at [290, 32] on div "Drag and drop image or PDF files here or click to select." at bounding box center [334, 23] width 378 height 44
click at [314, 31] on div "Drag and drop image or PDF files here or click to select." at bounding box center [334, 23] width 378 height 44
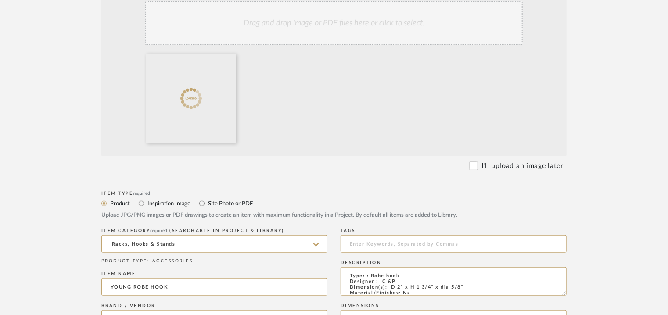
click at [360, 39] on div "Drag and drop image or PDF files here or click to select." at bounding box center [334, 23] width 378 height 44
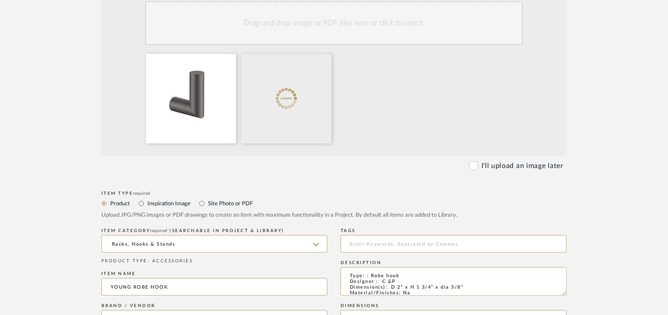
click at [369, 18] on div "Drag and drop image or PDF files here or click to select." at bounding box center [334, 23] width 378 height 44
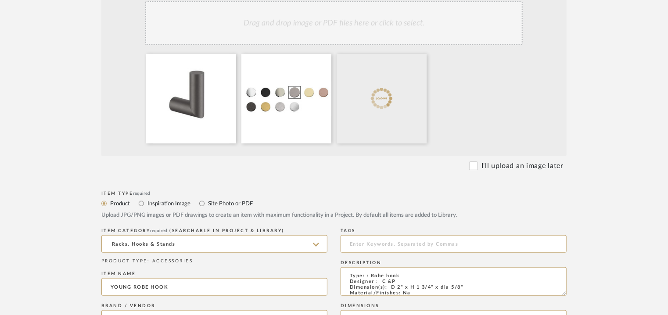
click at [362, 32] on div "Drag and drop image or PDF files here or click to select." at bounding box center [334, 23] width 378 height 44
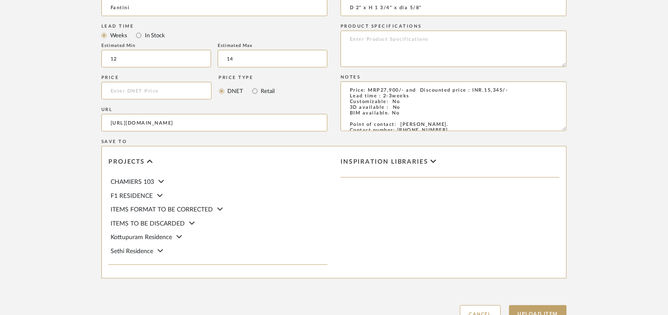
scroll to position [602, 0]
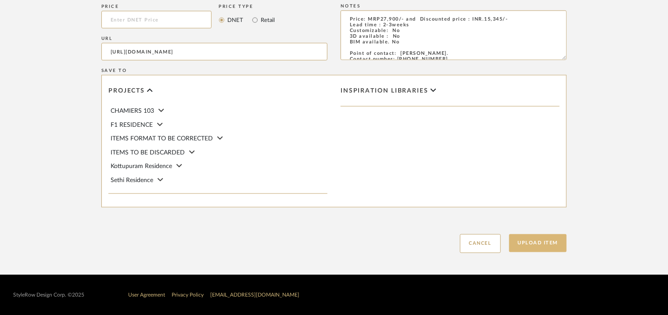
click at [540, 244] on button "Upload Item" at bounding box center [538, 243] width 58 height 18
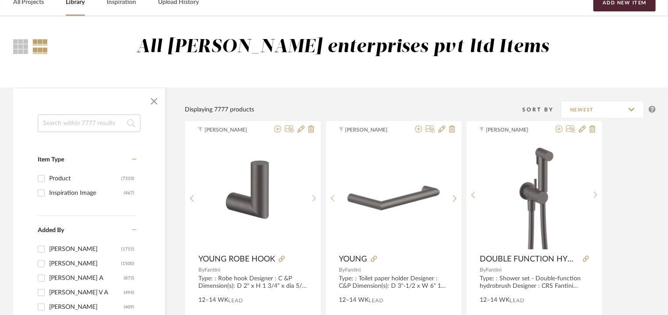
scroll to position [44, 0]
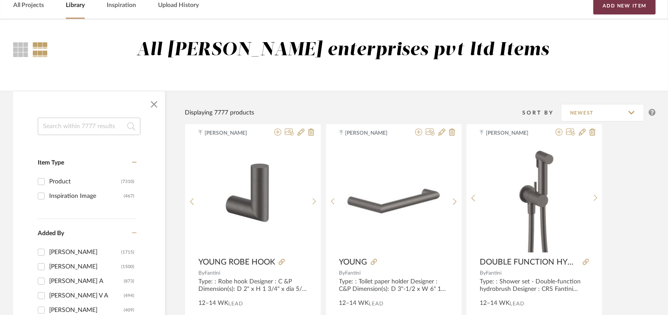
click at [624, 5] on button "Add New Item" at bounding box center [625, 6] width 62 height 18
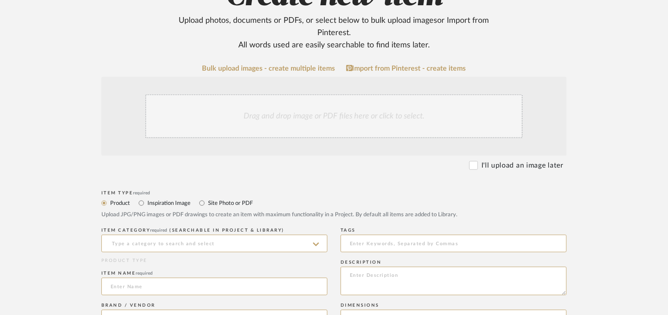
scroll to position [307, 0]
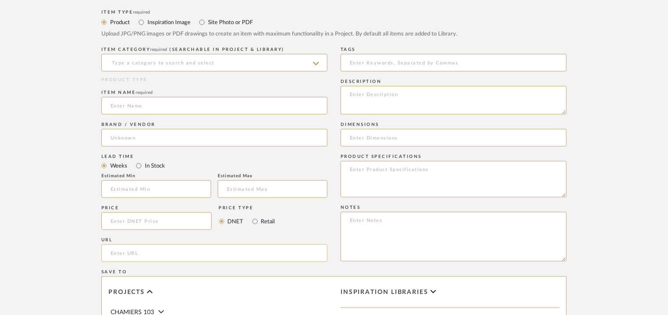
paste input "[URL][DOMAIN_NAME]"
type input "[URL][DOMAIN_NAME]"
click at [205, 59] on input at bounding box center [214, 63] width 226 height 18
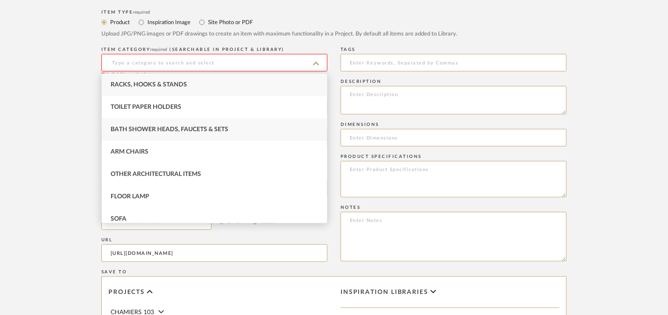
click at [181, 125] on div "Bath Shower Heads, Faucets & Sets" at bounding box center [214, 130] width 225 height 22
type input "Bath Shower Heads, Faucets & Sets"
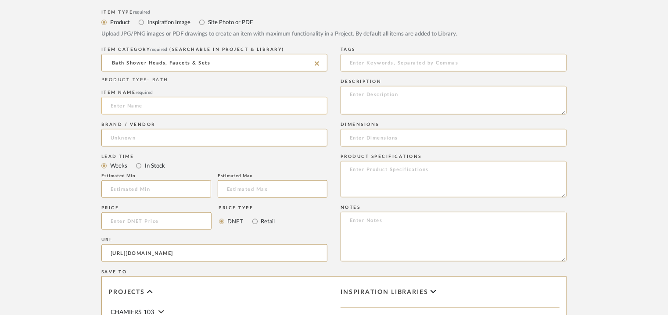
click at [184, 105] on input at bounding box center [214, 106] width 226 height 18
paste input "Advantix Bath drain"
click at [121, 104] on input "Advantix Bath drain" at bounding box center [214, 106] width 226 height 18
type input "ADVANTIX BATH DRAIN"
click at [128, 136] on input at bounding box center [214, 138] width 226 height 18
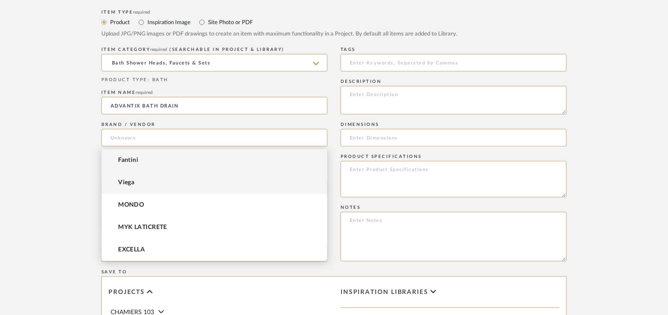
click at [128, 184] on span "Viega" at bounding box center [126, 182] width 16 height 7
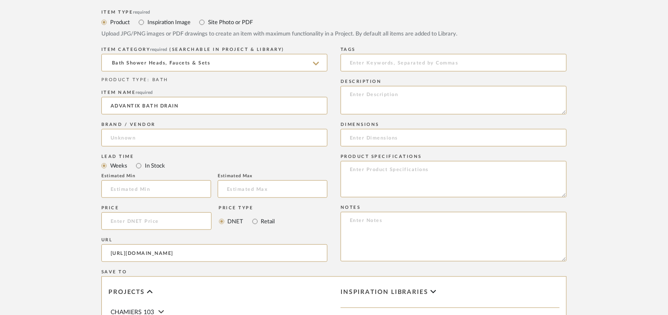
type input "Viega"
click at [129, 184] on input at bounding box center [156, 189] width 110 height 18
type input "12"
click at [271, 193] on input "text" at bounding box center [273, 189] width 110 height 18
type input "14"
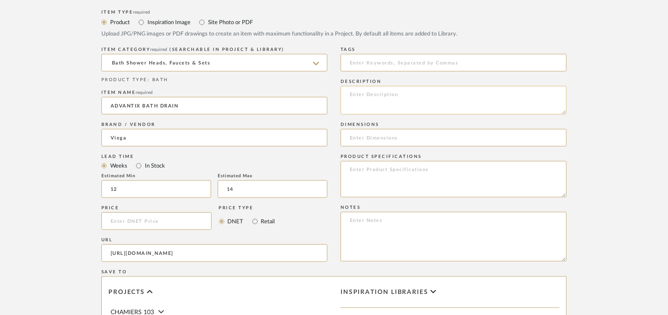
paste textarea "Type: Bath drain Designer : C &P Dimension(s): Dia 265 x H 115mm Material/Finis…"
type textarea "Type: Bath drain Designer : C &P Dimension(s): Dia 265 x H 115mm Material/Finis…"
paste textarea "Price: MRP4,820/- and Discounted price : INR.2,892/- Lead time : 2-3weeks Custo…"
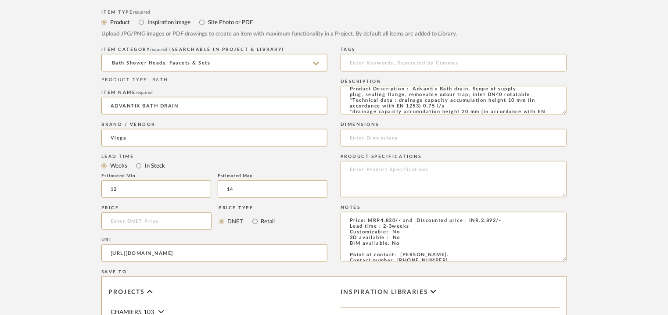
scroll to position [0, 0]
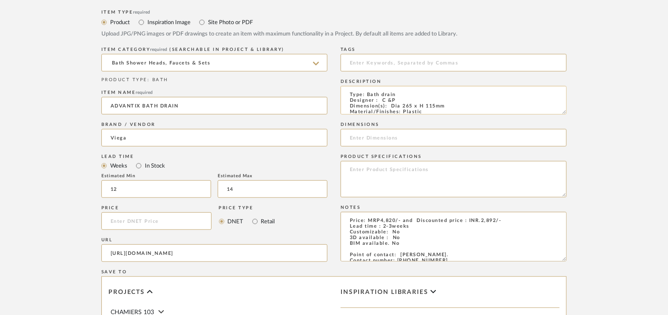
type textarea "Price: MRP4,820/- and Discounted price : INR.2,892/- Lead time : 2-3weeks Custo…"
drag, startPoint x: 448, startPoint y: 106, endPoint x: 392, endPoint y: 106, distance: 56.2
click at [392, 106] on textarea "Type: Bath drain Designer : C &P Dimension(s): Dia 265 x H 115mm Material/Finis…" at bounding box center [454, 100] width 226 height 29
paste input "Dia 265 x H 115mm"
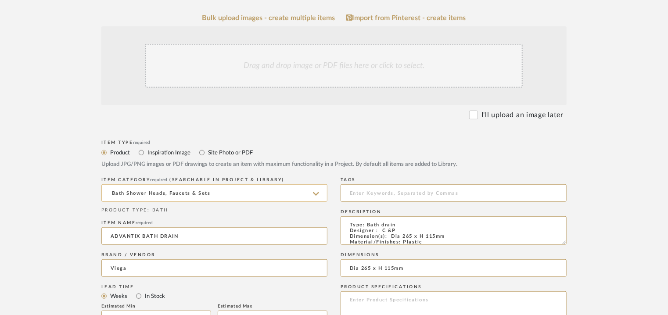
scroll to position [176, 0]
type input "Dia 265 x H 115mm"
click at [300, 75] on div "Drag and drop image or PDF files here or click to select." at bounding box center [334, 67] width 378 height 44
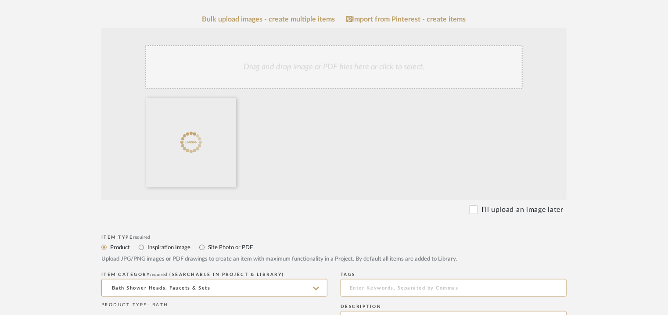
click at [374, 72] on div "Drag and drop image or PDF files here or click to select." at bounding box center [334, 67] width 378 height 44
click at [356, 65] on div "Drag and drop image or PDF files here or click to select." at bounding box center [334, 67] width 378 height 44
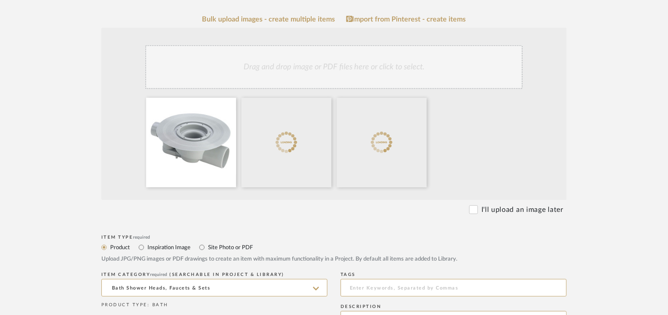
click at [379, 65] on div "Drag and drop image or PDF files here or click to select." at bounding box center [334, 67] width 378 height 44
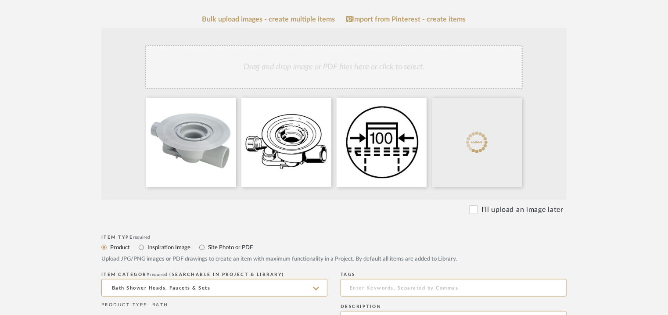
click at [402, 65] on div "Drag and drop image or PDF files here or click to select." at bounding box center [334, 67] width 378 height 44
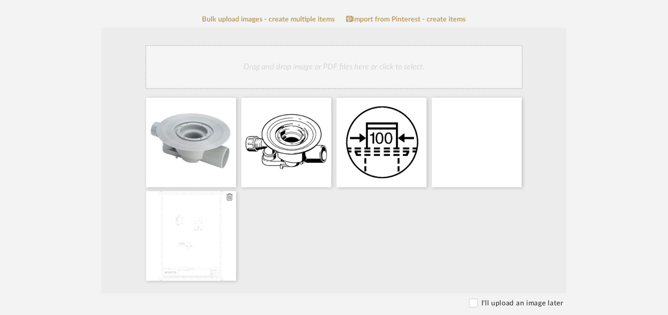
click at [232, 199] on icon at bounding box center [230, 197] width 6 height 7
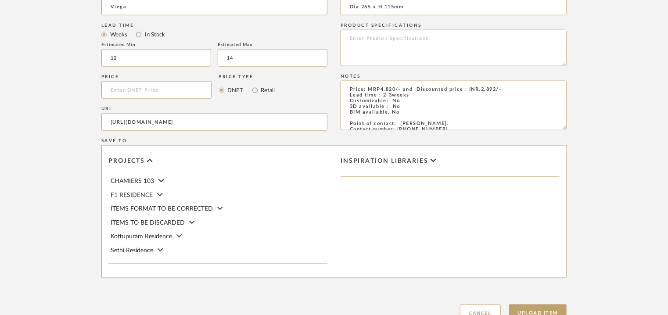
scroll to position [602, 0]
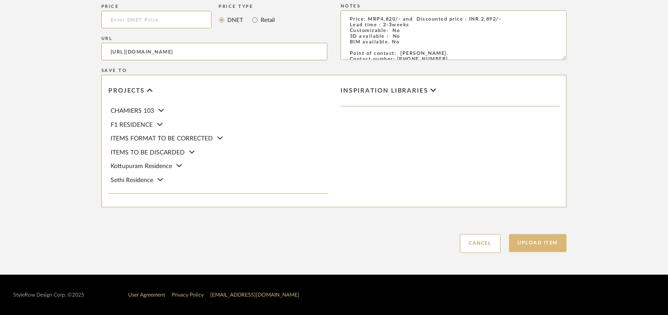
click at [534, 246] on button "Upload Item" at bounding box center [538, 243] width 58 height 18
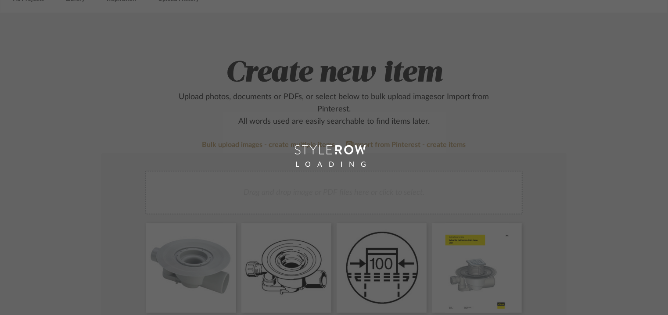
scroll to position [44, 0]
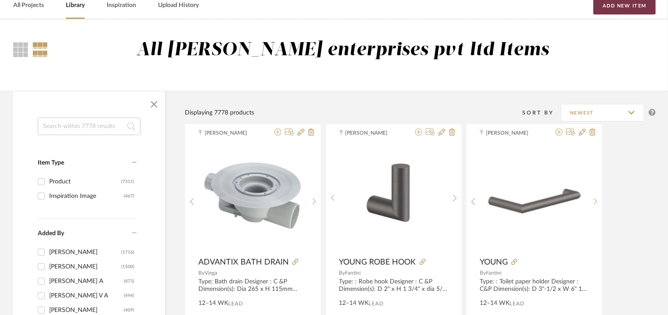
click at [620, 5] on button "Add New Item" at bounding box center [625, 6] width 62 height 18
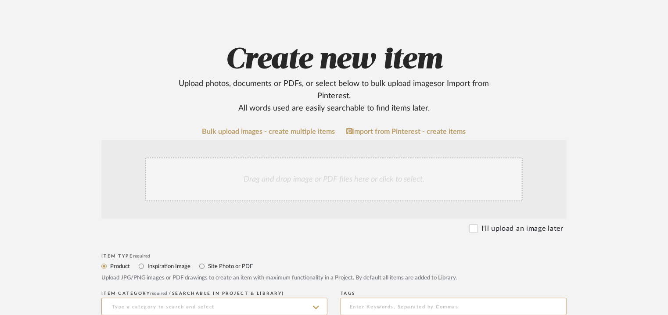
scroll to position [176, 0]
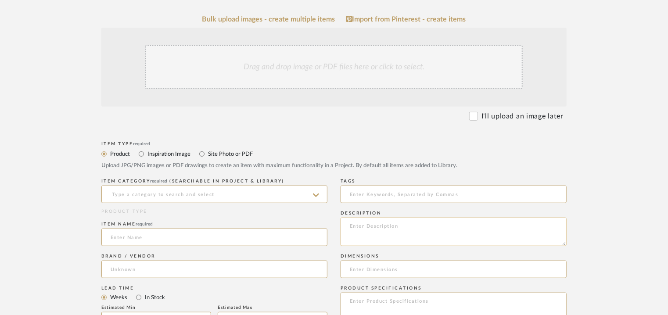
click at [371, 230] on textarea at bounding box center [454, 232] width 226 height 29
paste textarea "Type: drain Designer : C &P Dimension(s): Dia 270 x H 130mm Material/Finishes: …"
type textarea "Type: drain Designer : C &P Dimension(s): Dia 270 x H 130mm Material/Finishes: …"
click at [147, 205] on div "ITEM CATEGORY required (Searchable in Project & Library)" at bounding box center [214, 192] width 226 height 32
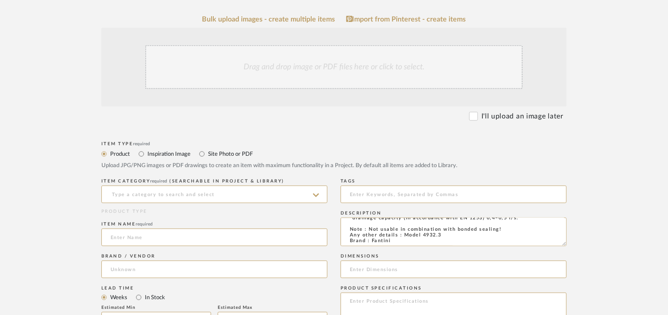
scroll to position [93, 0]
click at [148, 199] on input at bounding box center [214, 195] width 226 height 18
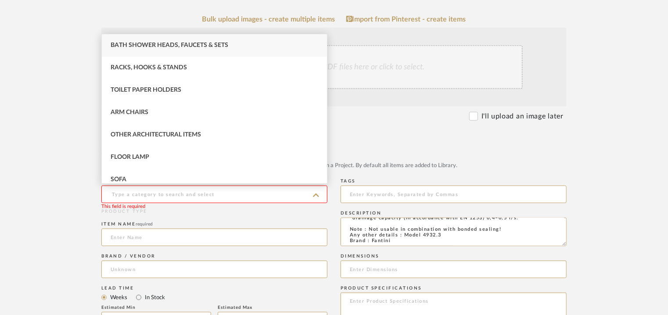
click at [199, 42] on span "Bath Shower Heads, Faucets & Sets" at bounding box center [170, 45] width 118 height 6
type input "Bath Shower Heads, Faucets & Sets"
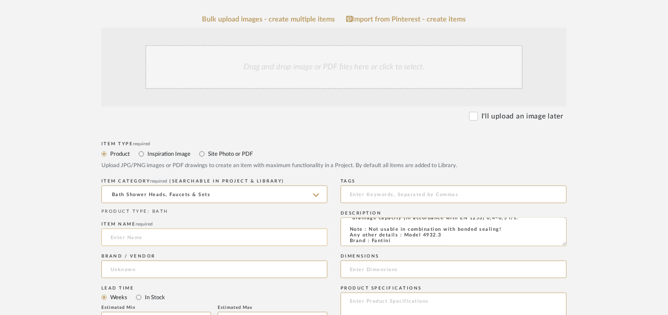
paste input "Advantix Top"
type input "Advantix Top"
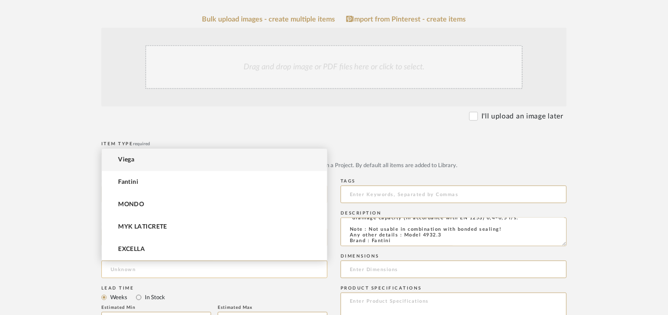
click at [121, 270] on input at bounding box center [214, 270] width 226 height 18
click at [154, 160] on mat-option "Viega" at bounding box center [214, 160] width 225 height 22
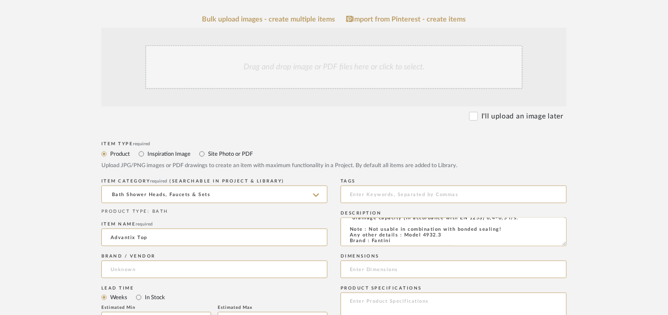
type input "Viega"
click at [115, 237] on input "Advantix Top" at bounding box center [214, 238] width 226 height 18
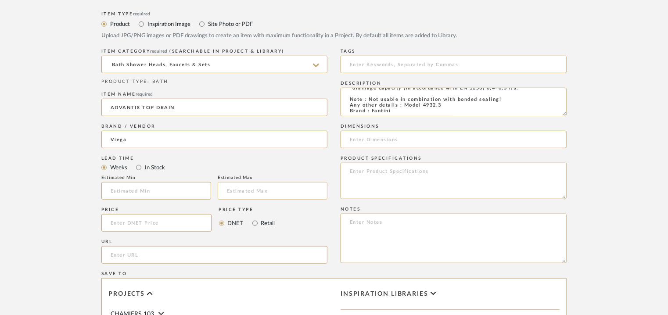
scroll to position [307, 0]
type input "ADVANTIX TOP DRAIN"
click at [174, 188] on input "text" at bounding box center [156, 189] width 110 height 18
type input "2"
click at [246, 190] on input at bounding box center [273, 189] width 110 height 18
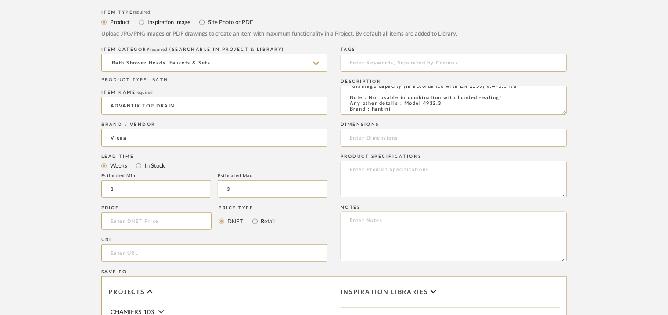
type input "3"
click at [379, 224] on textarea at bounding box center [454, 237] width 226 height 50
paste textarea "Price: MRP10,820/- and Discounted price : INR.6,492/- Lead time : 2-3weeks Cust…"
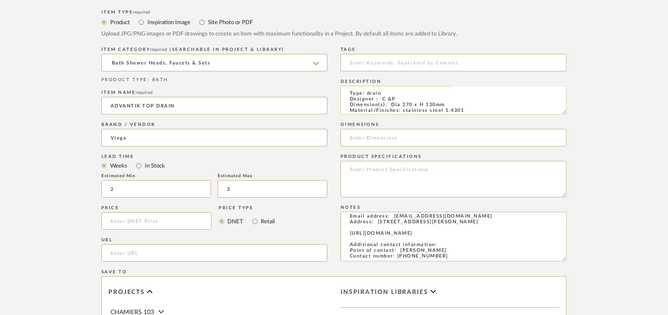
scroll to position [0, 0]
type textarea "Price: MRP10,820/- and Discounted price : INR.6,492/- Lead time : 2-3weeks Cust…"
drag, startPoint x: 449, startPoint y: 104, endPoint x: 390, endPoint y: 106, distance: 58.4
click at [390, 106] on textarea "Type: drain Designer : C &P Dimension(s): Dia 270 x H 130mm Material/Finishes: …" at bounding box center [454, 100] width 226 height 29
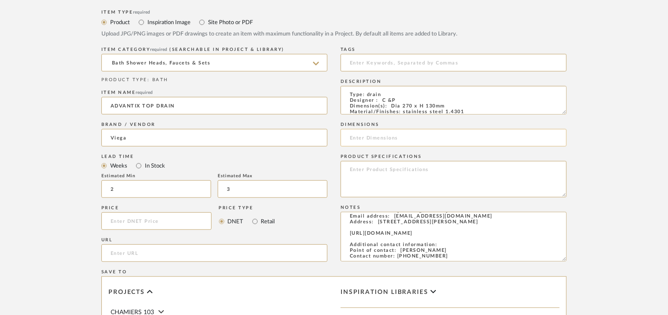
click at [384, 140] on input at bounding box center [454, 138] width 226 height 18
paste input "Dia 270 x H 130mm"
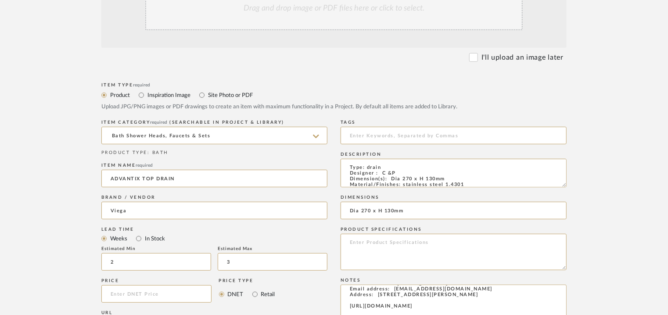
scroll to position [220, 0]
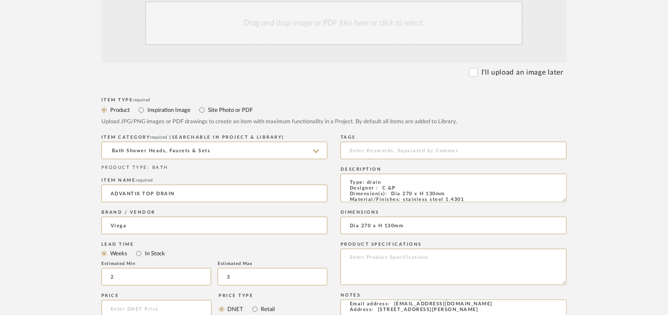
type input "Dia 270 x H 130mm"
click at [309, 38] on div "Drag and drop image or PDF files here or click to select." at bounding box center [334, 23] width 378 height 44
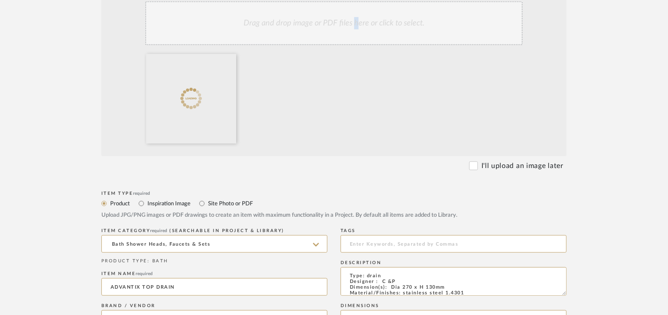
click at [356, 34] on div "Drag and drop image or PDF files here or click to select." at bounding box center [334, 23] width 378 height 44
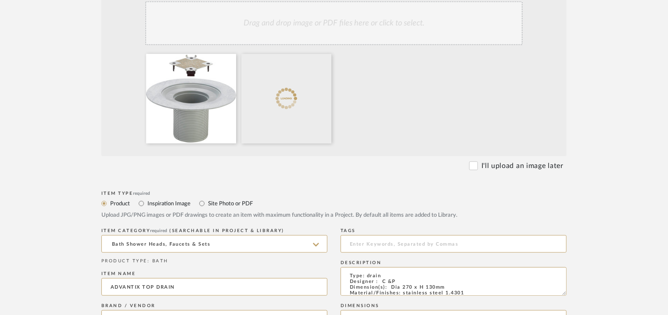
click at [318, 37] on div "Drag and drop image or PDF files here or click to select." at bounding box center [334, 23] width 378 height 44
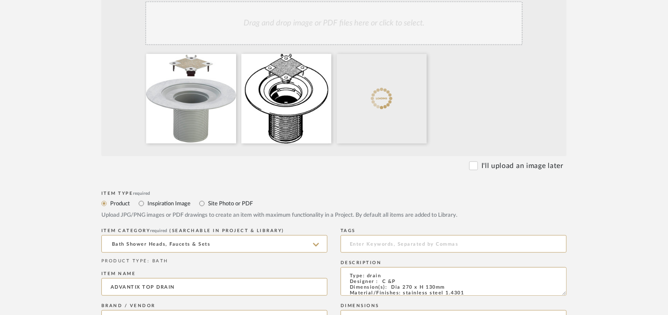
click at [391, 22] on div "Drag and drop image or PDF files here or click to select." at bounding box center [334, 23] width 378 height 44
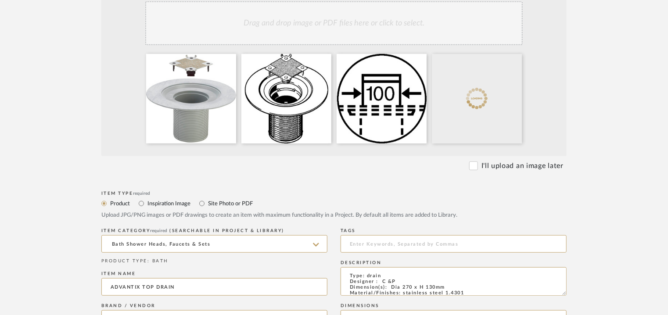
click at [374, 37] on div "Drag and drop image or PDF files here or click to select." at bounding box center [334, 23] width 378 height 44
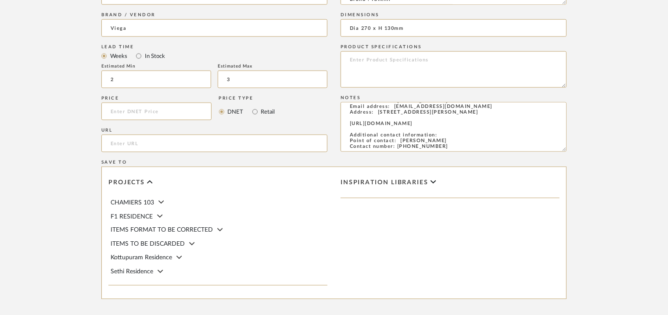
scroll to position [615, 0]
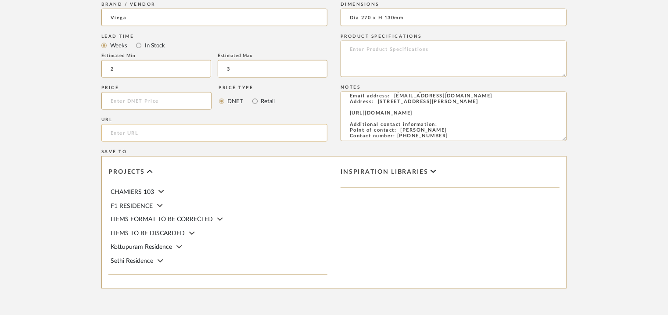
click at [133, 129] on input "url" at bounding box center [214, 133] width 226 height 18
paste input "[URL][DOMAIN_NAME]"
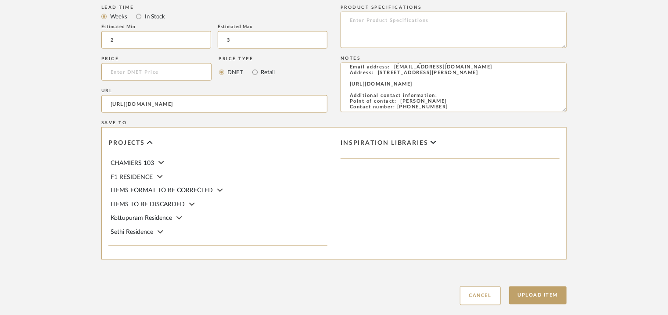
scroll to position [696, 0]
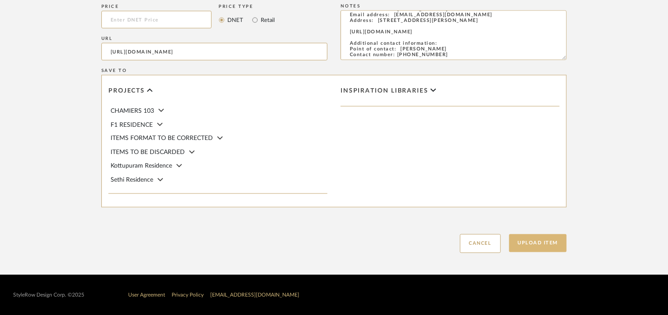
type input "[URL][DOMAIN_NAME]"
click at [552, 246] on button "Upload Item" at bounding box center [538, 243] width 58 height 18
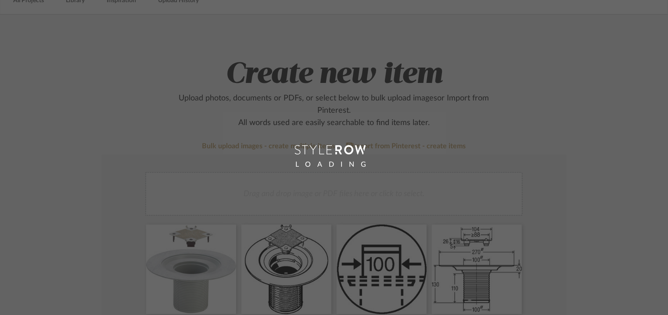
scroll to position [44, 0]
